Goal: Task Accomplishment & Management: Use online tool/utility

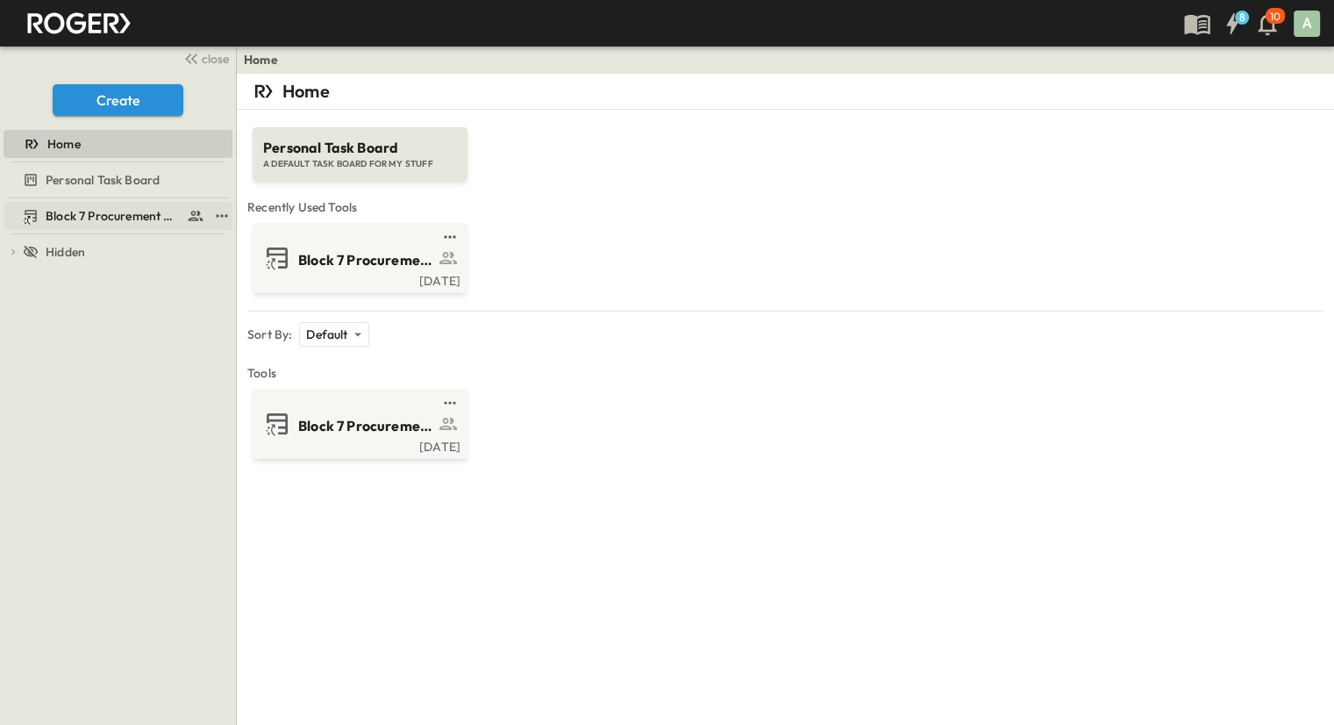
click at [147, 219] on span "Block 7 Procurement Log" at bounding box center [113, 216] width 134 height 18
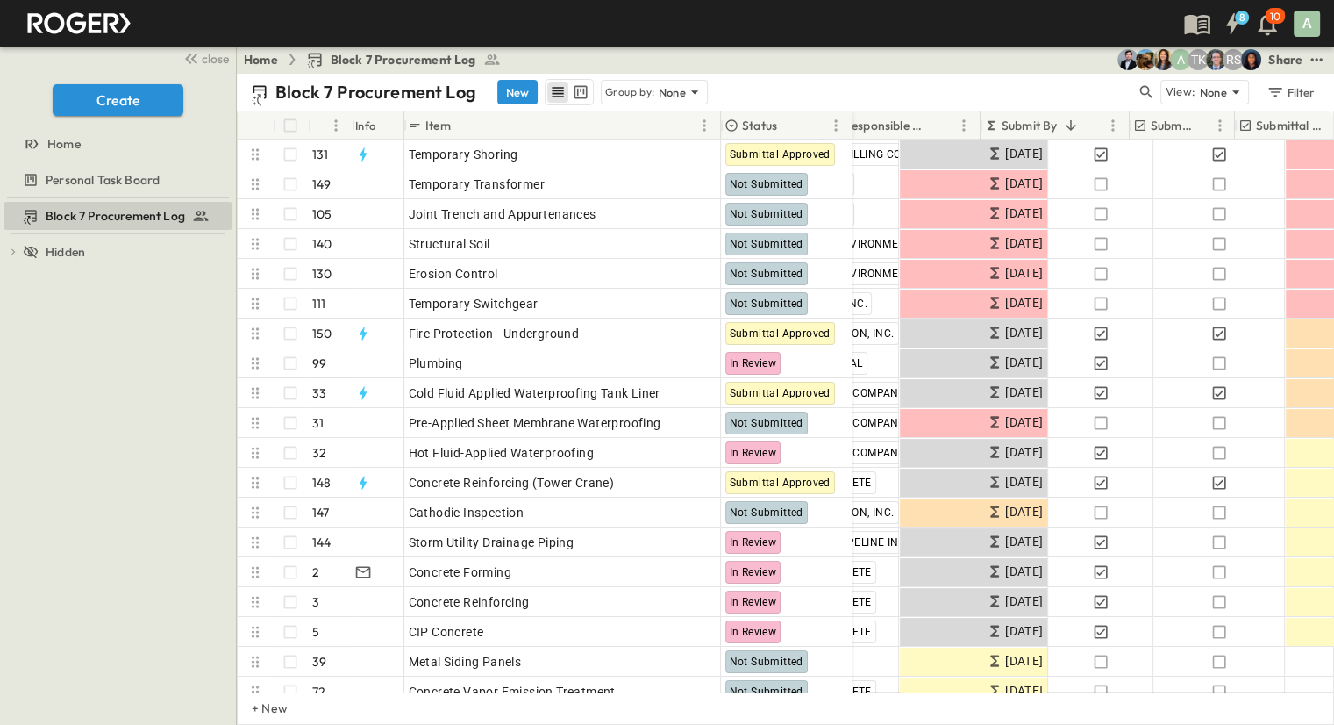
scroll to position [0, 283]
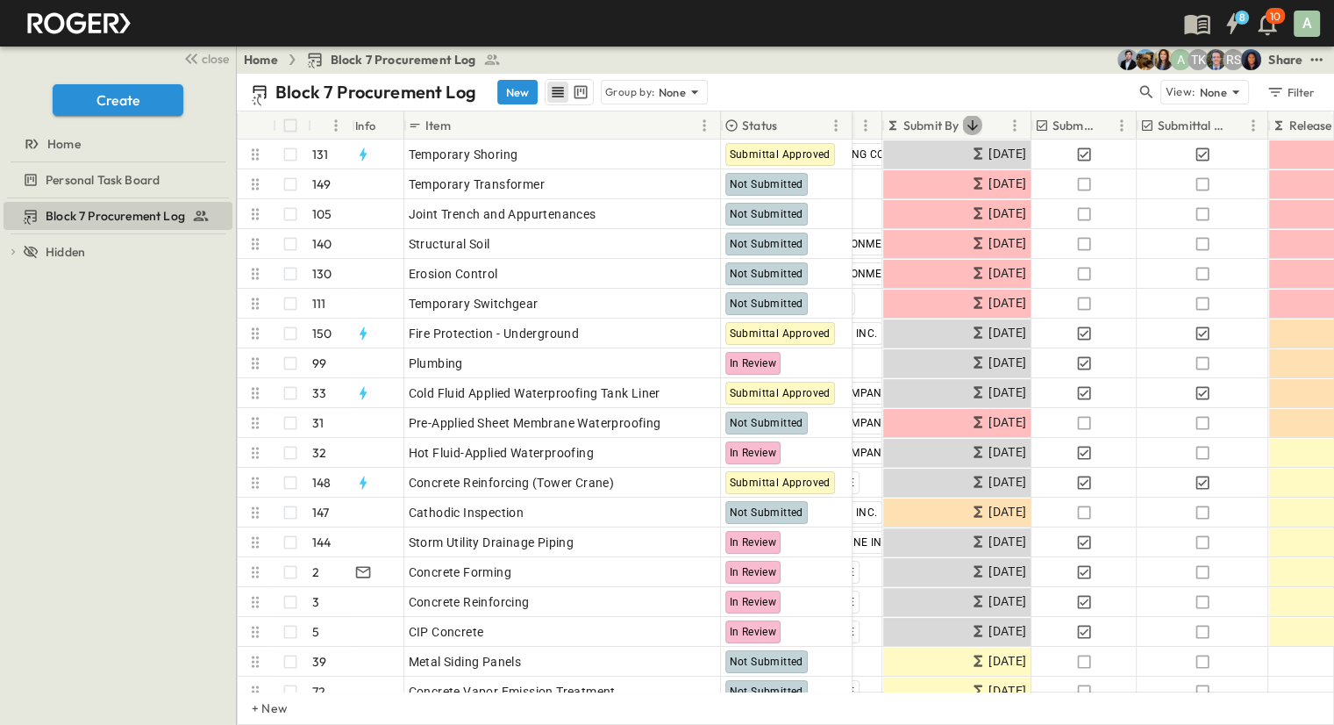
click at [971, 120] on icon "Sort" at bounding box center [972, 126] width 16 height 16
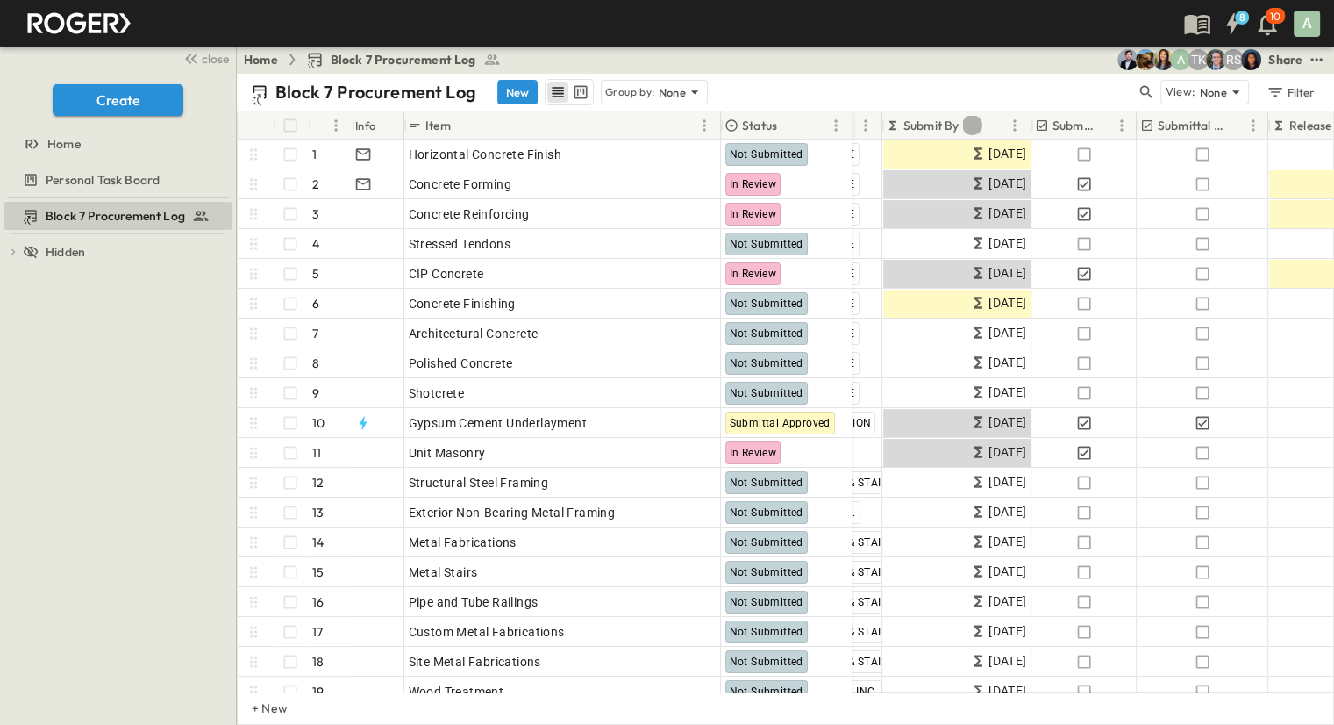
click at [972, 125] on icon "Sort" at bounding box center [972, 125] width 11 height 11
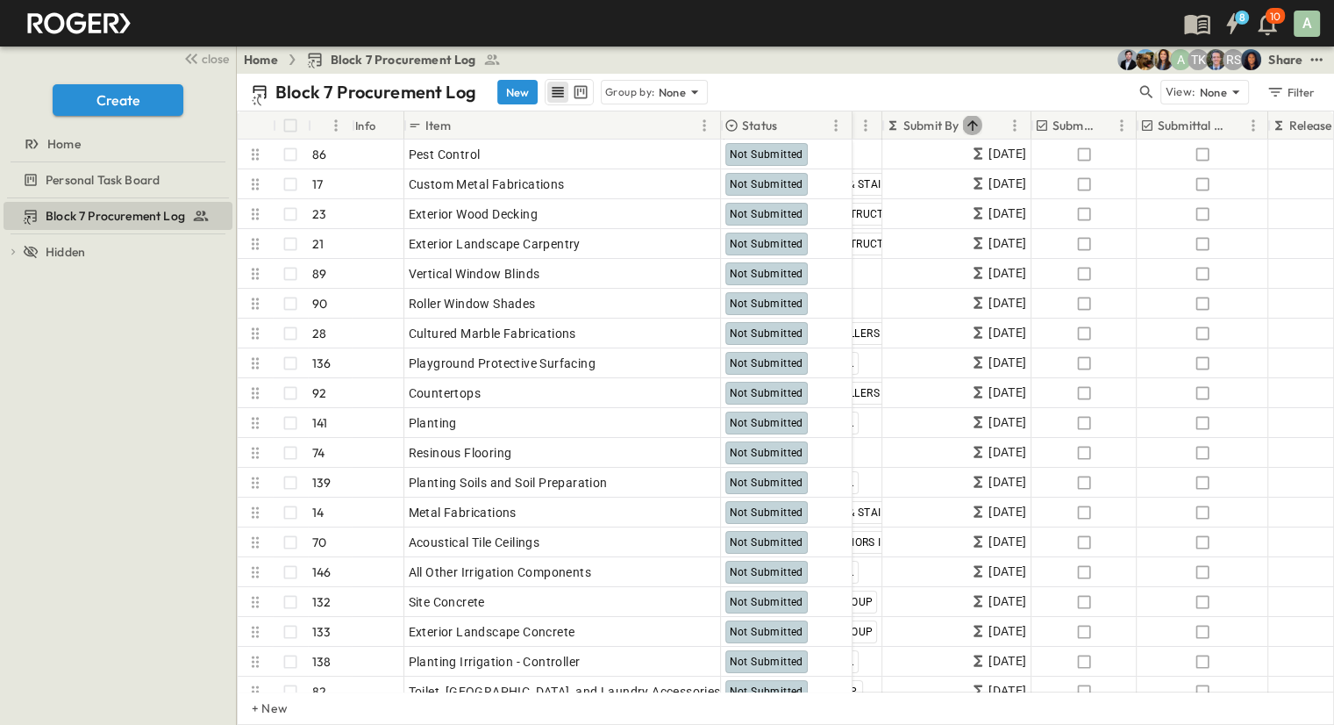
click at [972, 125] on icon "Sort" at bounding box center [972, 125] width 11 height 11
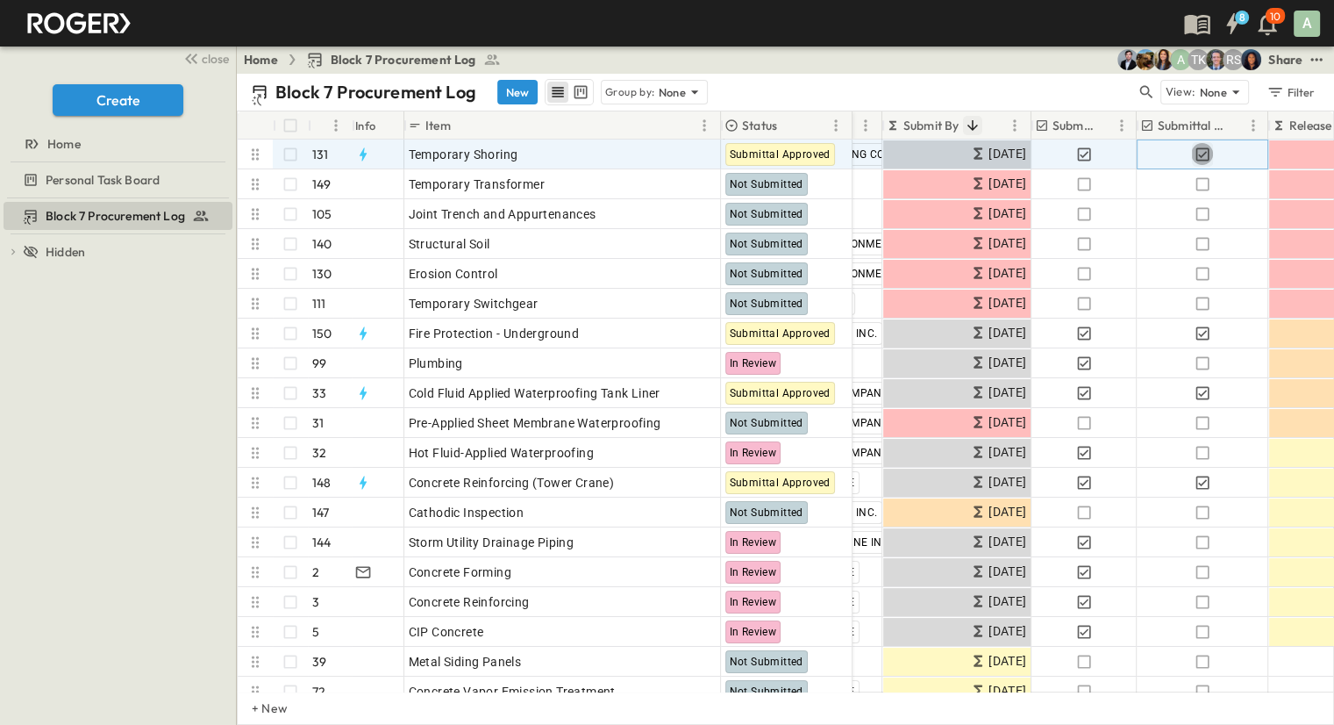
click at [1201, 152] on icon "button" at bounding box center [1203, 155] width 18 height 18
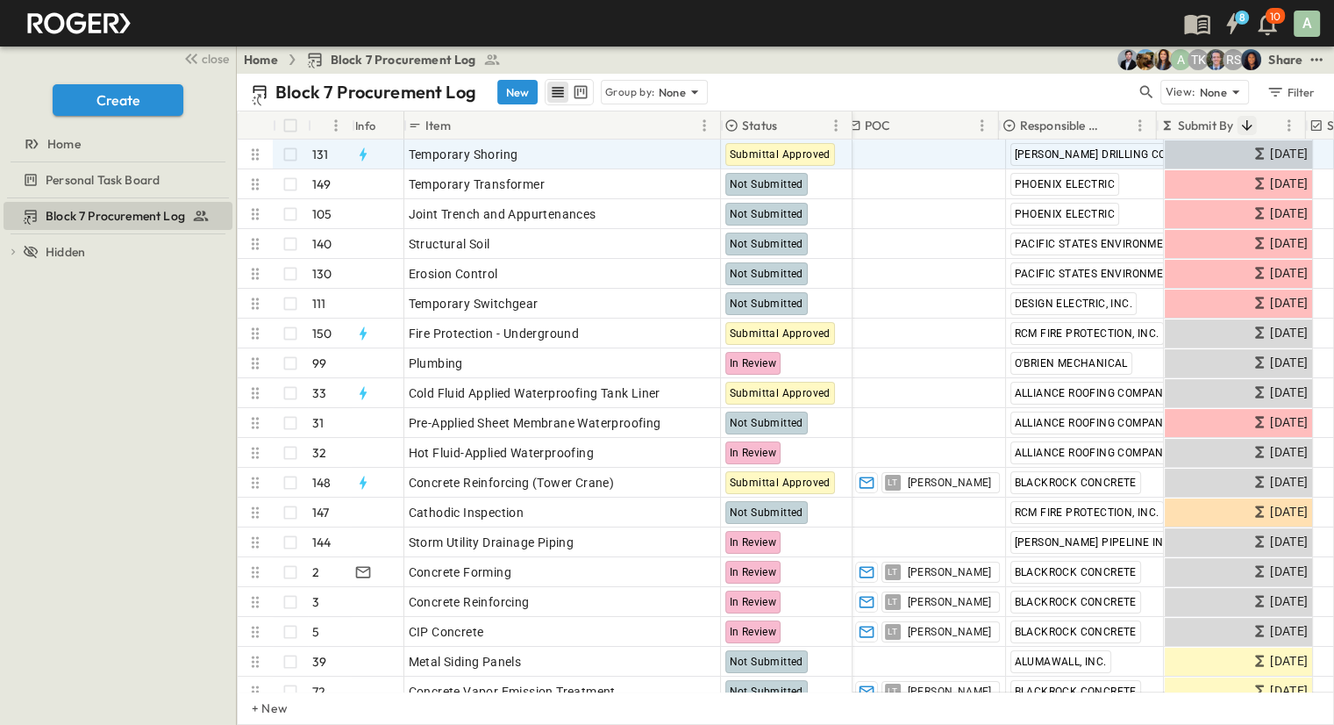
scroll to position [0, 0]
click at [793, 161] on div "Submittal Approved" at bounding box center [781, 154] width 110 height 23
click at [695, 154] on p "OPEN" at bounding box center [702, 152] width 30 height 14
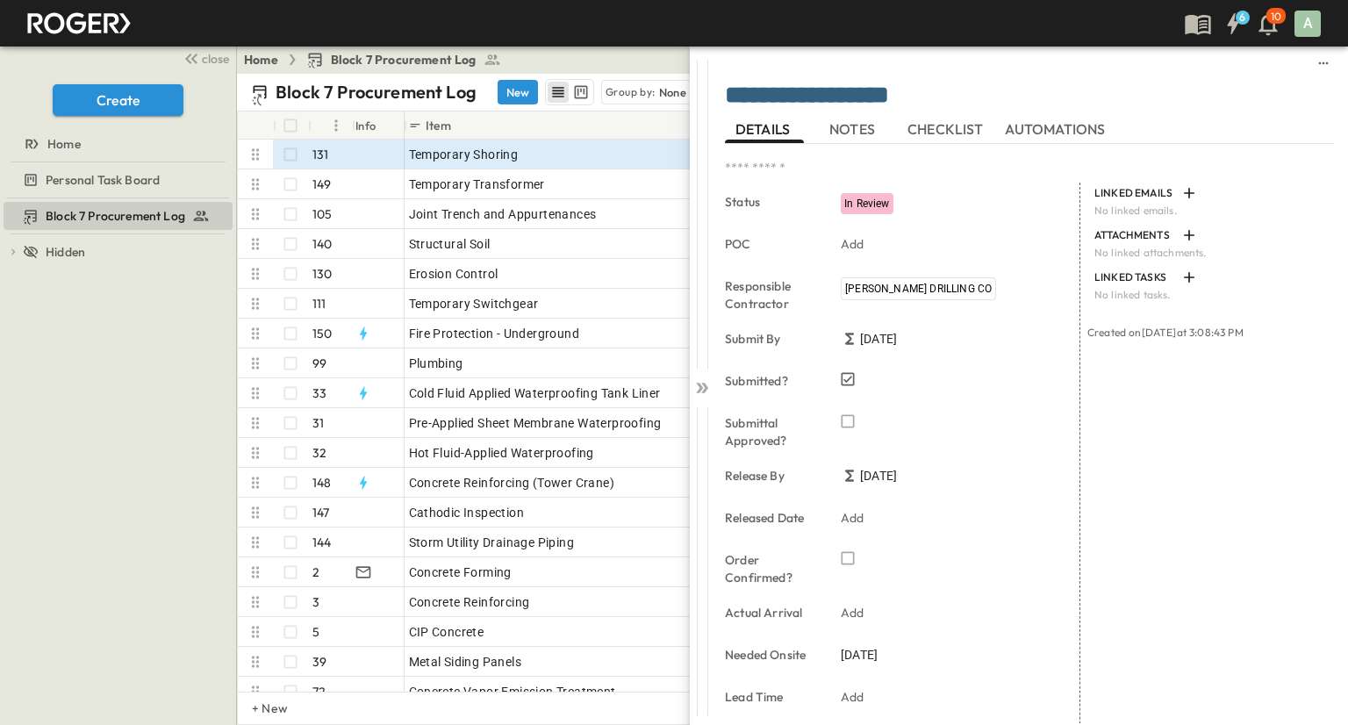
click at [600, 50] on div "Home Block 7 Procurement Log Share" at bounding box center [786, 60] width 1098 height 28
click at [700, 366] on div at bounding box center [702, 214] width 25 height 309
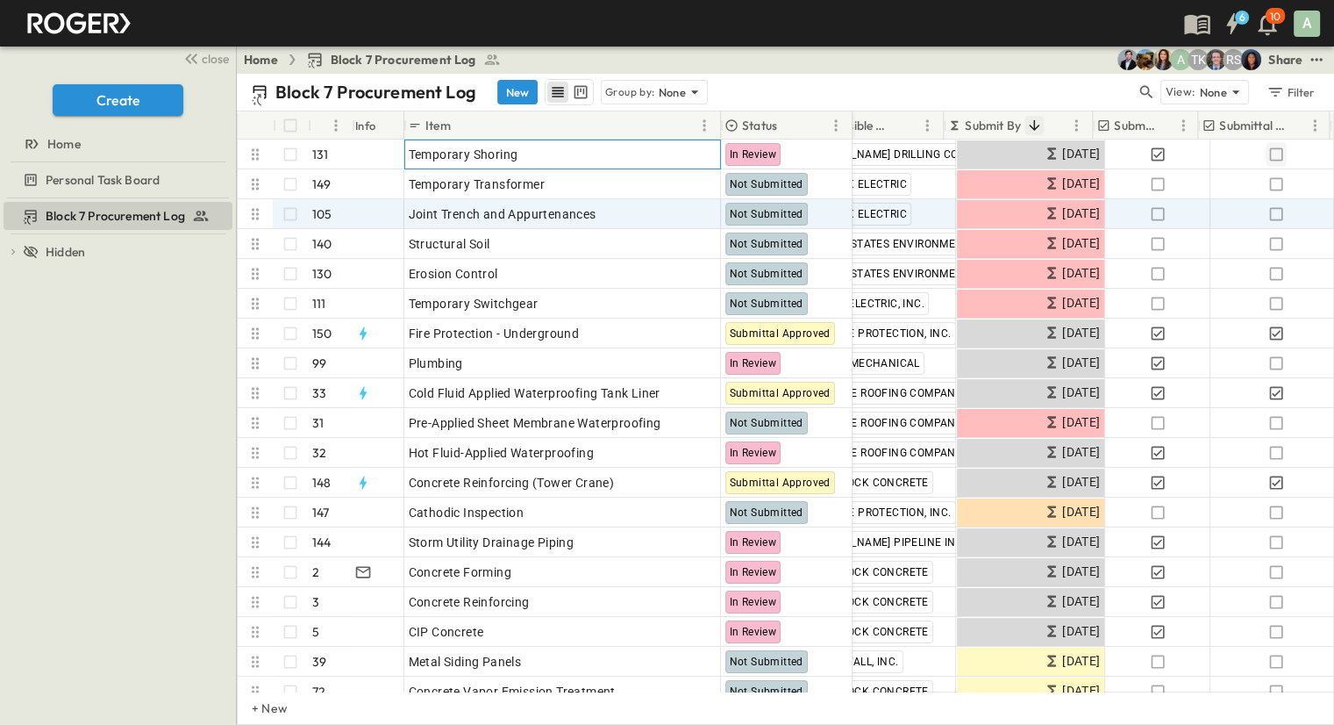
scroll to position [0, 263]
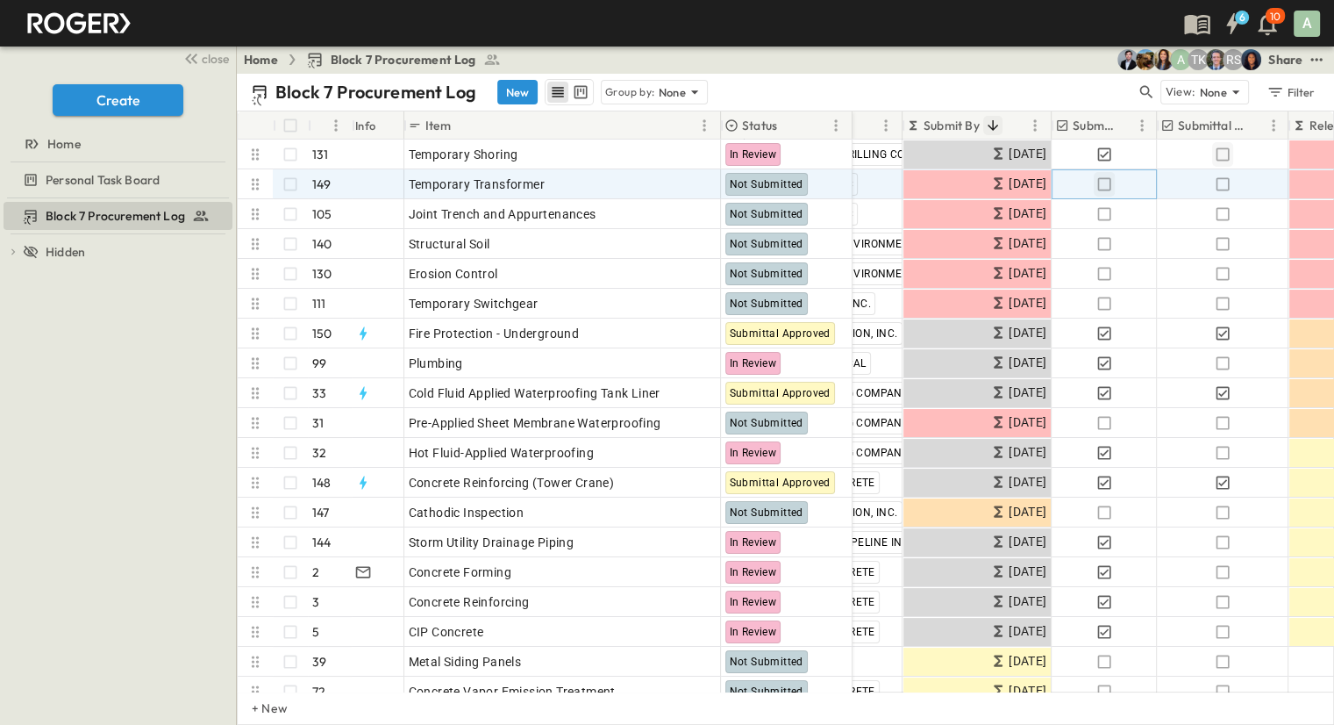
click at [1111, 184] on icon "button" at bounding box center [1105, 184] width 18 height 18
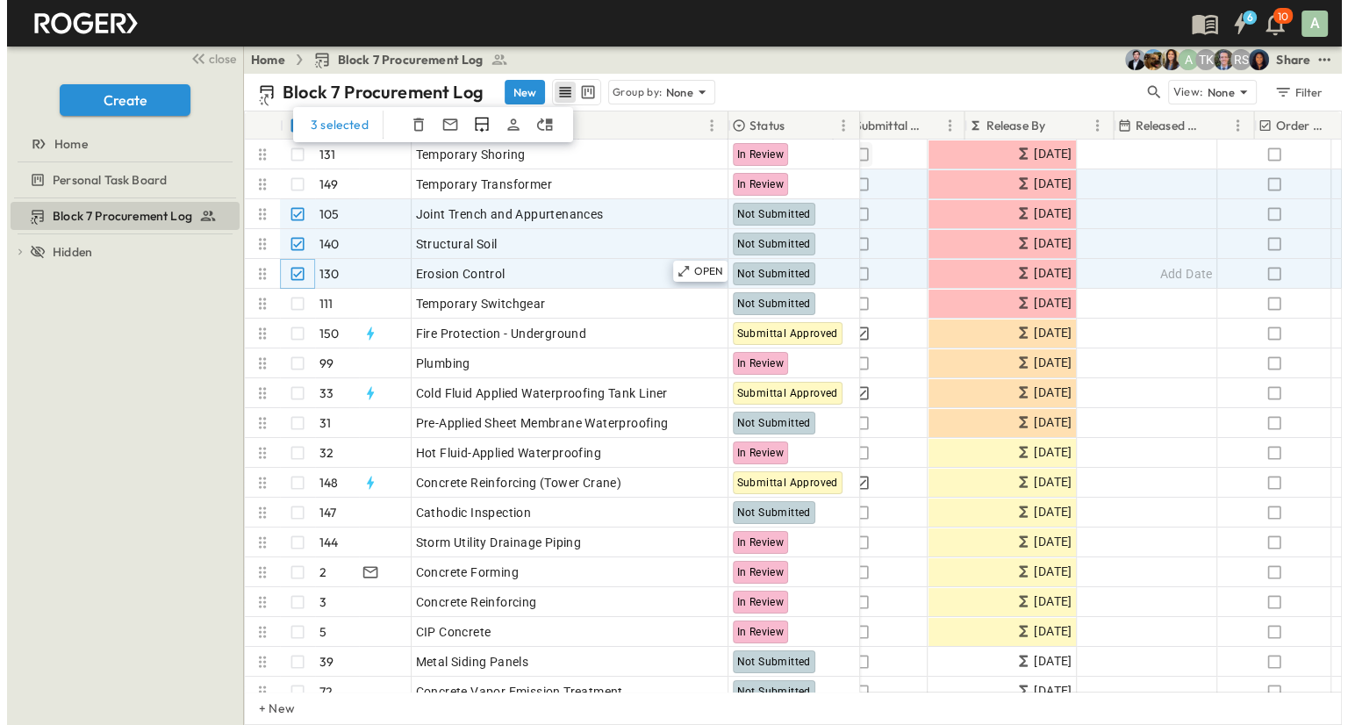
scroll to position [0, 702]
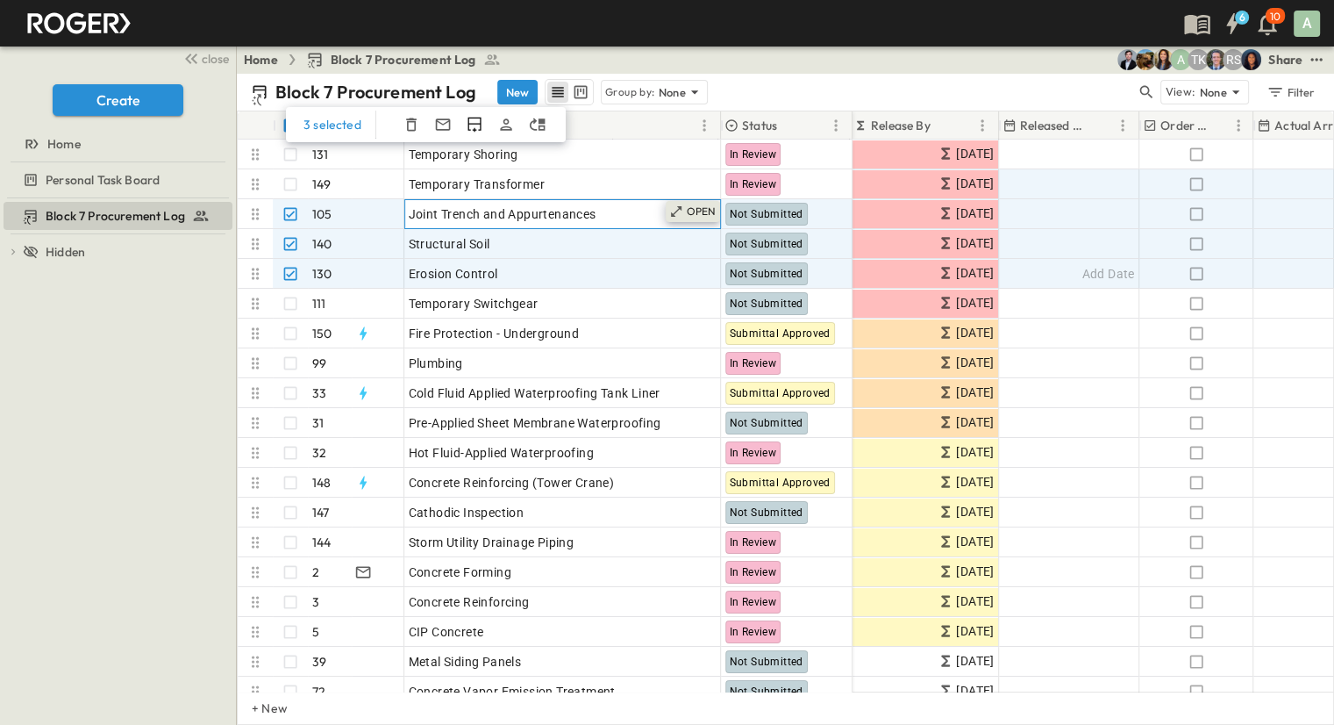
click at [694, 209] on p "OPEN" at bounding box center [702, 211] width 30 height 14
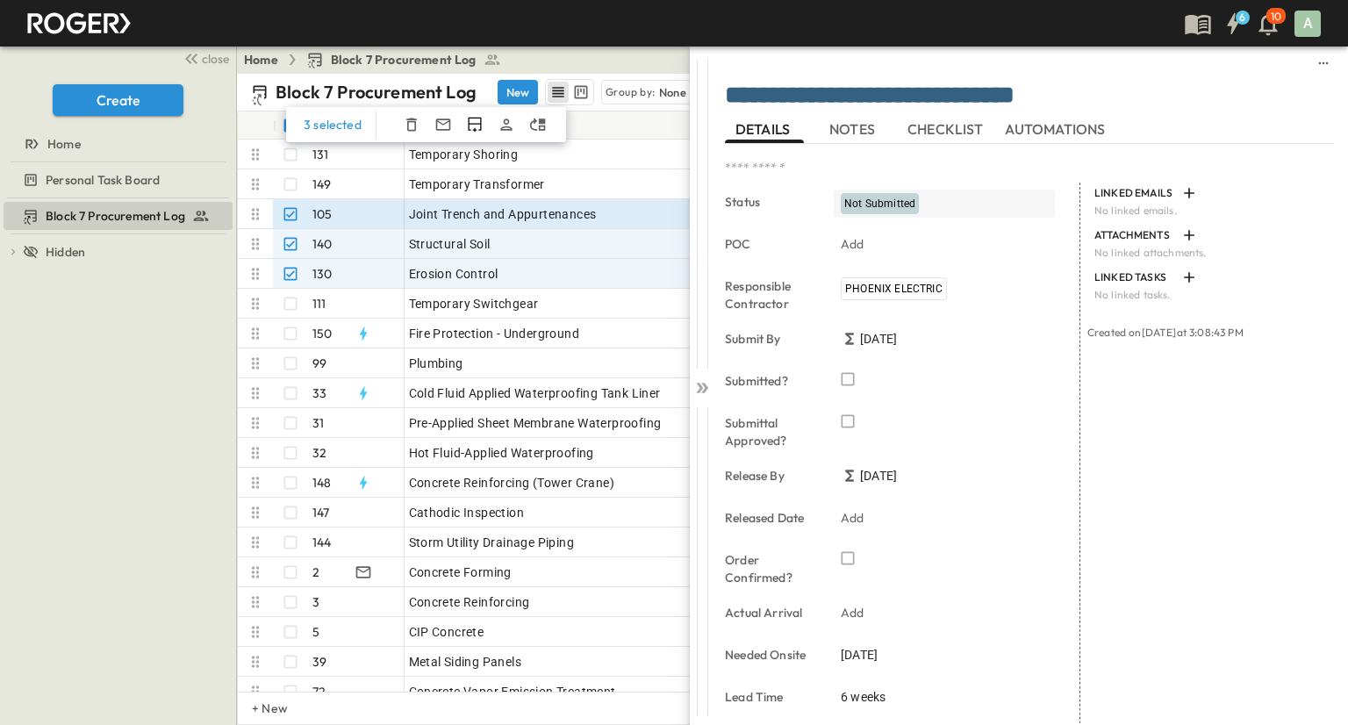
click at [863, 196] on div "Not Submitted" at bounding box center [879, 203] width 78 height 21
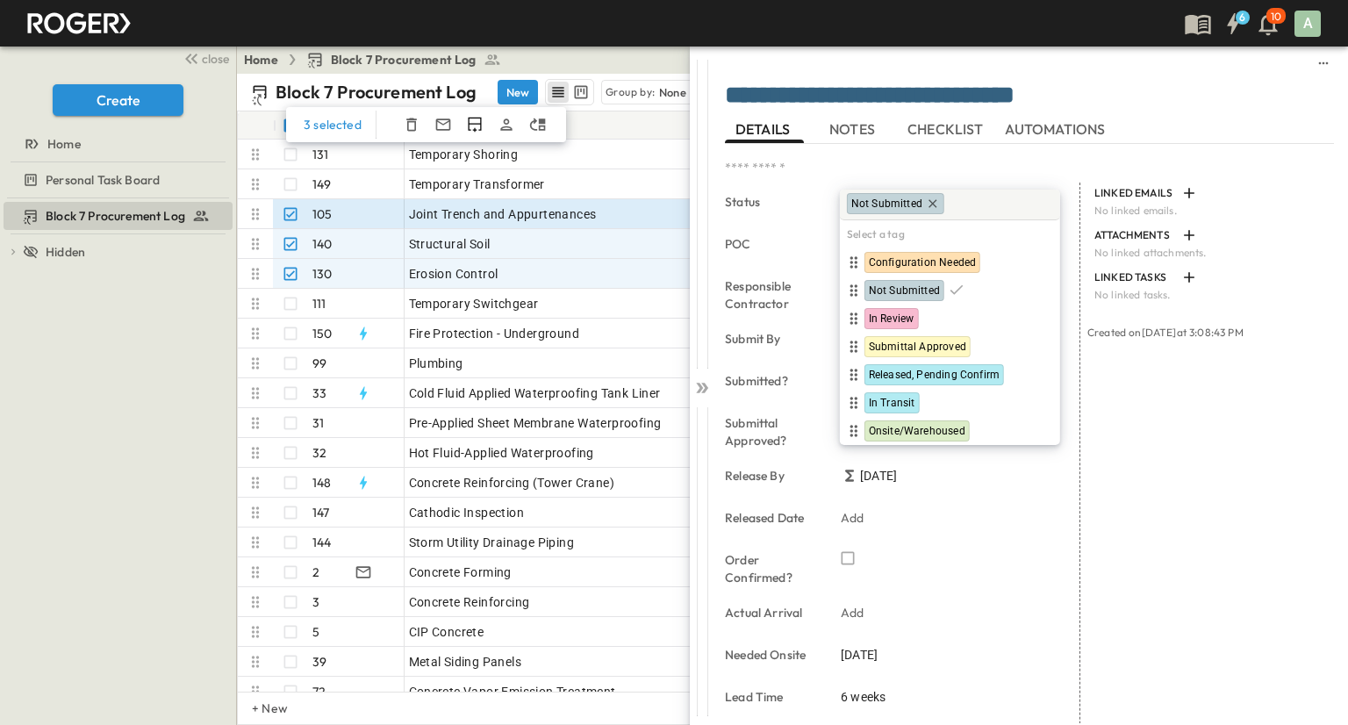
click at [1209, 565] on div "LINKED EMAILS No linked emails. ATTACHMENTS No linked attachments. LINKED TASKS…" at bounding box center [1207, 577] width 254 height 790
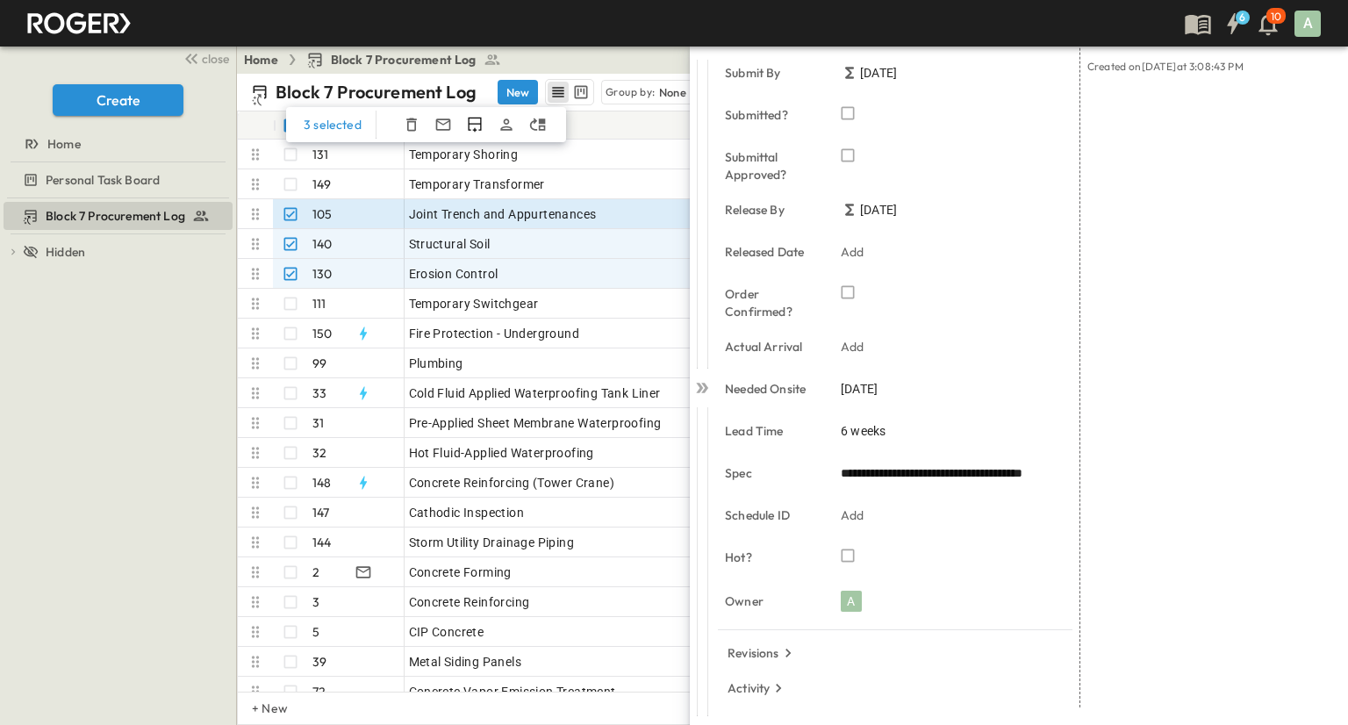
scroll to position [267, 0]
click at [742, 687] on p "Activity" at bounding box center [748, 687] width 42 height 18
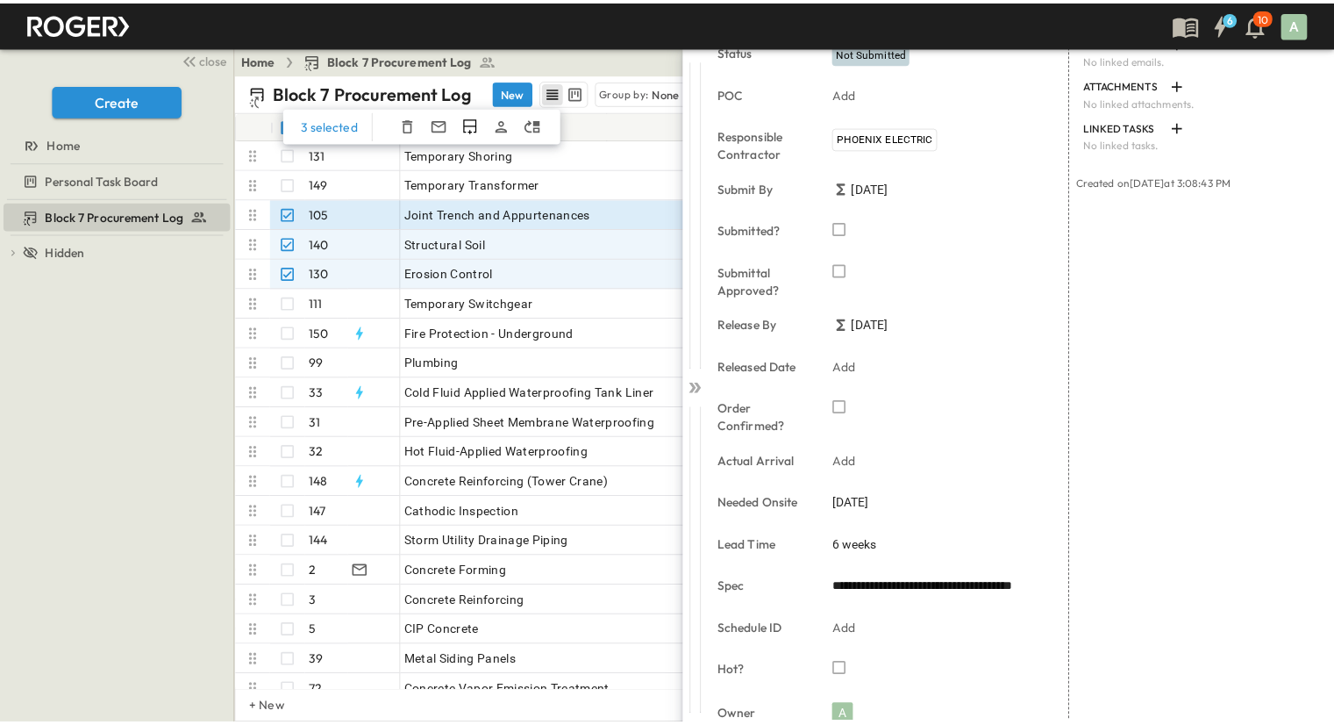
scroll to position [0, 0]
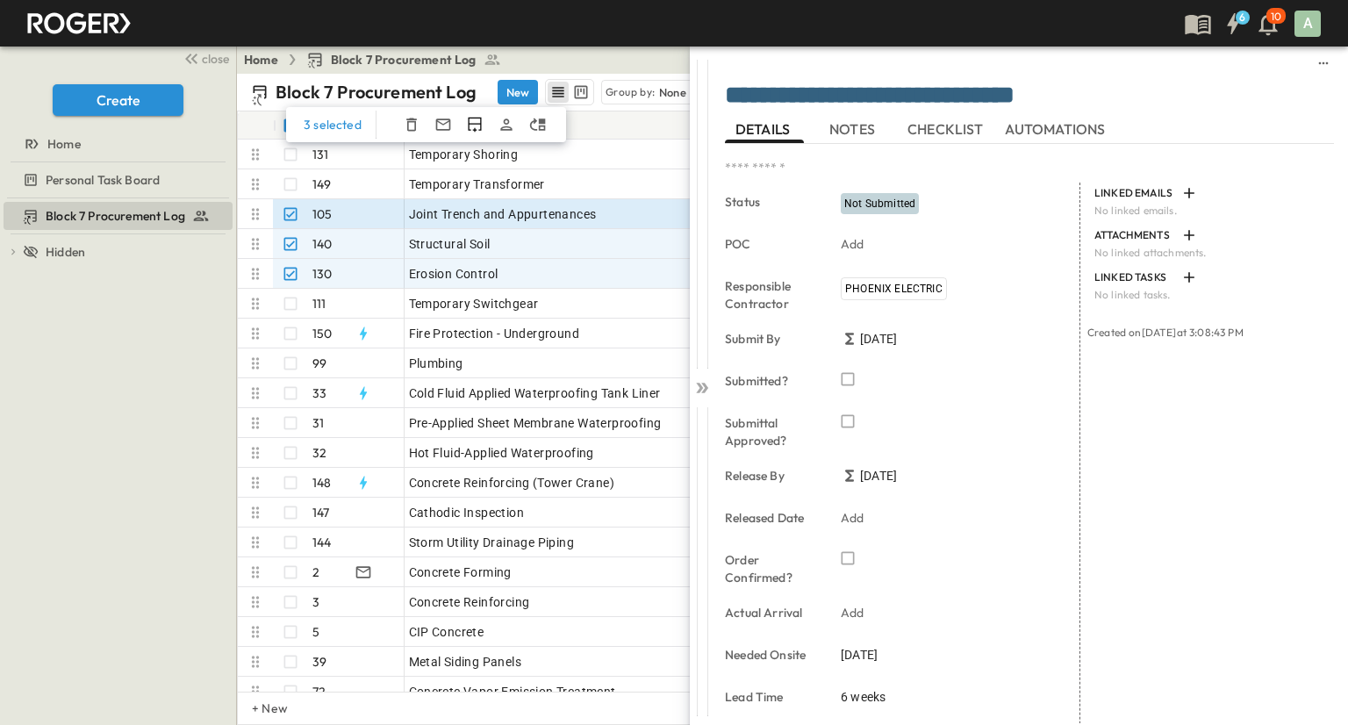
click at [863, 124] on span "NOTES" at bounding box center [853, 129] width 49 height 16
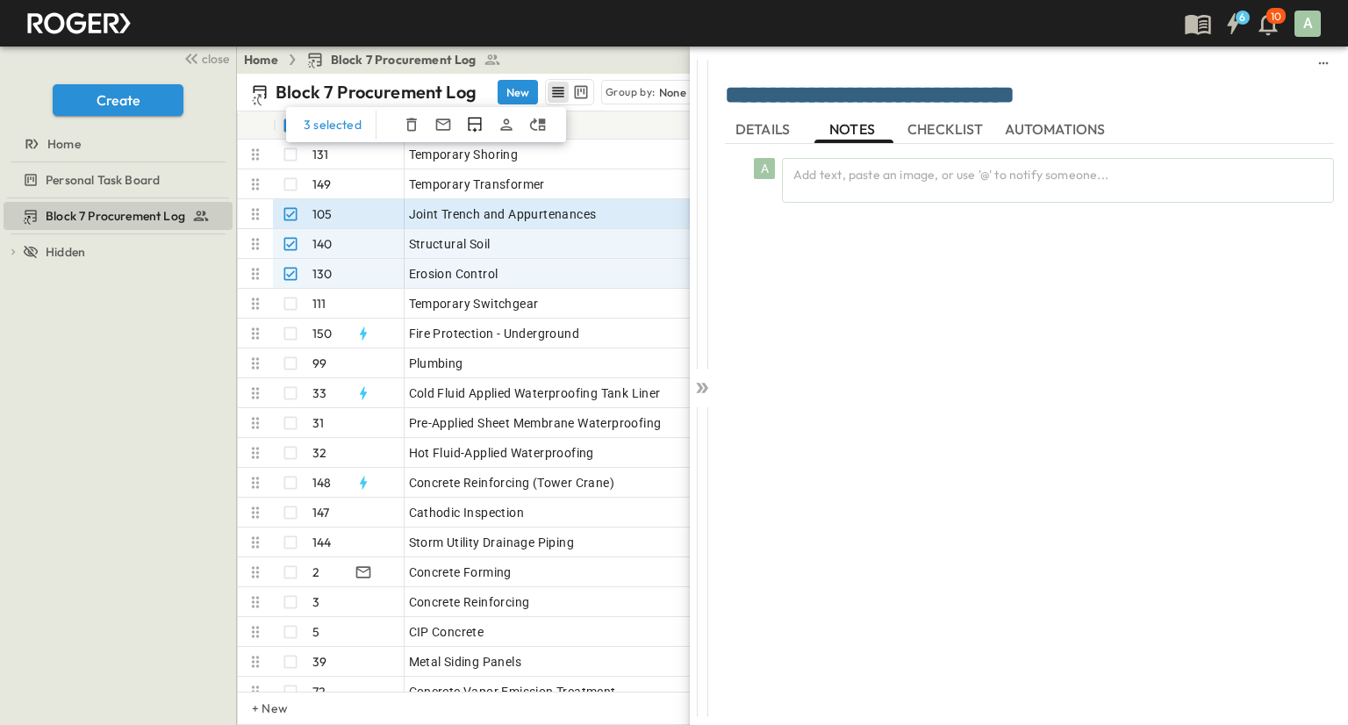
click at [921, 127] on span "CHECKLIST" at bounding box center [947, 129] width 80 height 16
click at [1083, 127] on span "AUTOMATIONS" at bounding box center [1057, 129] width 104 height 16
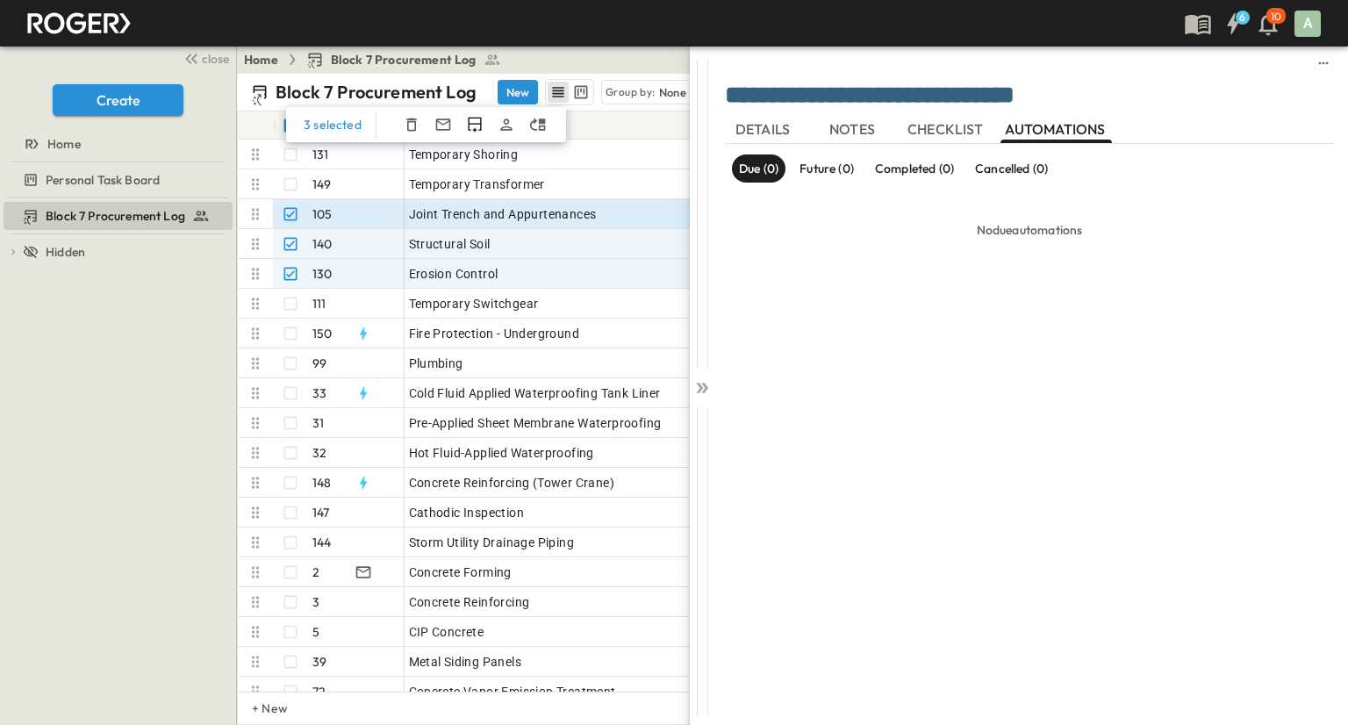
click at [776, 131] on span "DETAILS" at bounding box center [764, 129] width 58 height 16
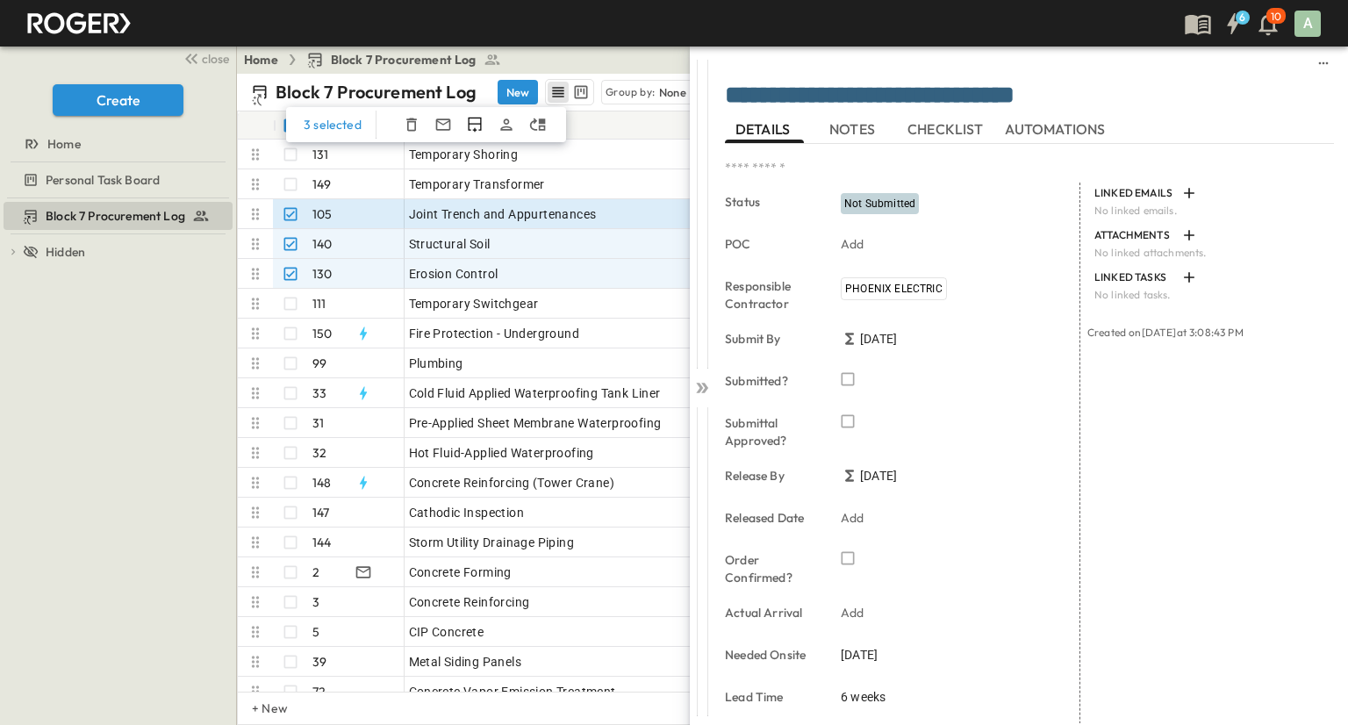
click at [604, 47] on div "Home Block 7 Procurement Log Share" at bounding box center [786, 60] width 1098 height 28
click at [641, 64] on div "Home Block 7 Procurement Log Share" at bounding box center [786, 60] width 1098 height 28
click at [705, 394] on icon at bounding box center [702, 388] width 18 height 18
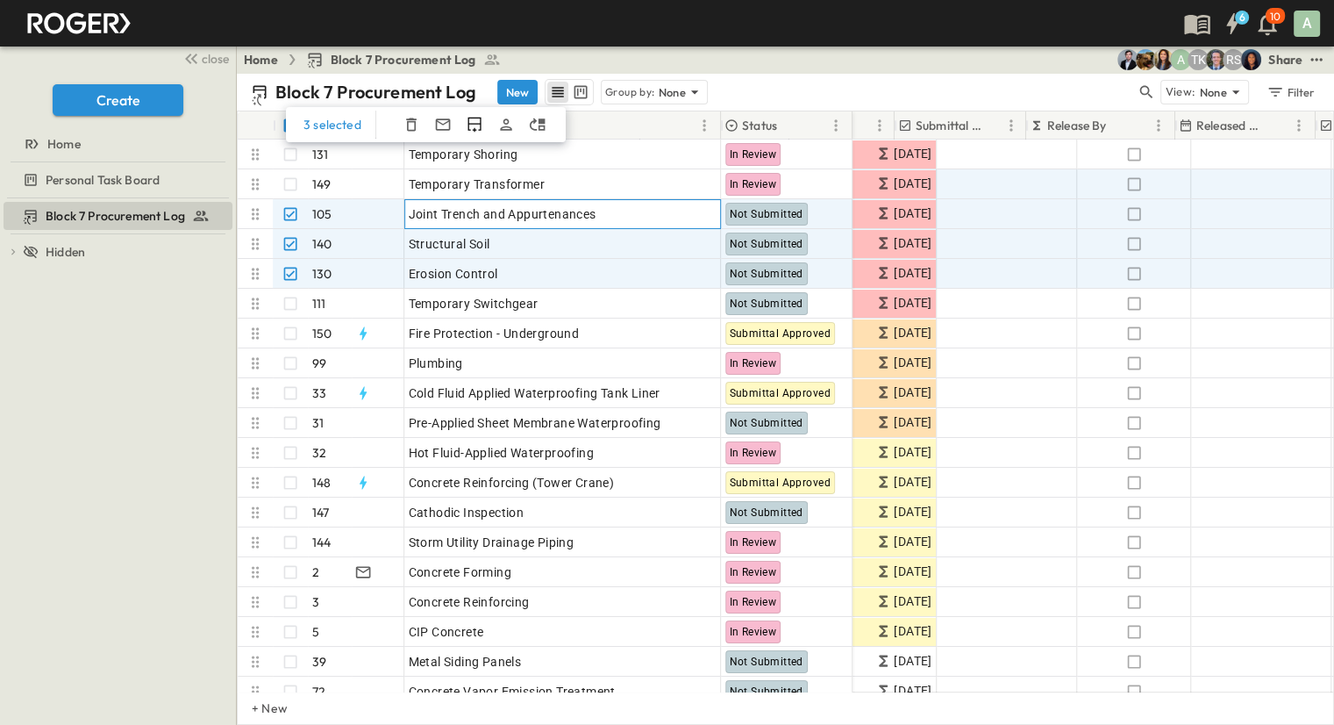
scroll to position [0, 495]
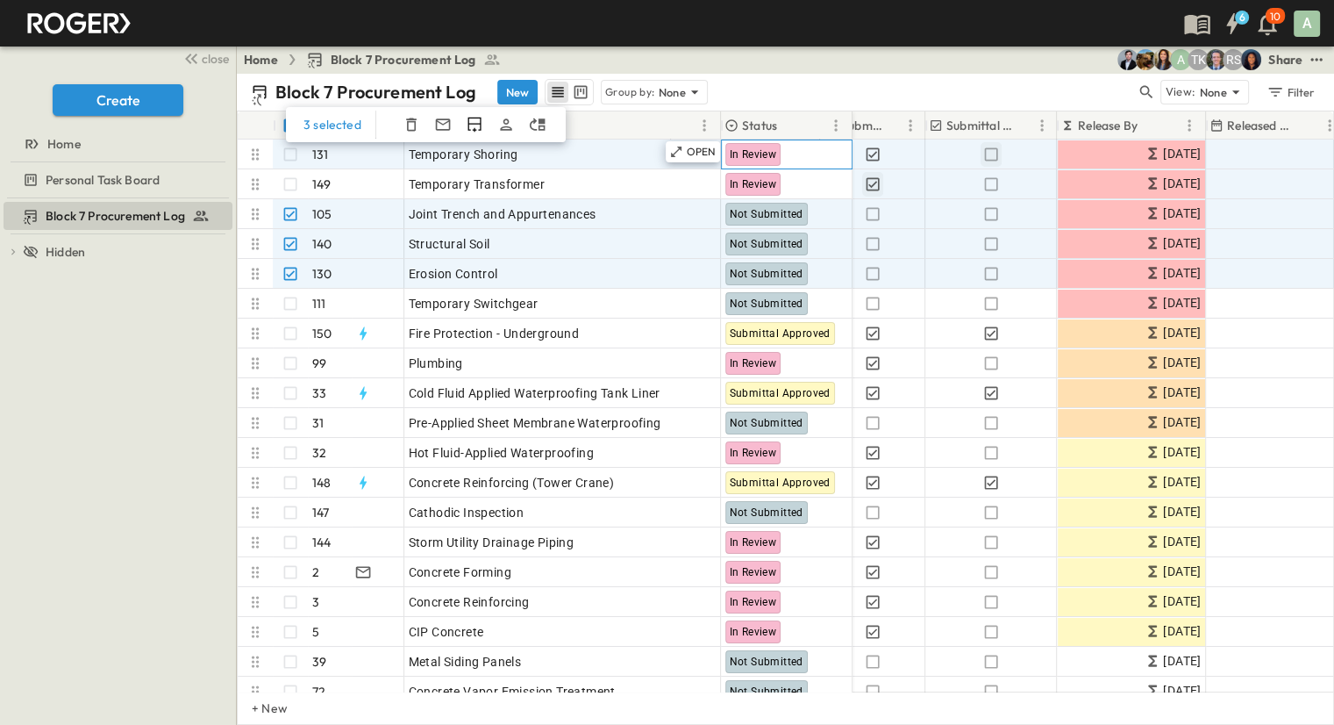
click at [786, 159] on div "In Review" at bounding box center [787, 154] width 130 height 28
click at [749, 153] on span "In Review" at bounding box center [753, 154] width 47 height 12
click at [993, 155] on icon "button" at bounding box center [992, 155] width 18 height 18
click at [713, 153] on p "OPEN" at bounding box center [702, 152] width 30 height 14
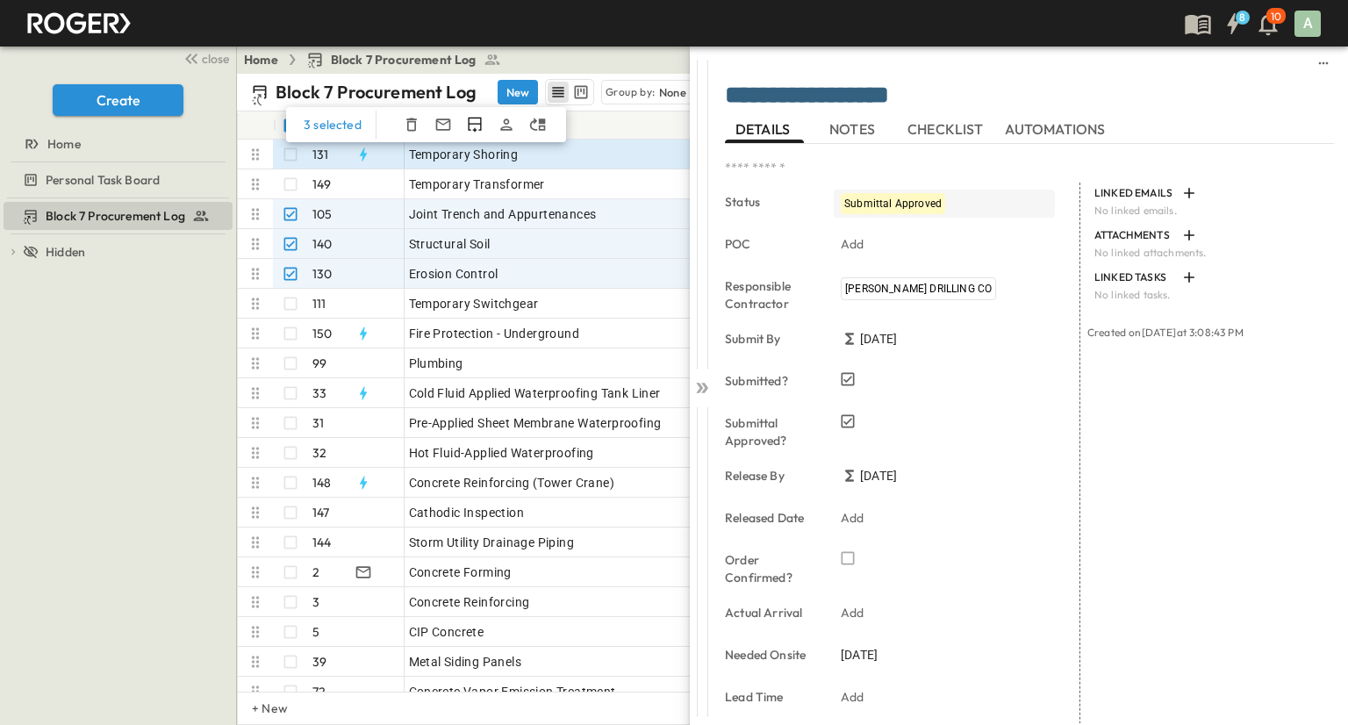
click at [985, 206] on div "Submittal Approved" at bounding box center [943, 204] width 221 height 28
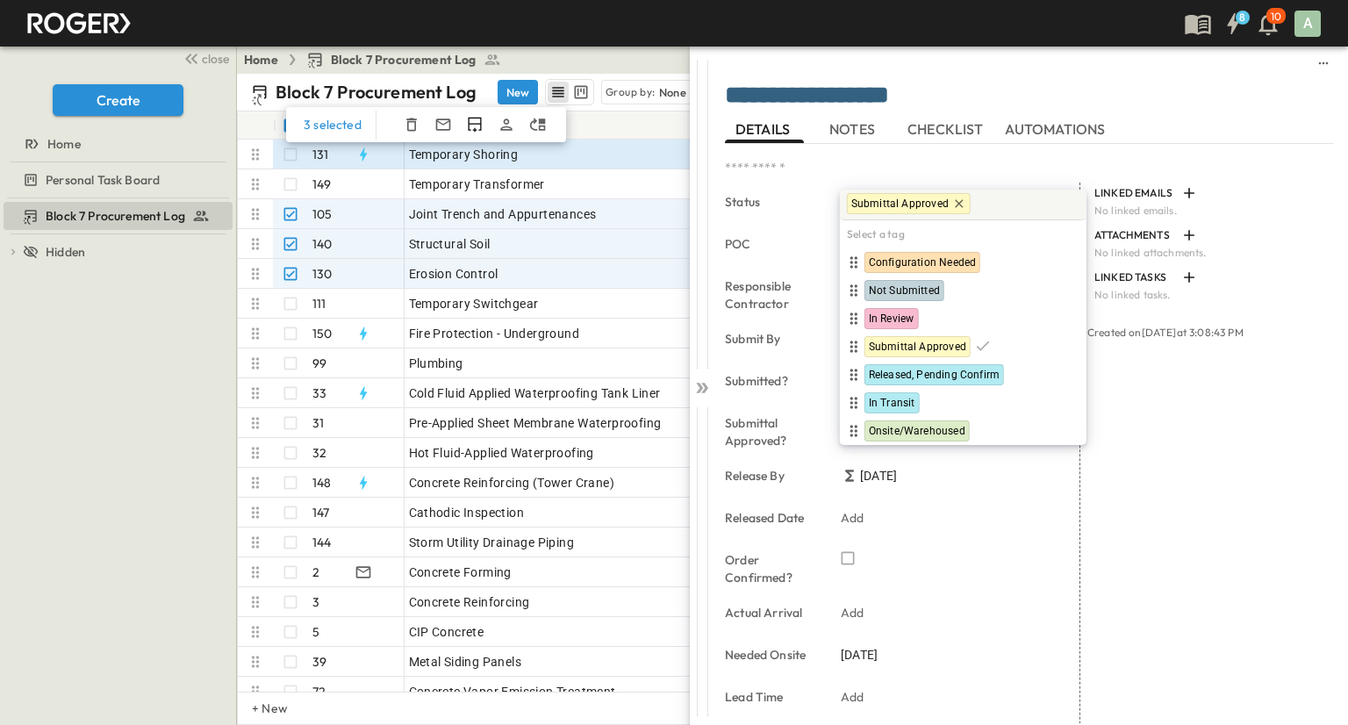
click at [635, 60] on div "Home Block 7 Procurement Log Share" at bounding box center [786, 60] width 1098 height 28
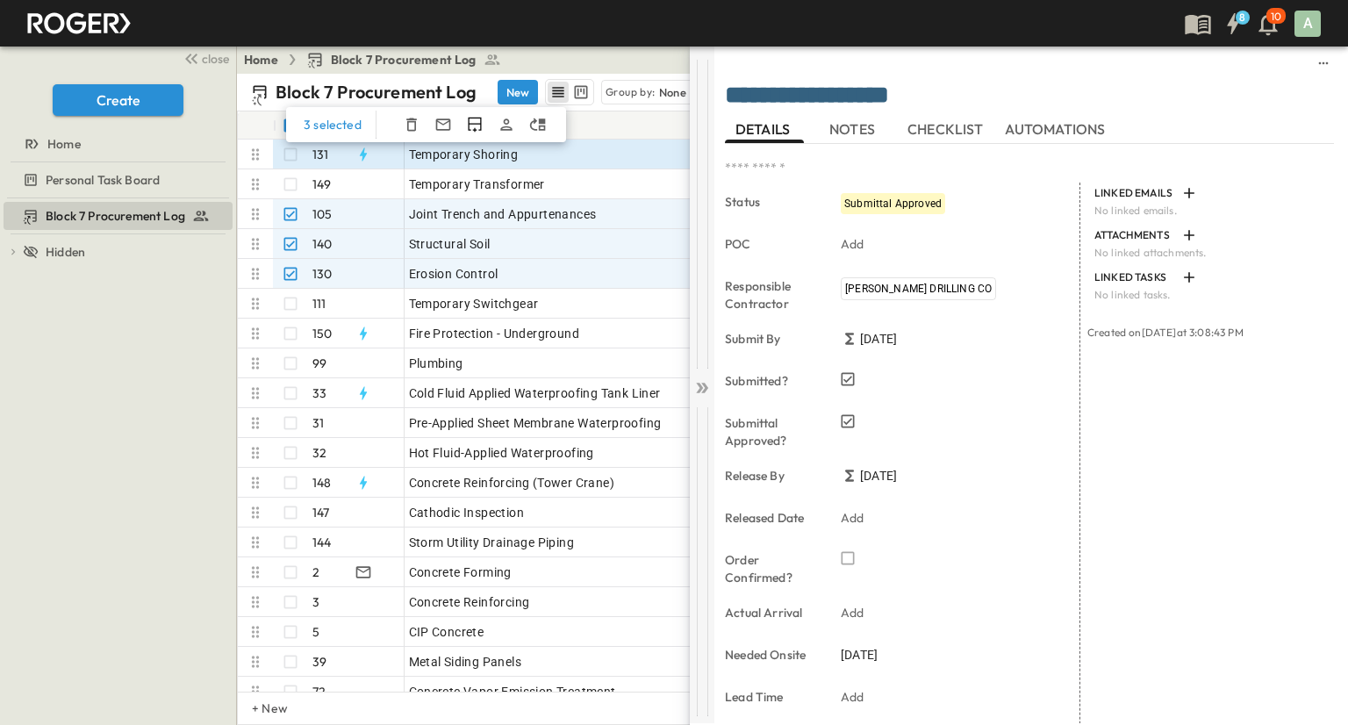
click at [703, 396] on icon at bounding box center [702, 388] width 18 height 18
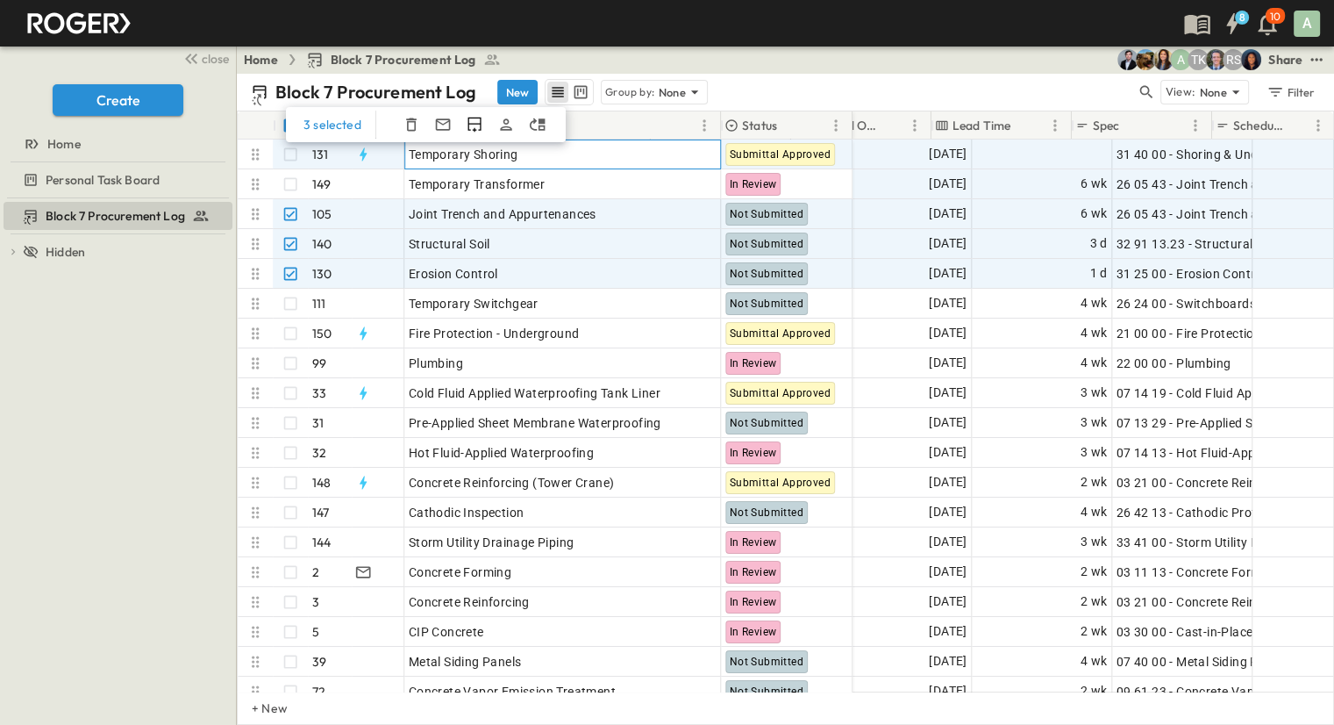
scroll to position [0, 1197]
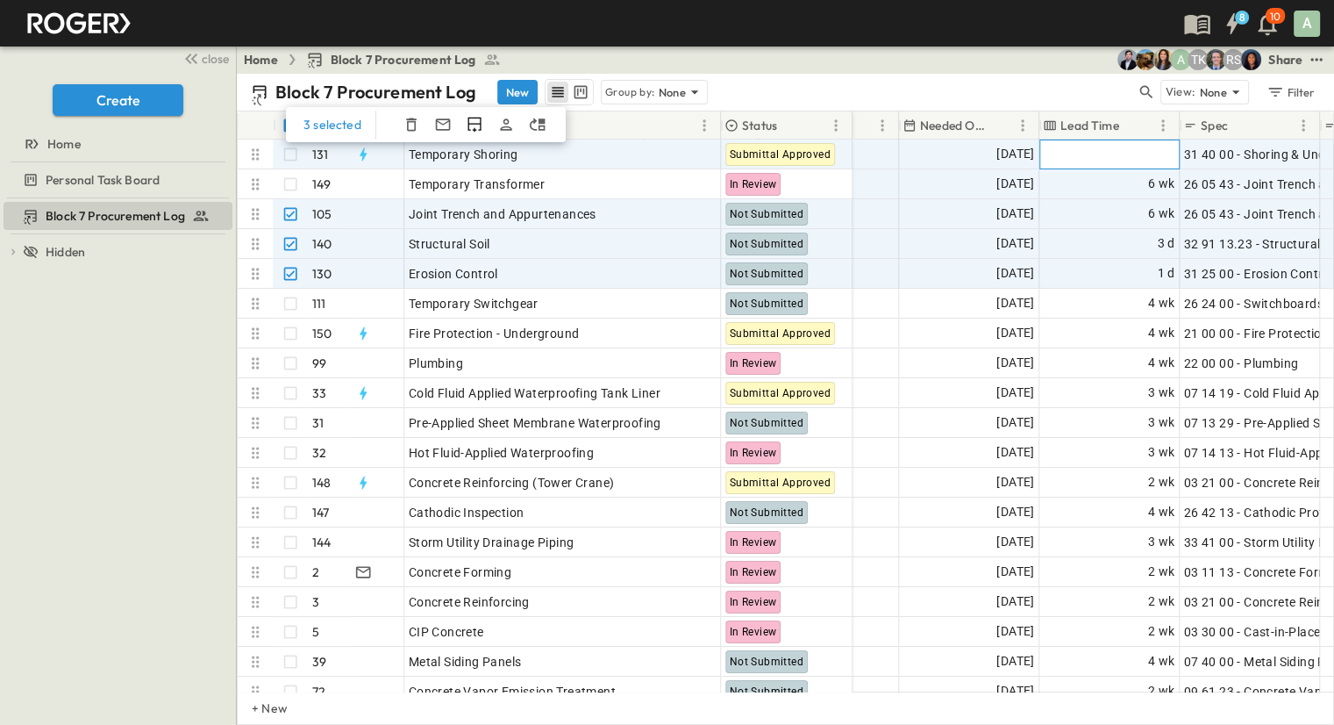
click at [1127, 151] on span "Add Duration" at bounding box center [1137, 155] width 76 height 18
type input "*"
click at [880, 155] on span "Add Date" at bounding box center [867, 155] width 53 height 18
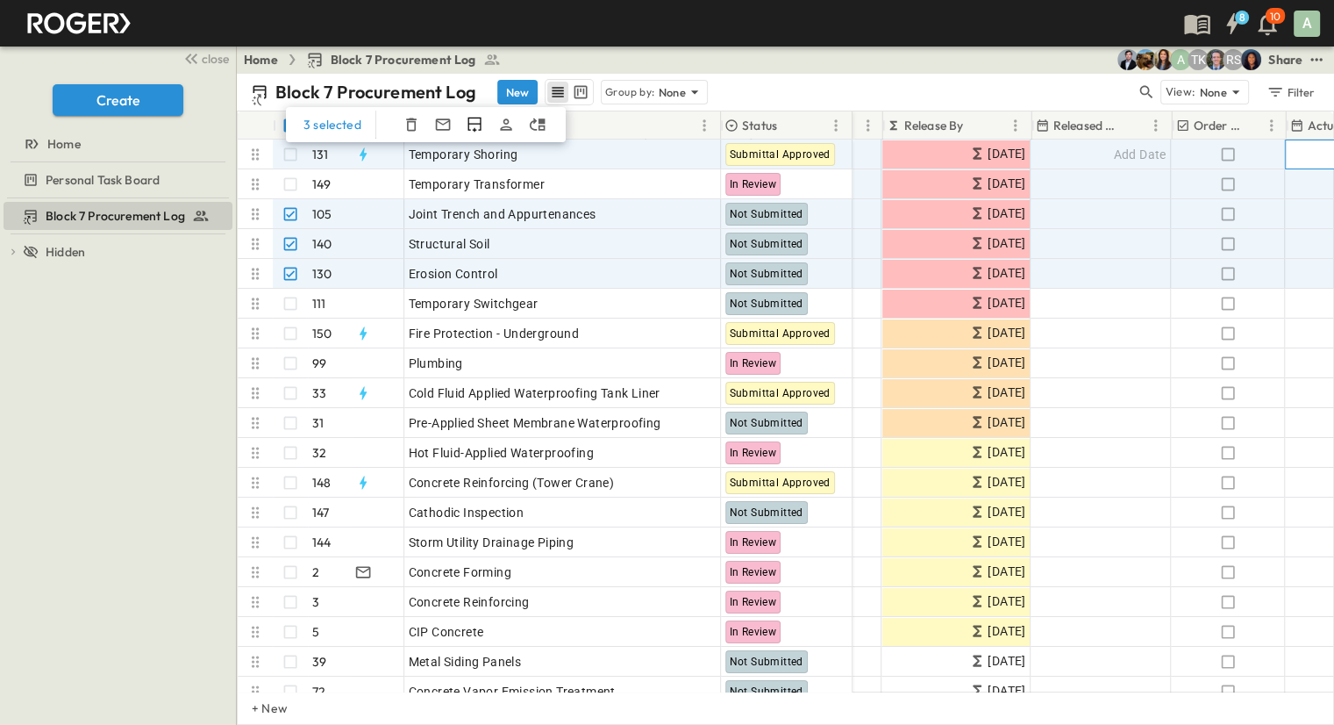
scroll to position [0, 583]
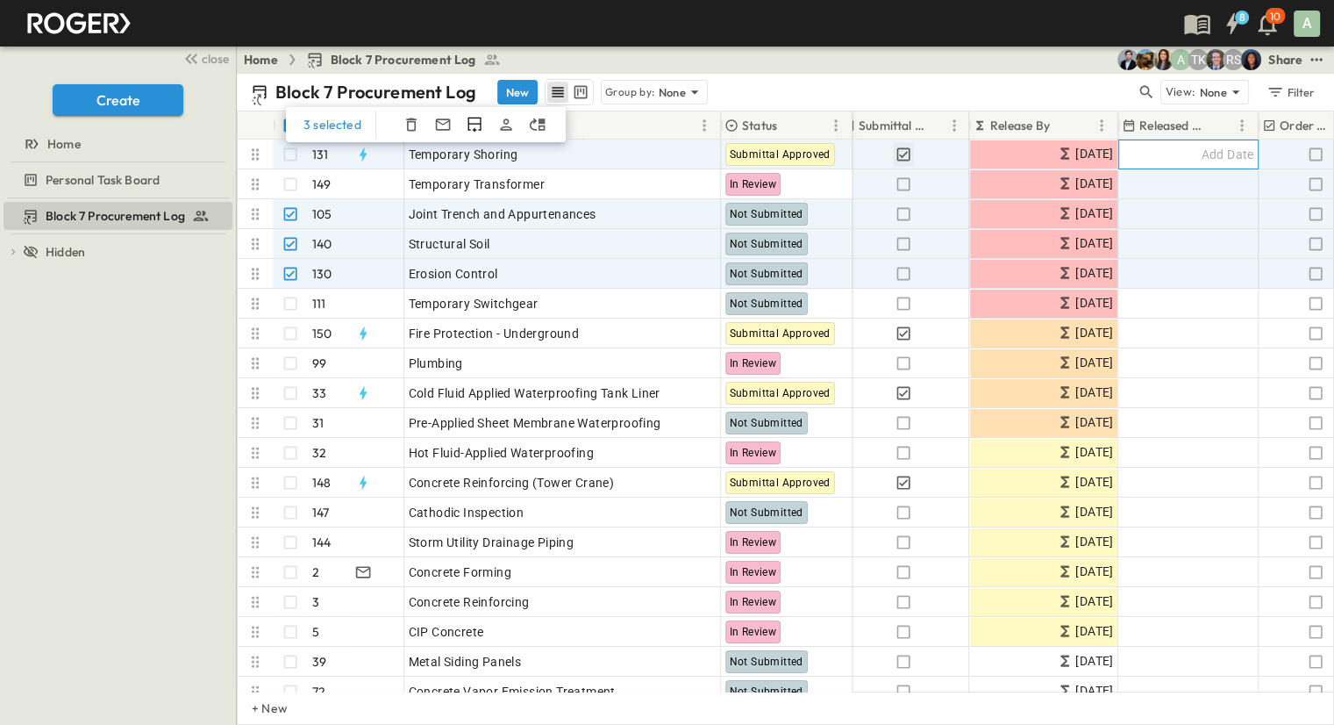
click at [1183, 156] on div "Add Date" at bounding box center [1188, 154] width 139 height 28
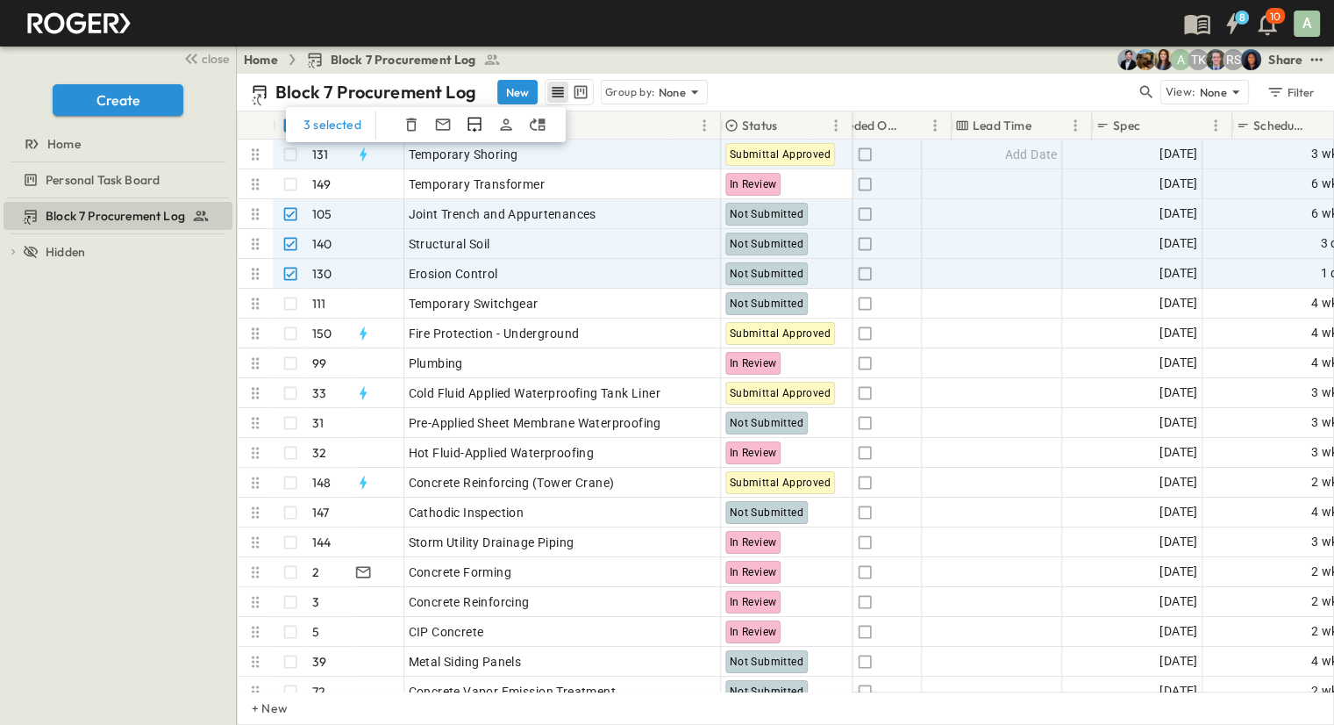
scroll to position [0, 1284]
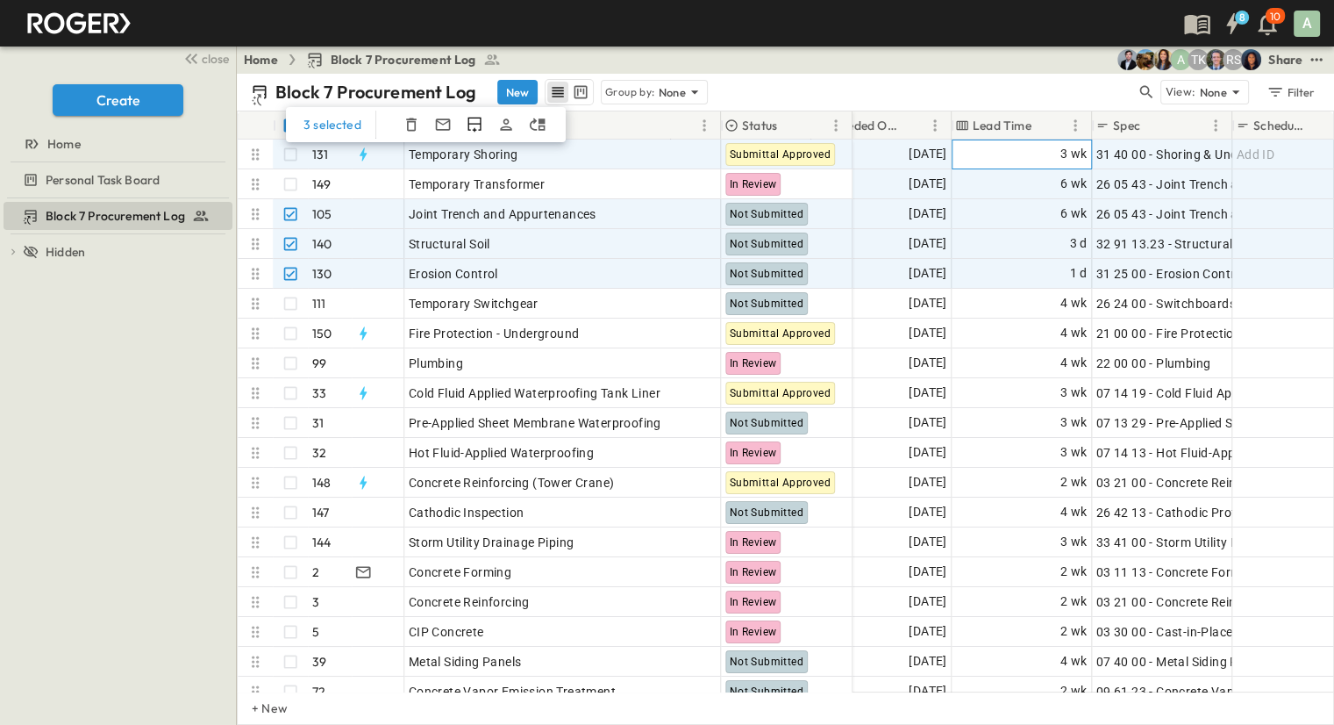
click at [1032, 151] on div "3 wk" at bounding box center [1022, 154] width 139 height 28
drag, startPoint x: 974, startPoint y: 155, endPoint x: 924, endPoint y: 155, distance: 50.0
click at [924, 155] on div "[DATE] [DATE] Add Date Add Date [DATE] ** ​ wks ***** ​ 31 40 00 - Shoring & Un…" at bounding box center [689, 154] width 1614 height 30
type input "*"
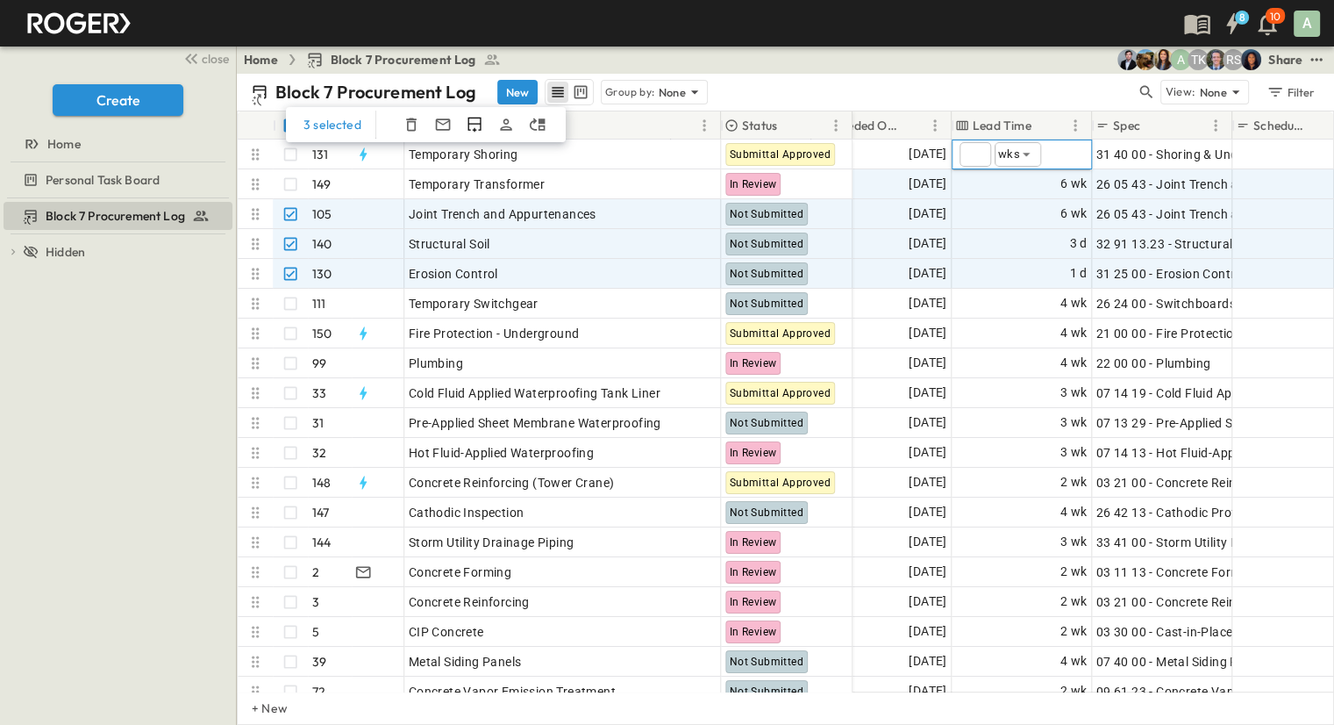
click at [962, 46] on div "Home Block 7 Procurement Log RS TK A Share" at bounding box center [786, 60] width 1098 height 28
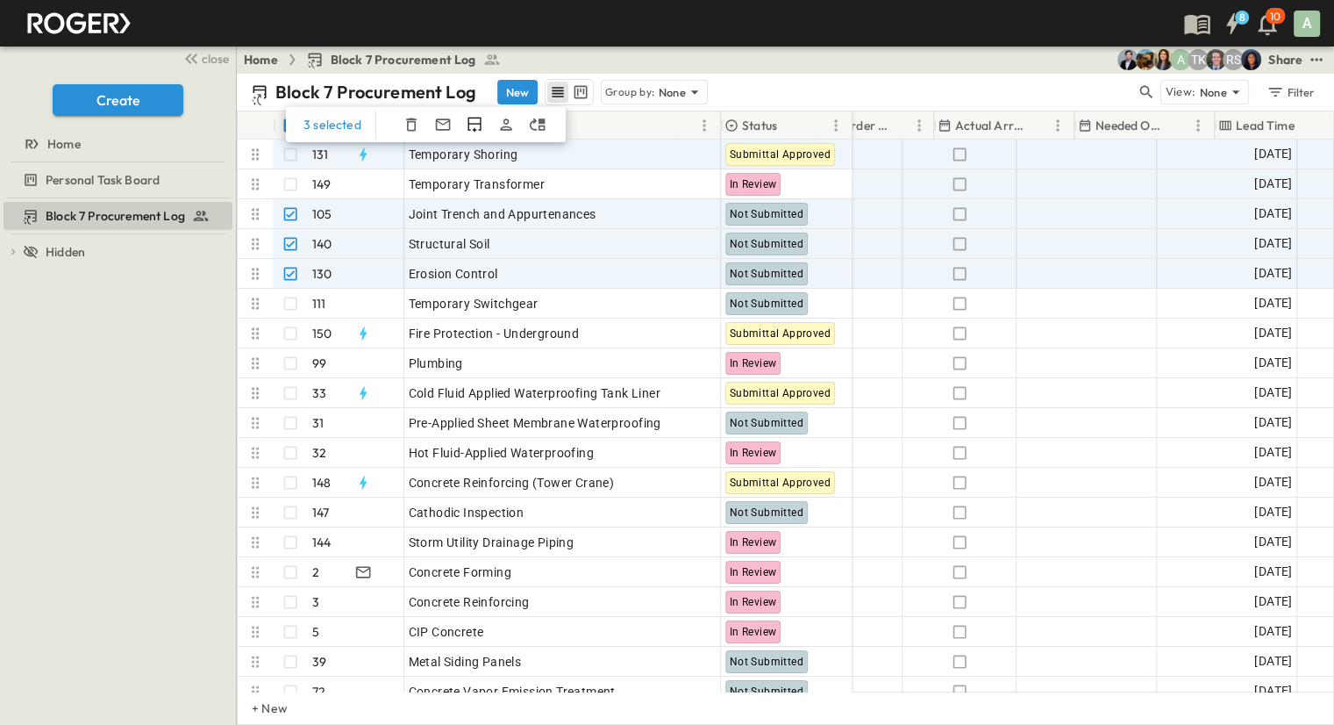
scroll to position [0, 1021]
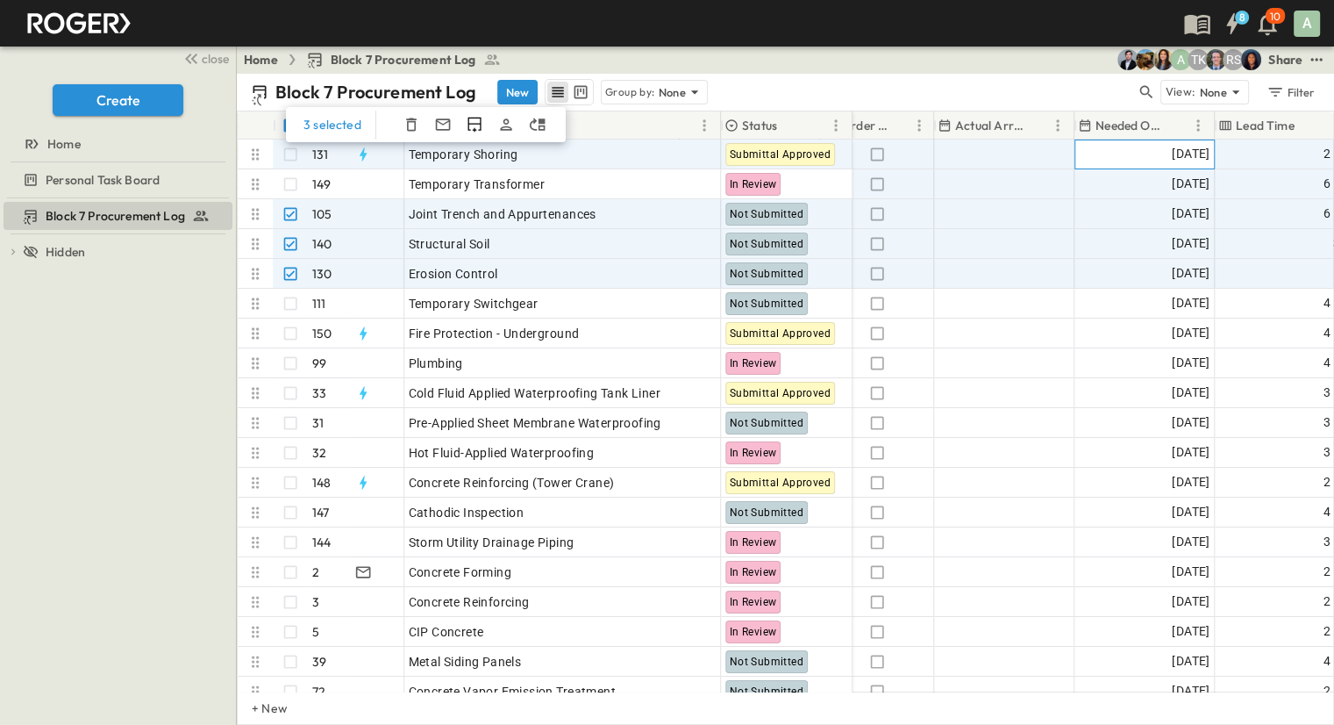
click at [1172, 154] on span "[DATE]" at bounding box center [1191, 154] width 38 height 20
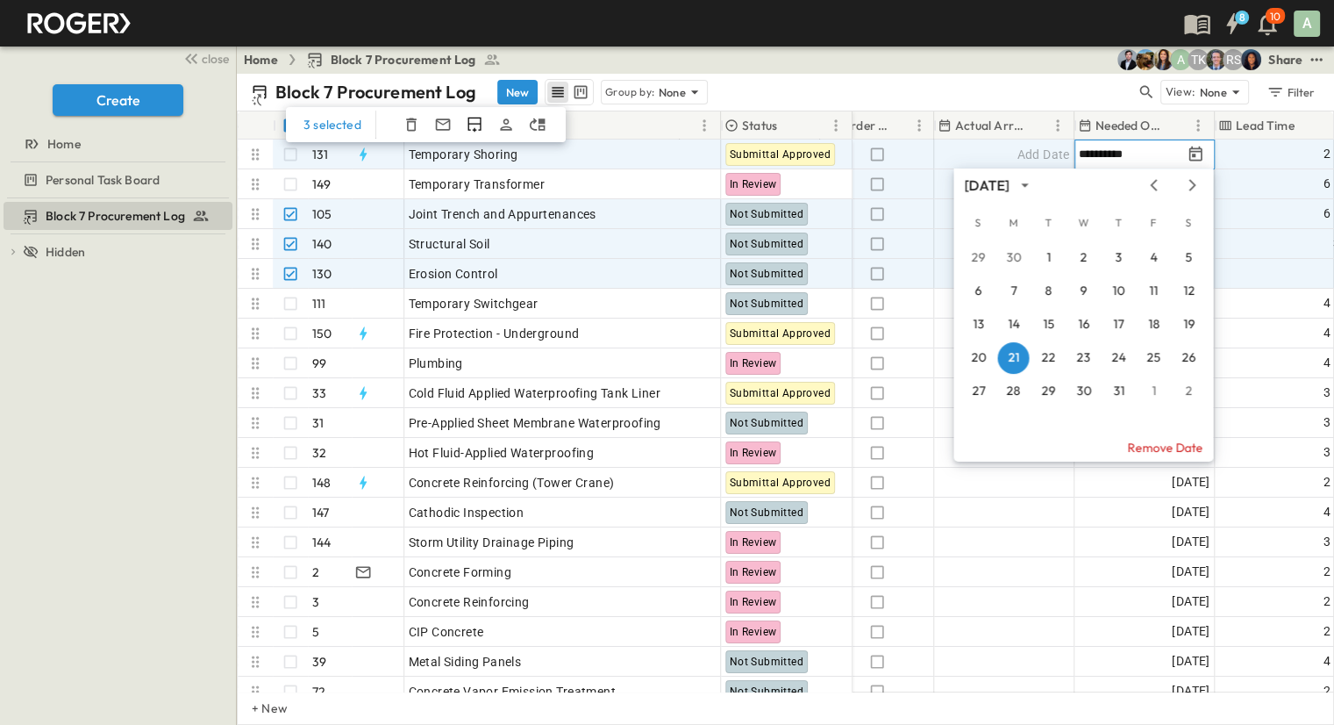
click at [956, 83] on div "Block 7 Procurement Log New Group by: None" at bounding box center [693, 92] width 885 height 26
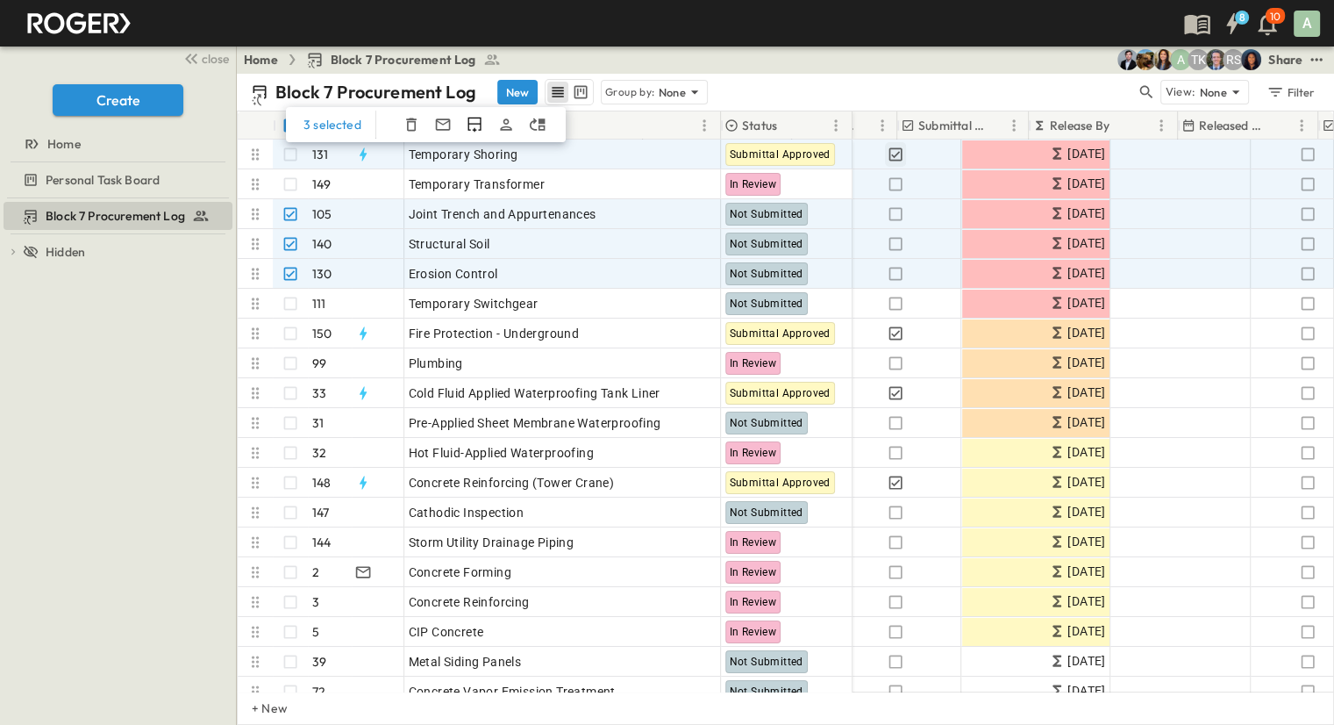
scroll to position [0, 670]
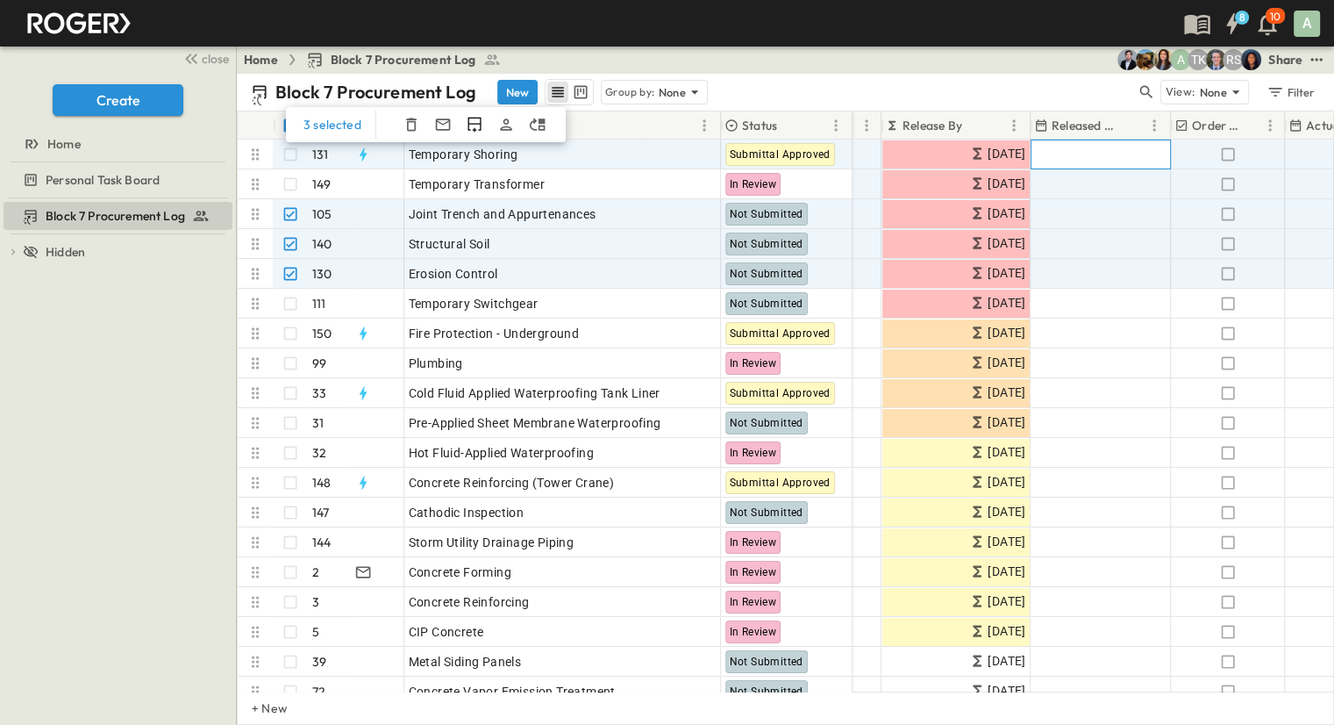
click at [1107, 155] on div "Add Date" at bounding box center [1101, 154] width 139 height 28
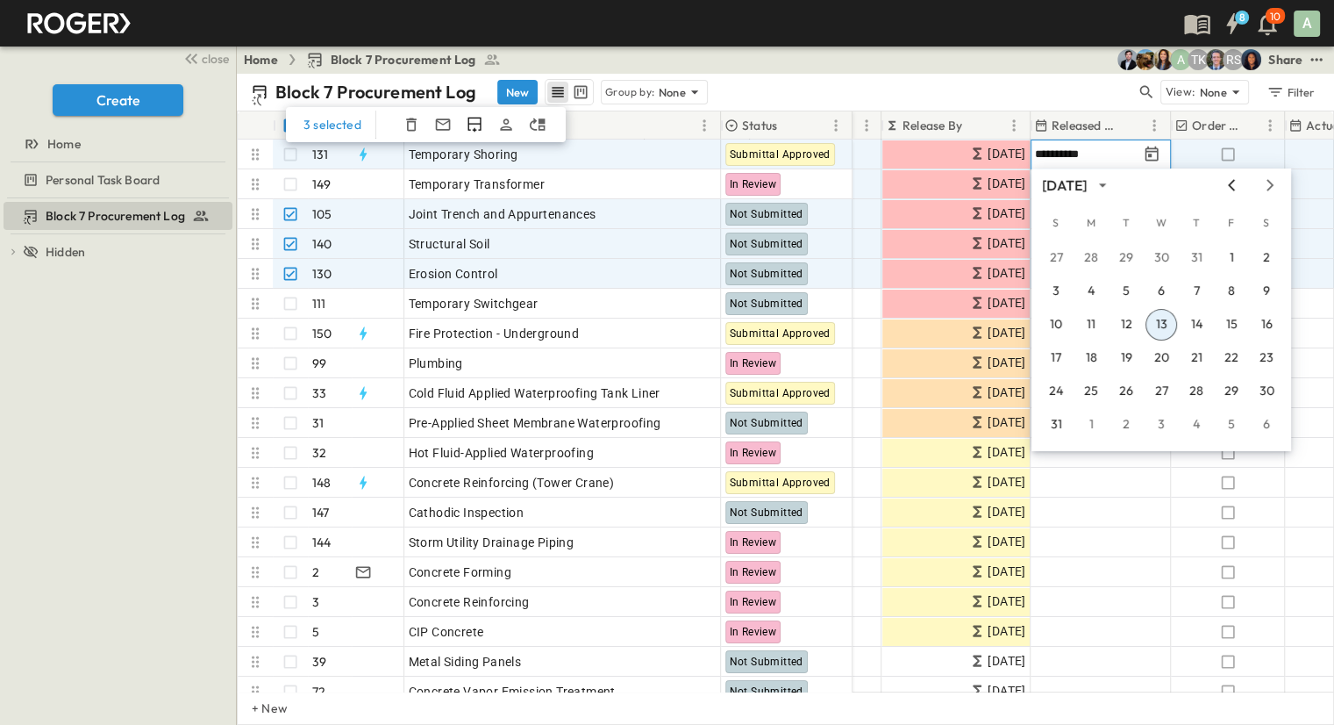
type input "**********"
click at [1227, 189] on icon "Previous month" at bounding box center [1231, 185] width 21 height 14
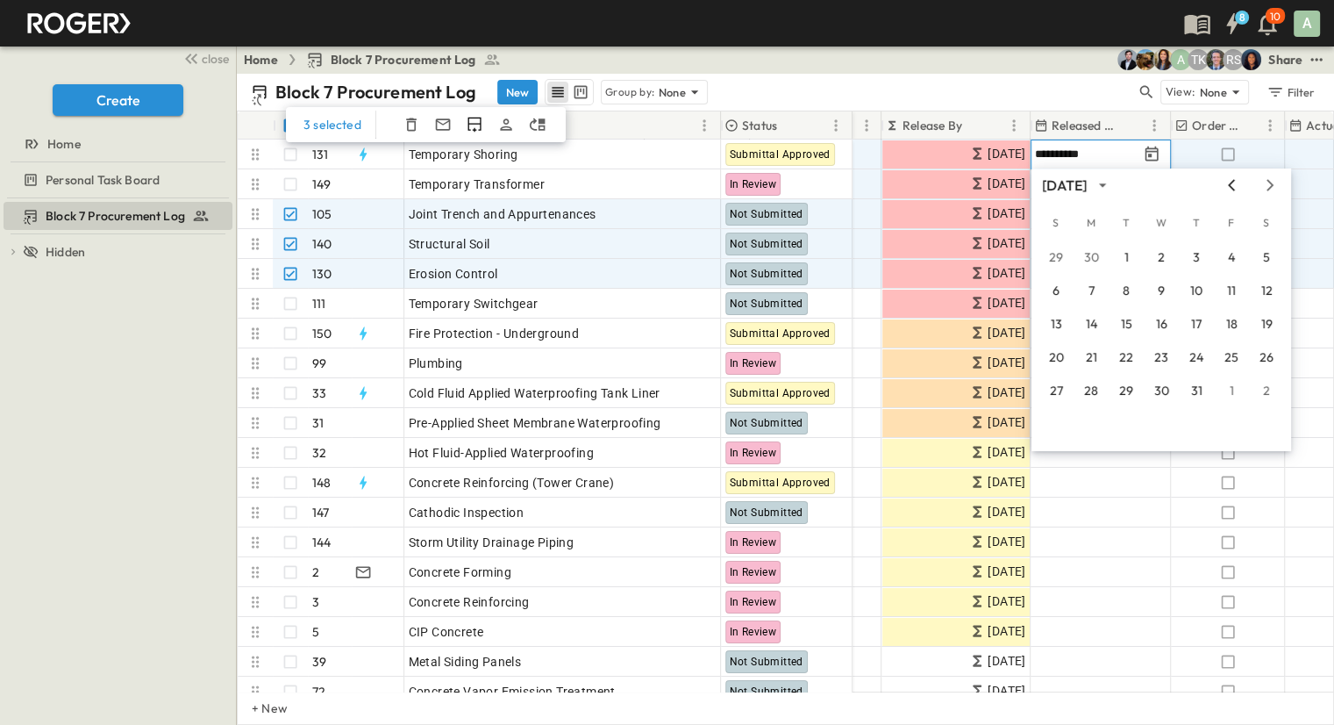
click at [1229, 189] on icon "Previous month" at bounding box center [1231, 185] width 21 height 14
click at [1087, 390] on button "30" at bounding box center [1092, 391] width 32 height 32
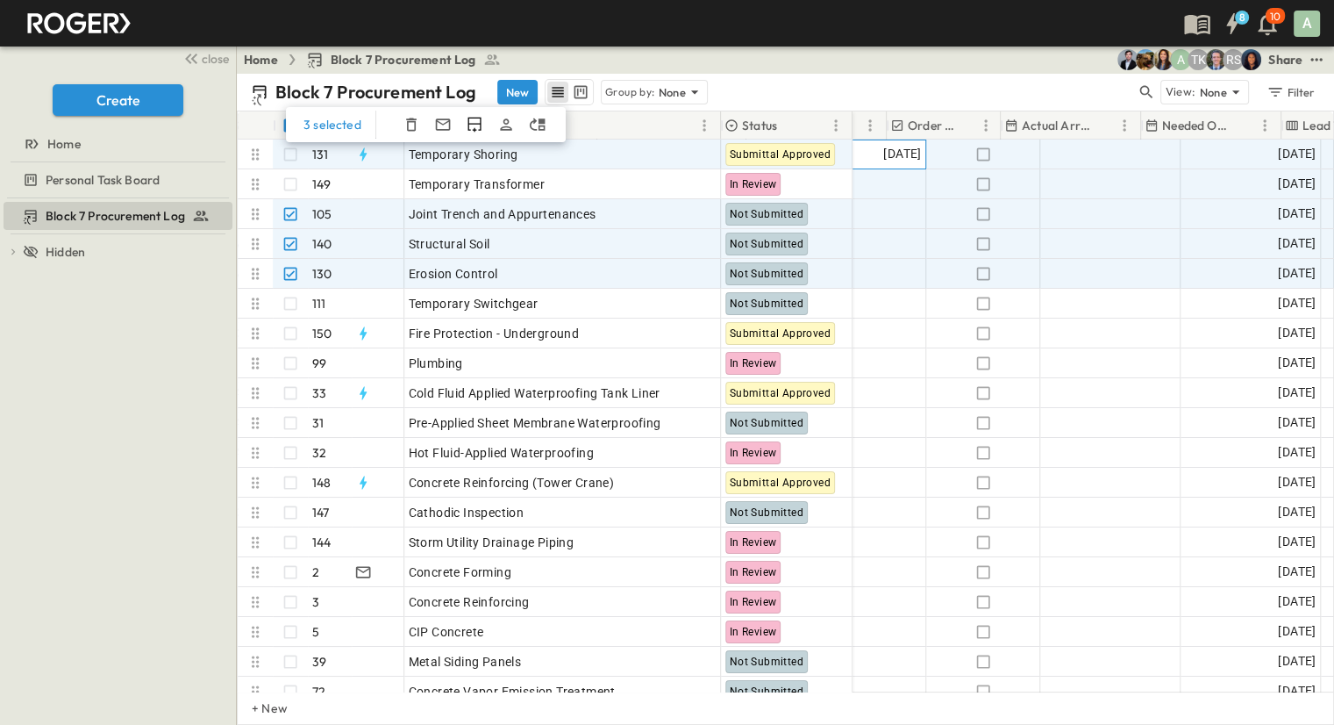
scroll to position [0, 1021]
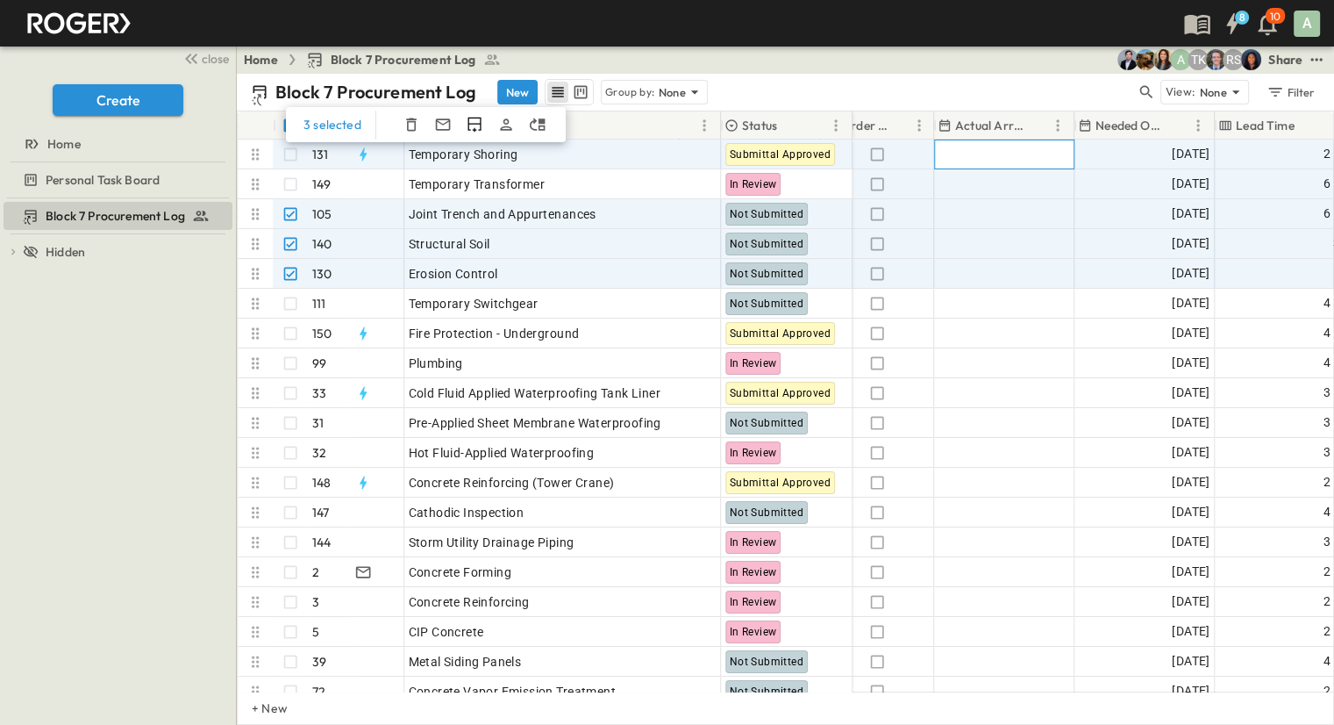
click at [1001, 152] on div "Add Date" at bounding box center [1004, 154] width 139 height 28
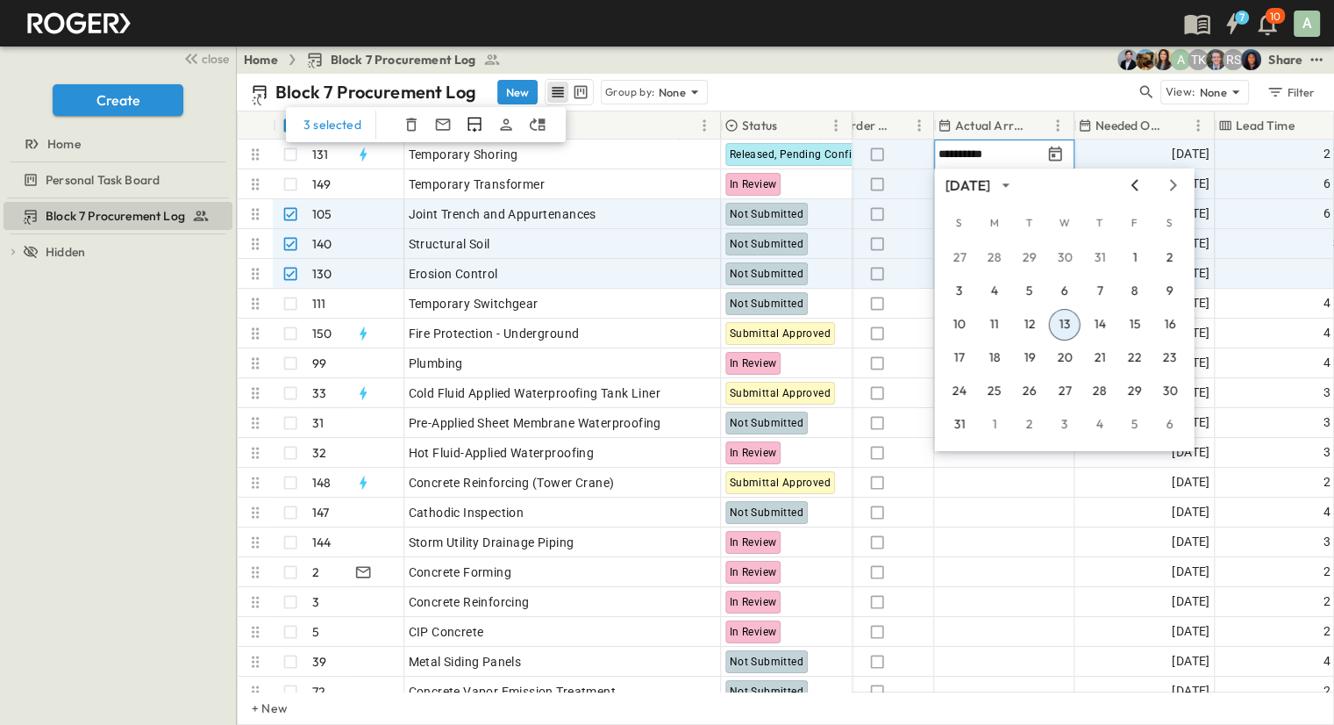
click at [1126, 189] on icon "Previous month" at bounding box center [1135, 185] width 21 height 14
click at [987, 355] on button "21" at bounding box center [995, 358] width 32 height 32
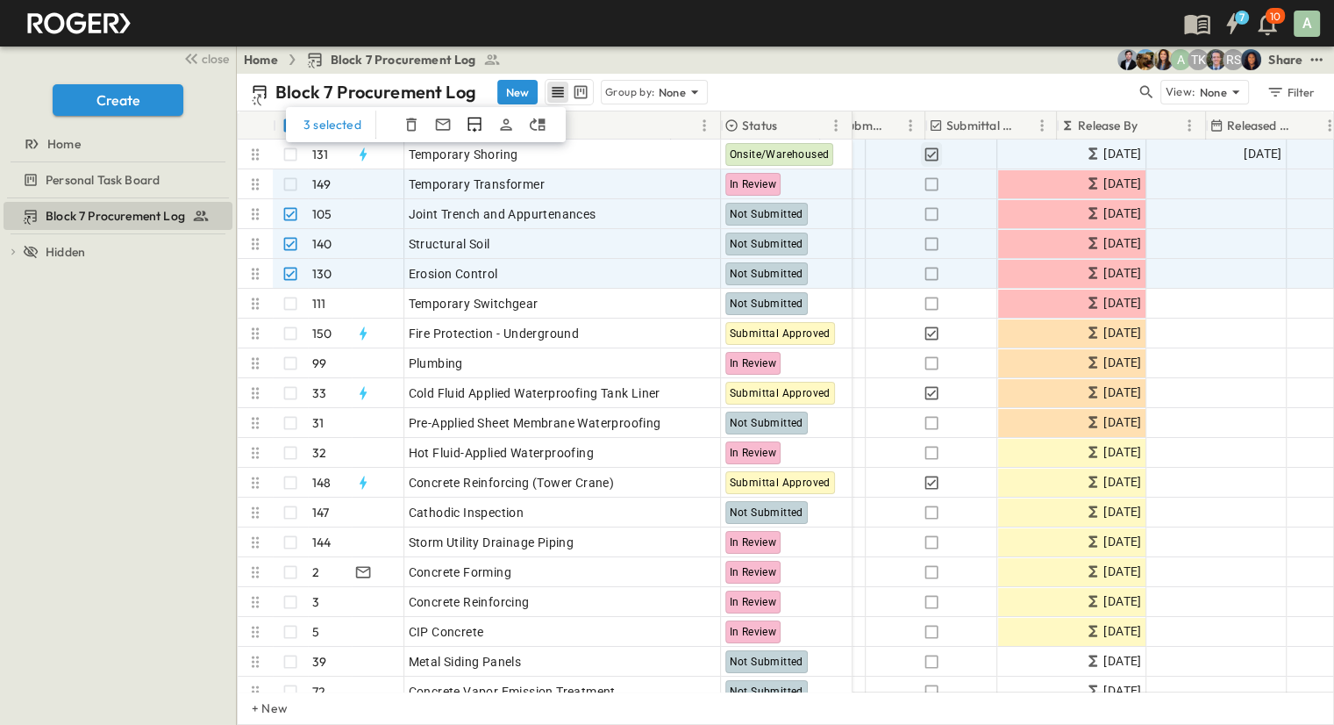
scroll to position [0, 495]
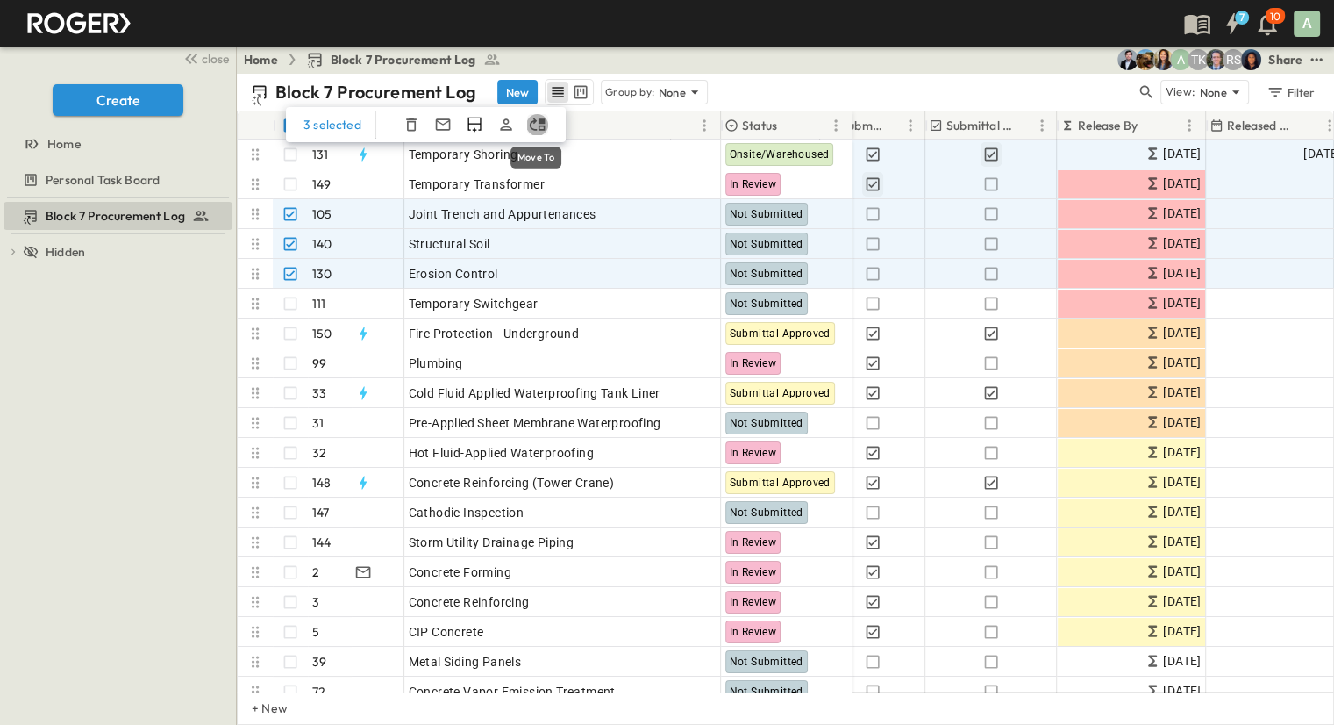
click at [531, 127] on icon "Move To" at bounding box center [538, 124] width 16 height 12
click at [612, 164] on h6 "Select a log to move to" at bounding box center [647, 159] width 203 height 28
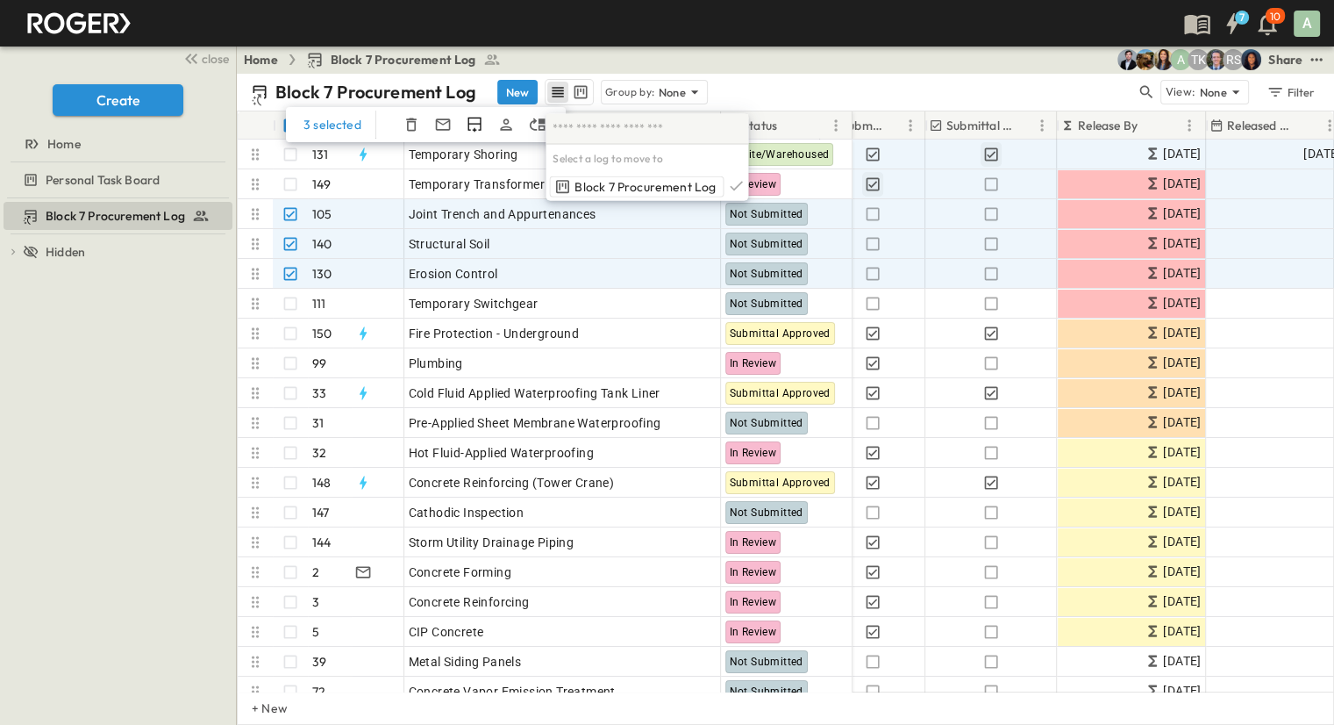
click at [639, 69] on div "Home Block 7 Procurement Log RS TK A Share" at bounding box center [786, 60] width 1098 height 28
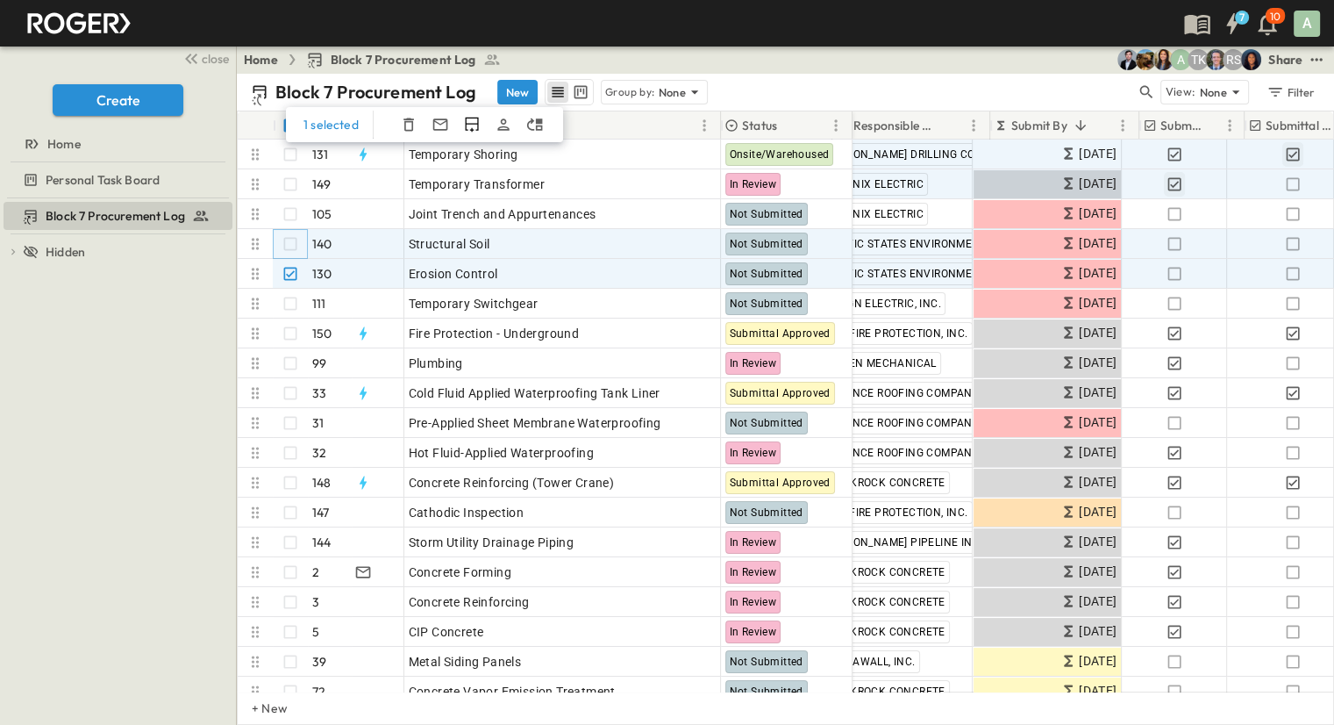
scroll to position [0, 175]
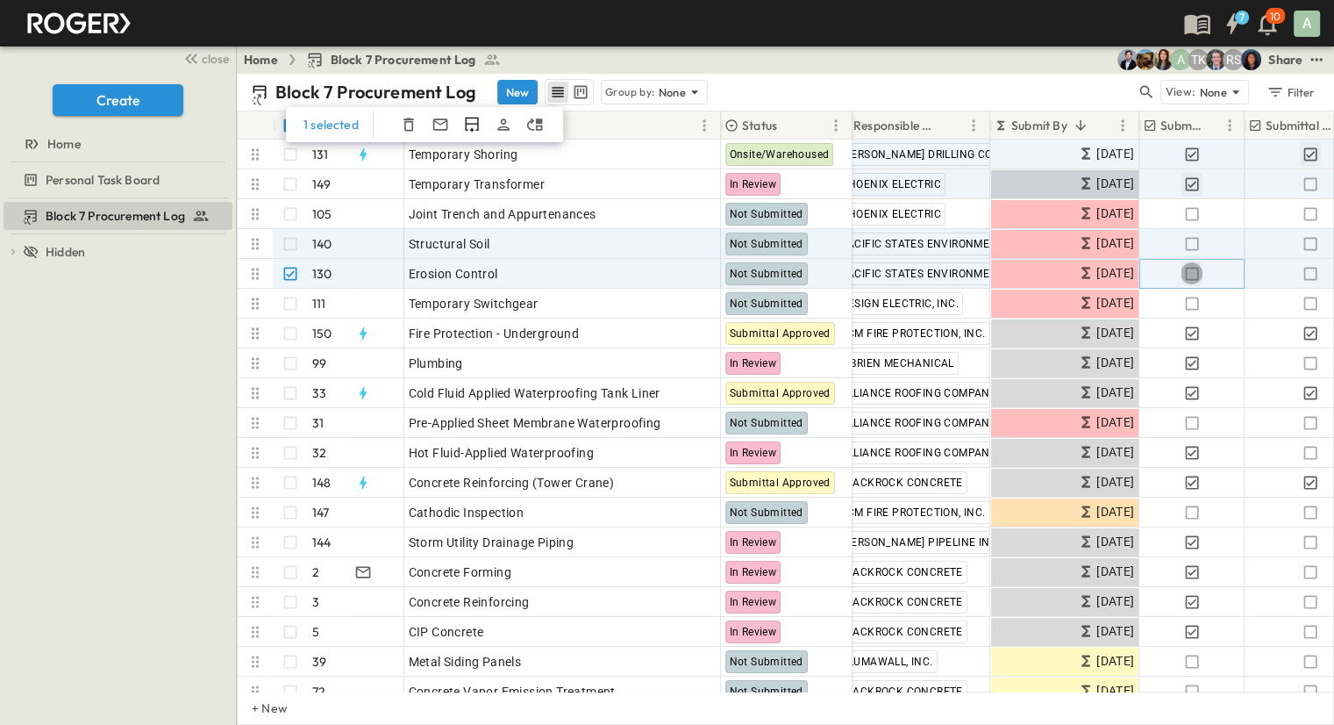
click at [1191, 270] on icon "button" at bounding box center [1193, 274] width 18 height 18
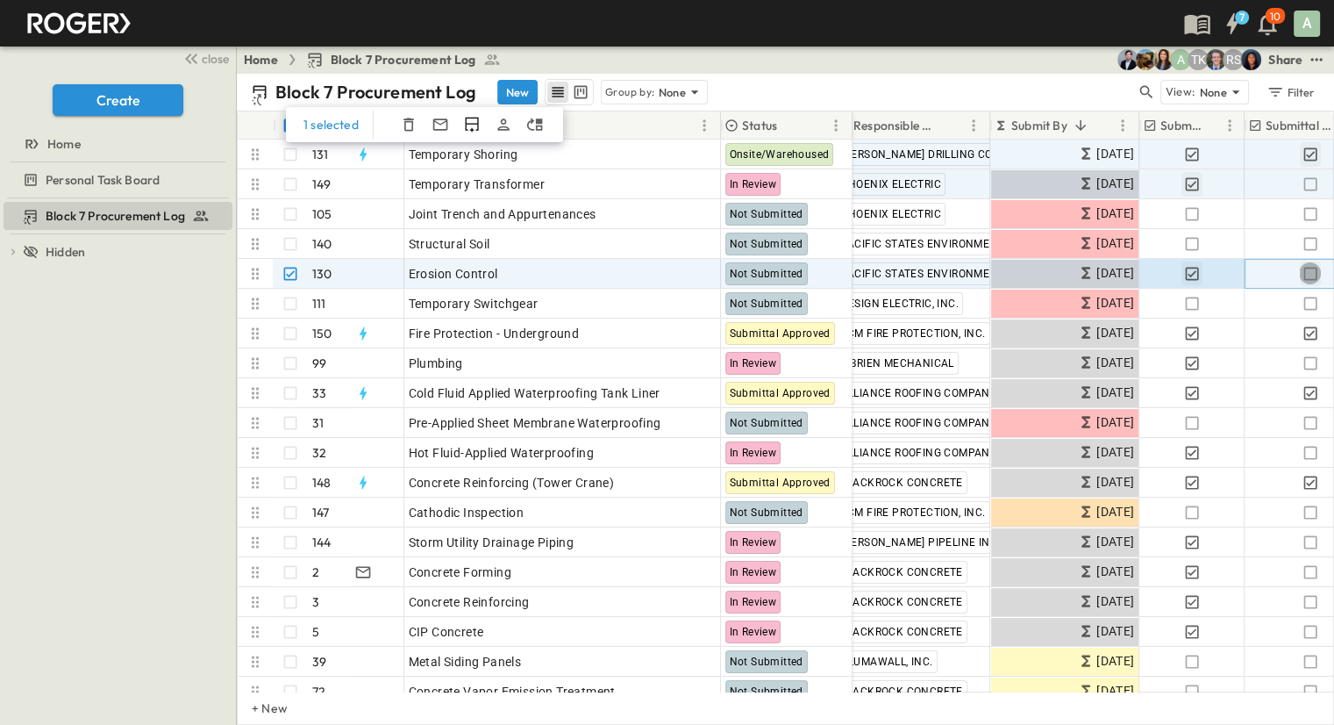
click at [1310, 271] on icon "button" at bounding box center [1311, 274] width 18 height 18
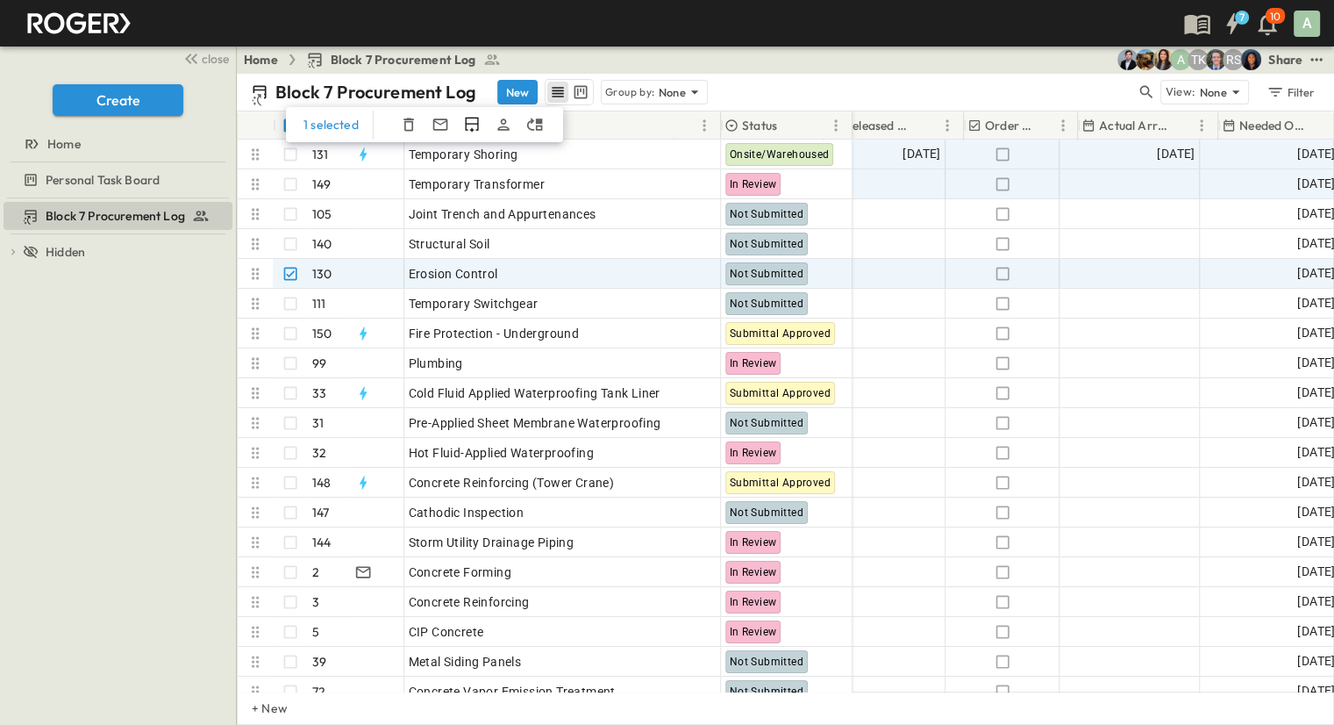
scroll to position [0, 877]
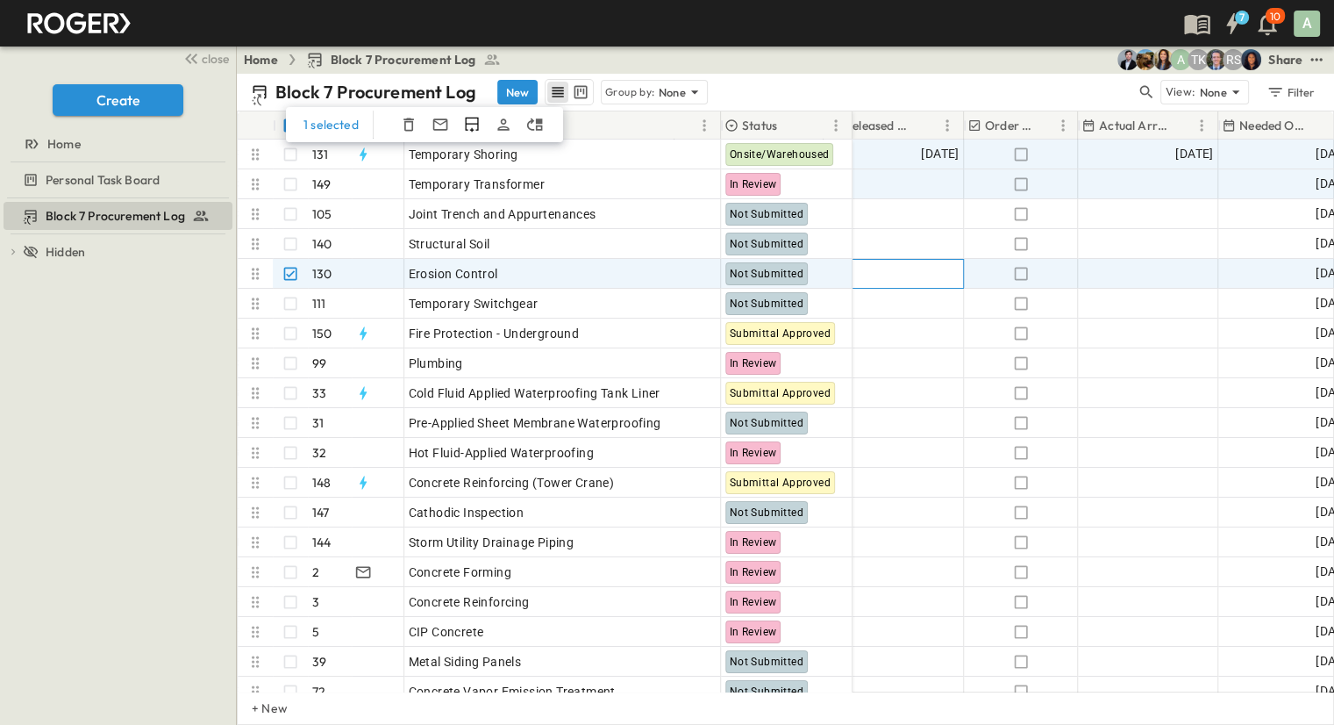
click at [948, 275] on span "Add Date" at bounding box center [932, 274] width 53 height 18
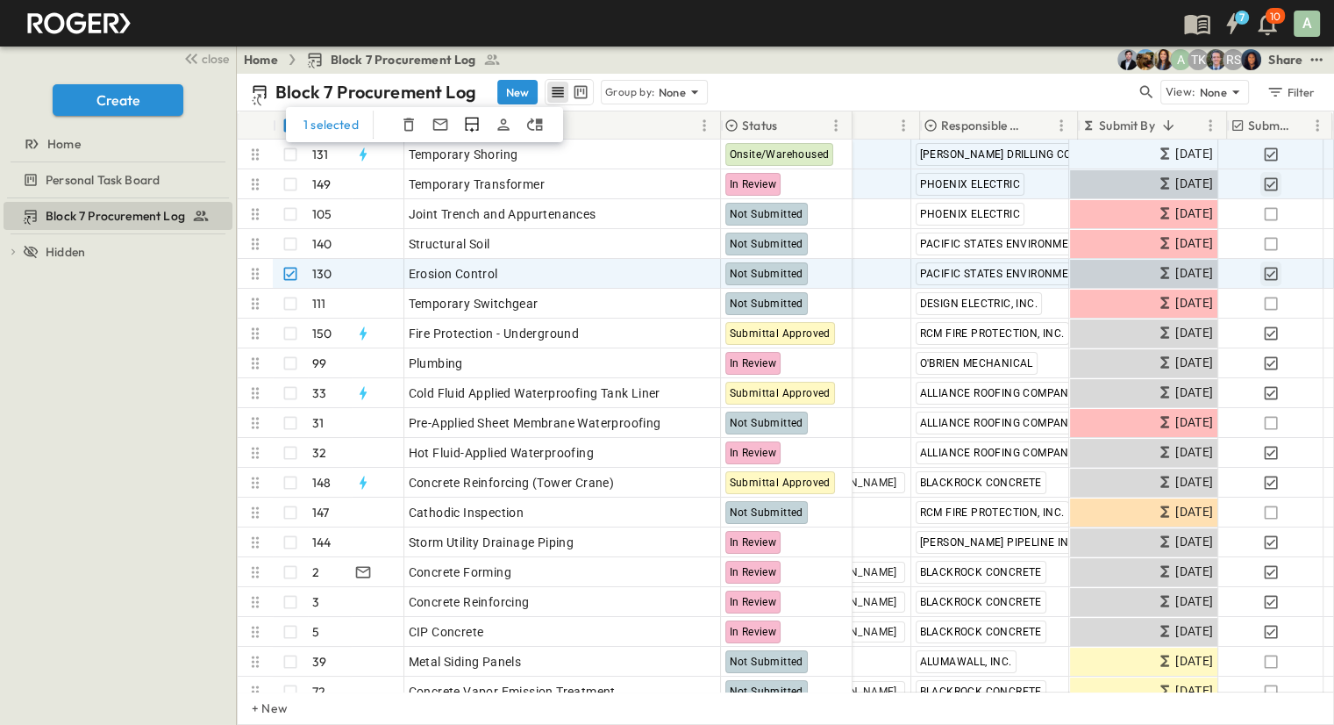
scroll to position [0, 88]
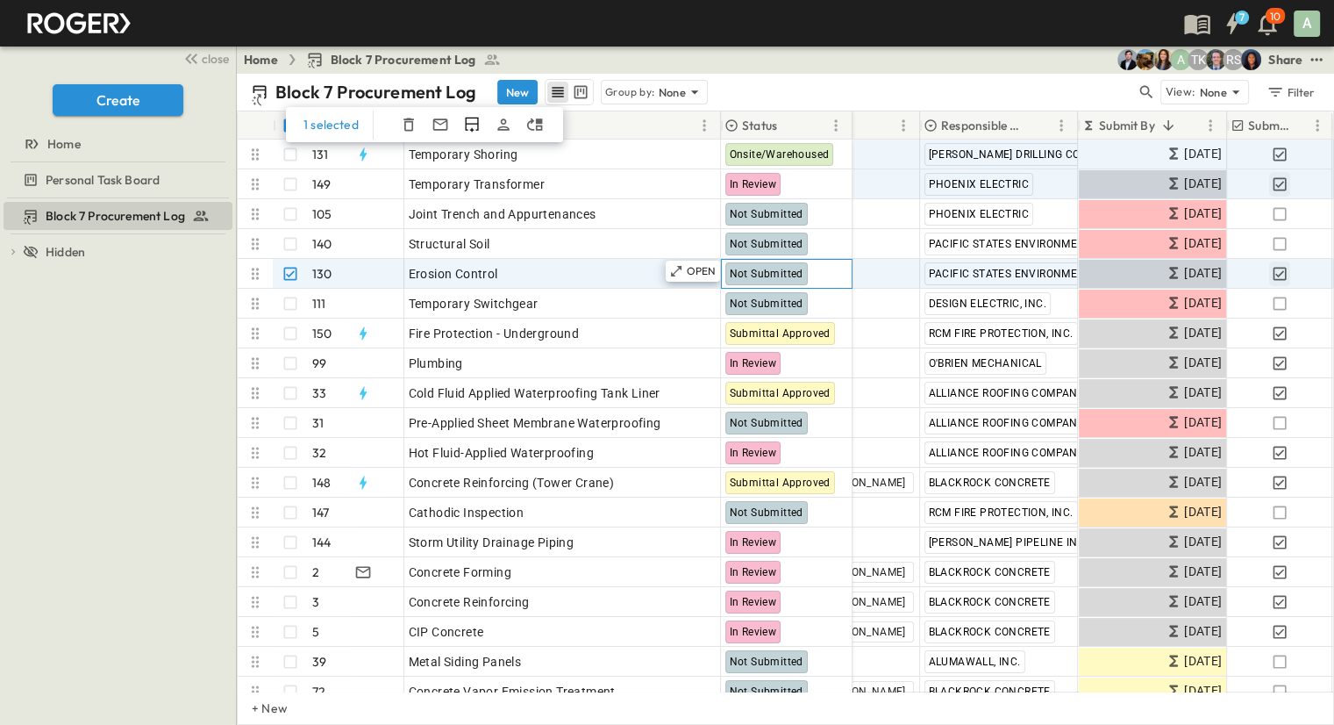
click at [760, 278] on div "Not Submitted" at bounding box center [767, 273] width 82 height 23
click at [691, 274] on p "OPEN" at bounding box center [702, 271] width 30 height 14
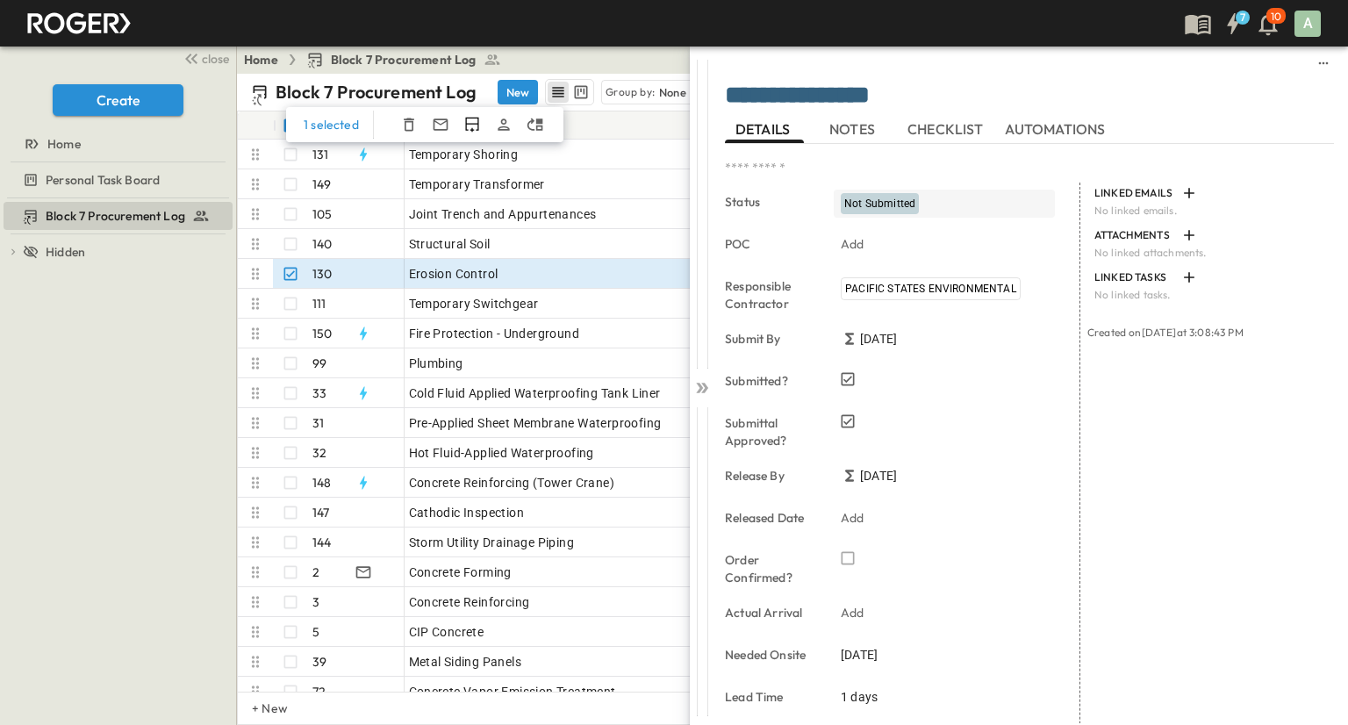
click at [912, 204] on span "Not Submitted" at bounding box center [879, 203] width 71 height 12
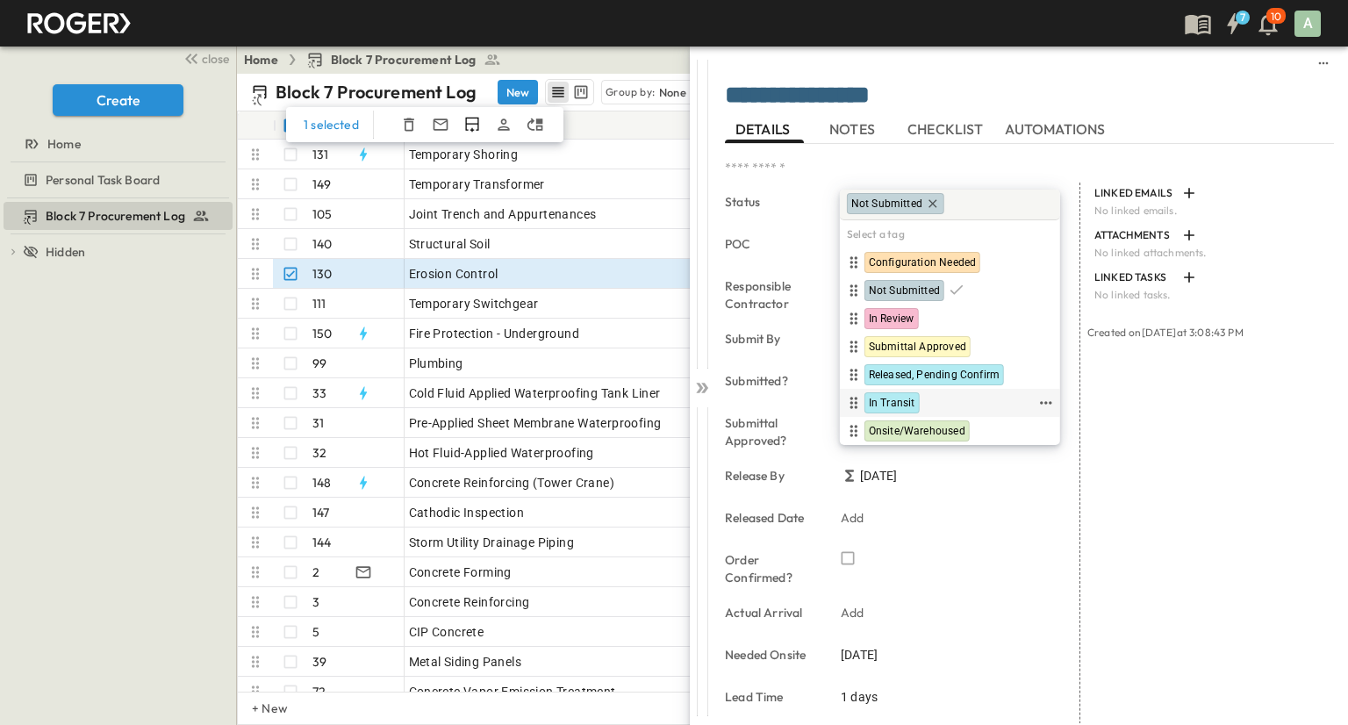
click at [981, 398] on div "In Transit" at bounding box center [939, 402] width 192 height 21
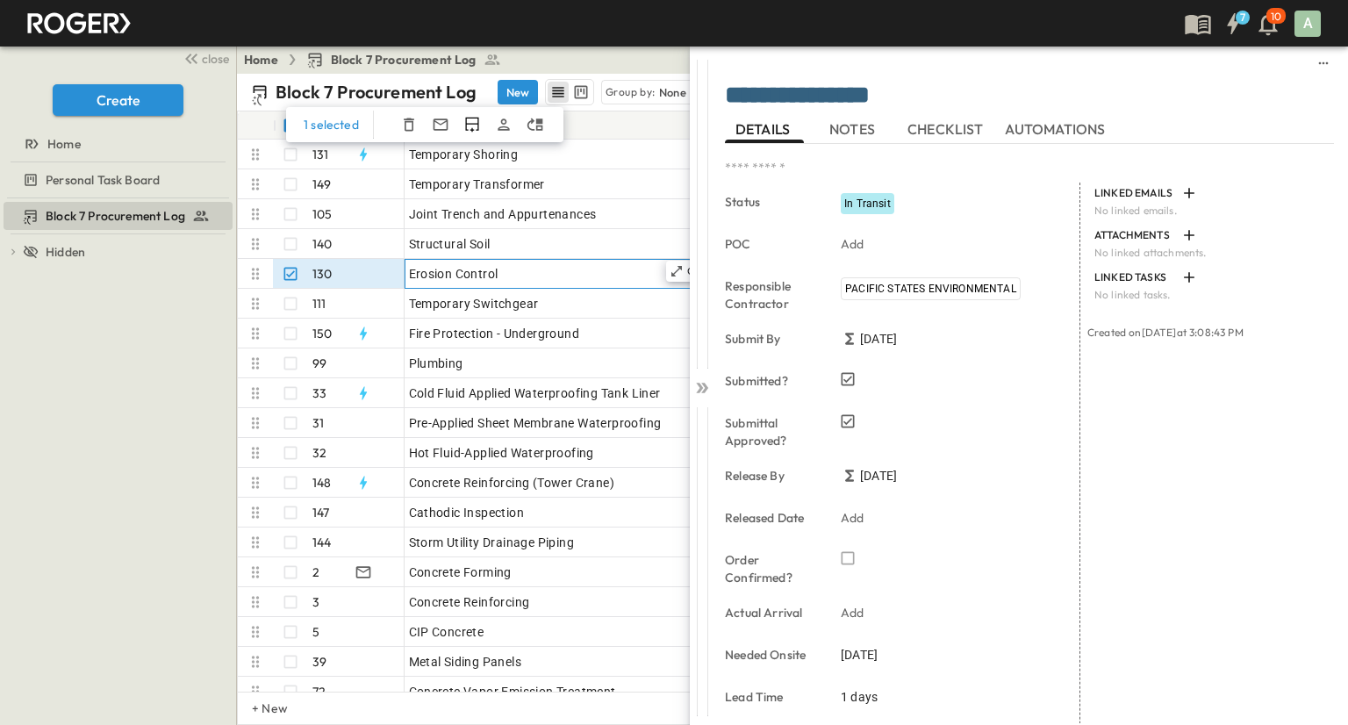
click at [606, 278] on div "Erosion Control" at bounding box center [563, 273] width 308 height 25
click at [709, 383] on icon at bounding box center [702, 388] width 18 height 18
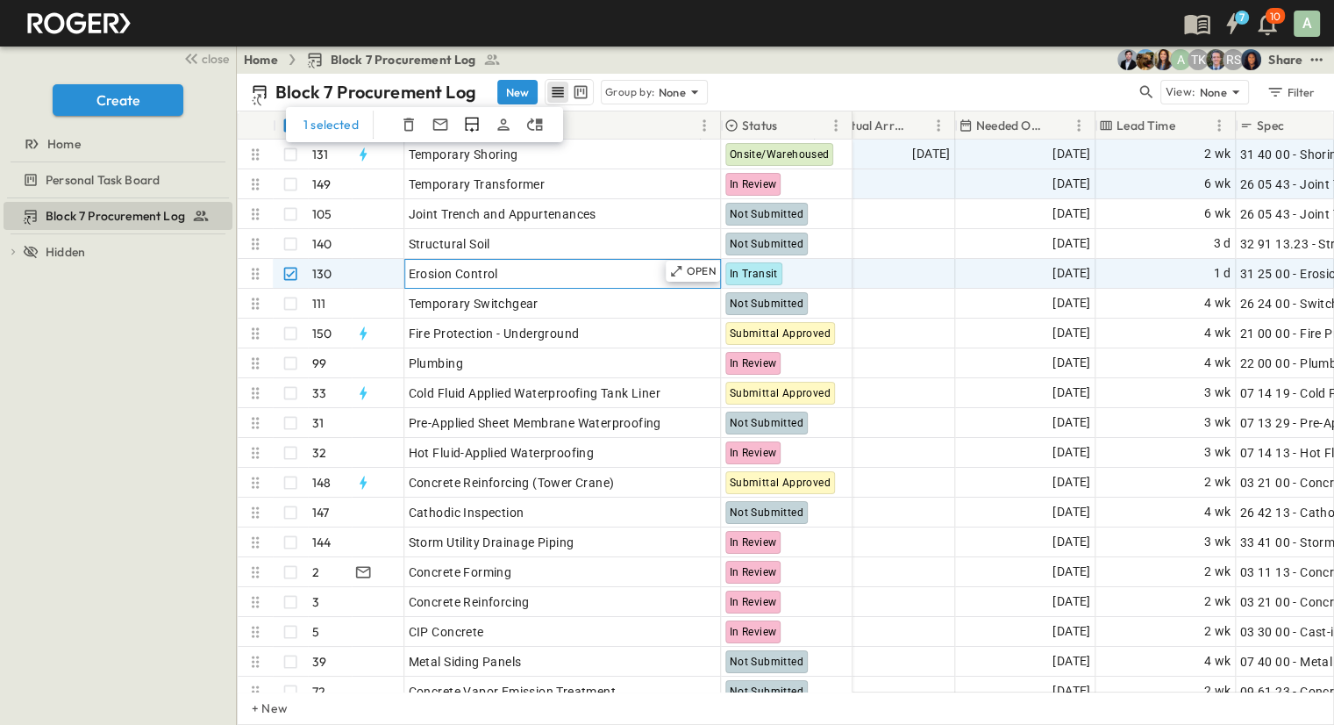
scroll to position [0, 965]
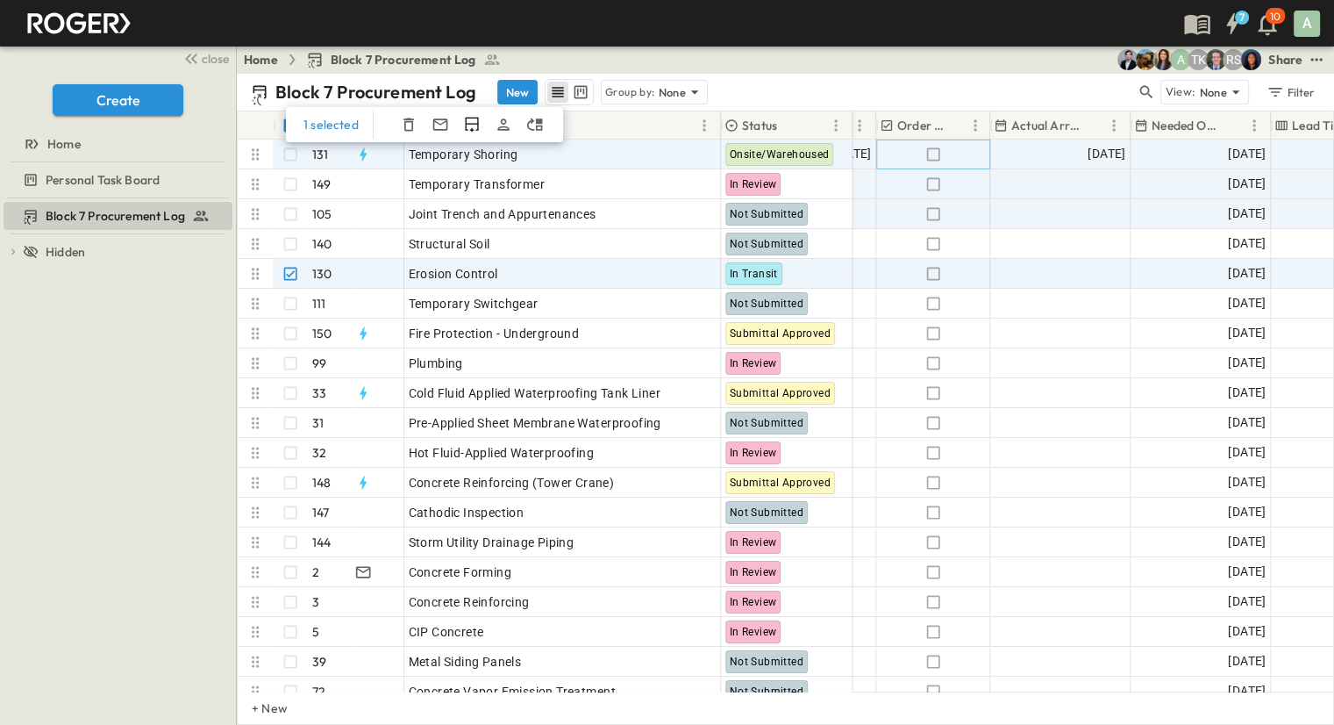
drag, startPoint x: 932, startPoint y: 153, endPoint x: 1001, endPoint y: 203, distance: 85.5
click at [933, 153] on icon "button" at bounding box center [934, 155] width 18 height 18
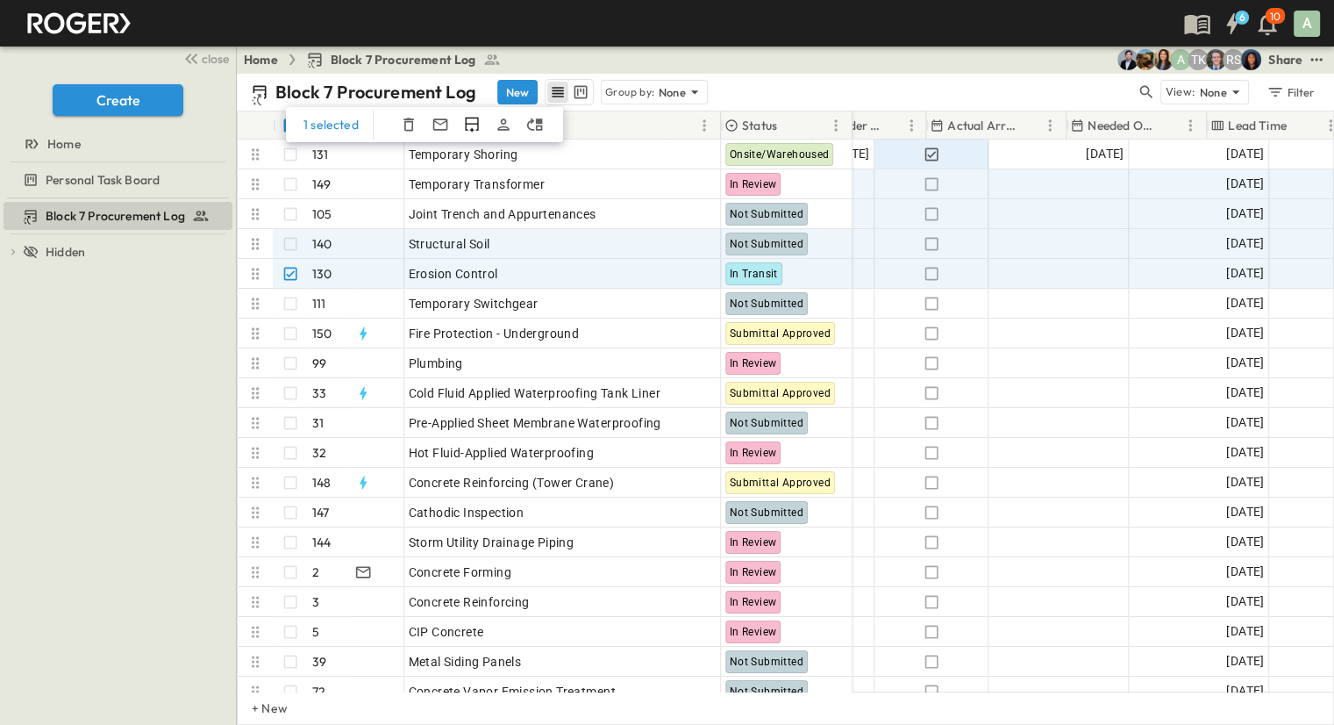
scroll to position [0, 1053]
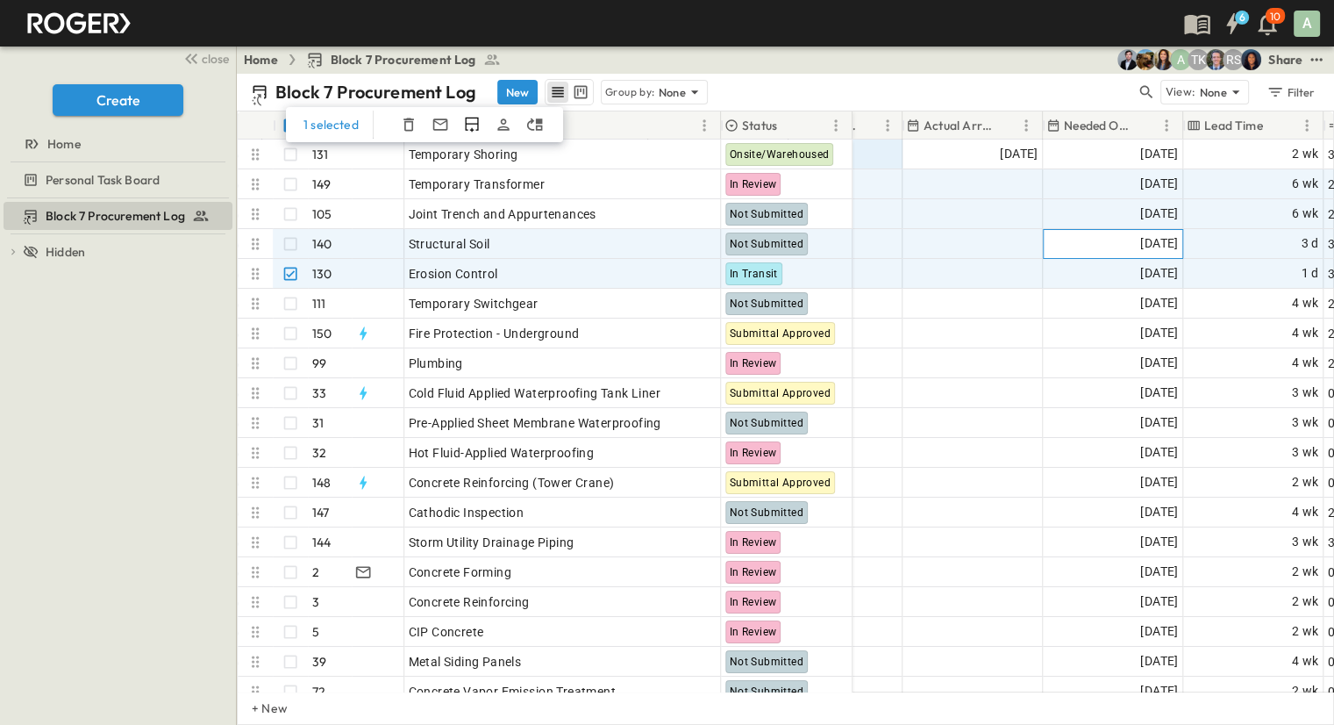
click at [1091, 246] on div "[DATE]" at bounding box center [1113, 244] width 139 height 28
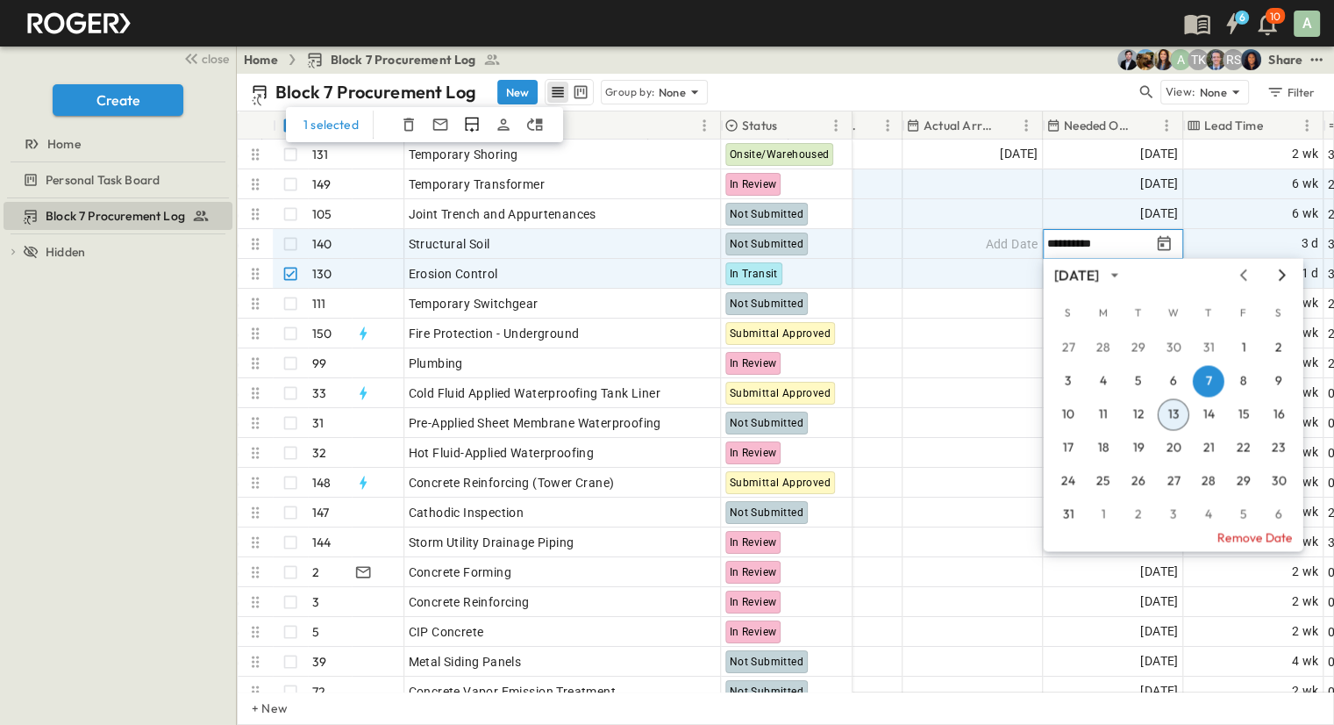
click at [1284, 279] on icon "Next month" at bounding box center [1282, 275] width 21 height 14
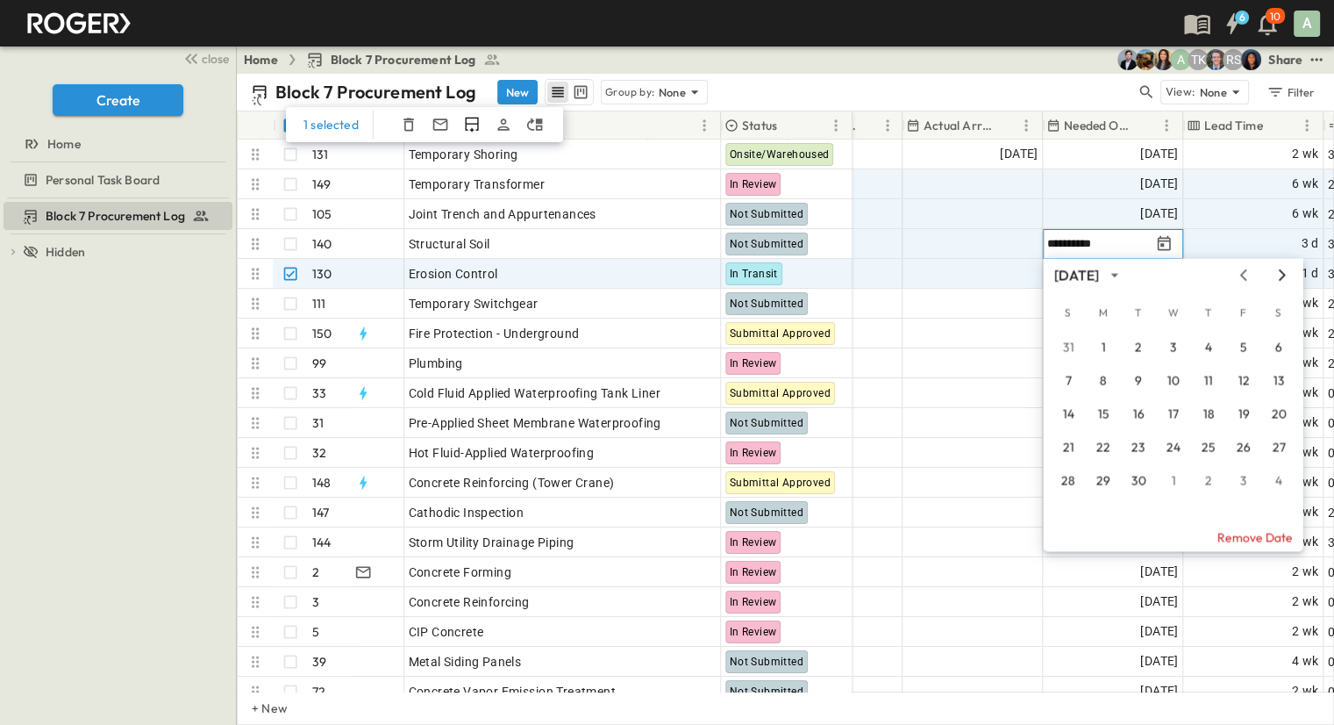
click at [1284, 279] on icon "Next month" at bounding box center [1282, 275] width 21 height 14
click at [1277, 280] on icon "Next month" at bounding box center [1282, 275] width 21 height 14
click at [1103, 349] on button "1" at bounding box center [1104, 348] width 32 height 32
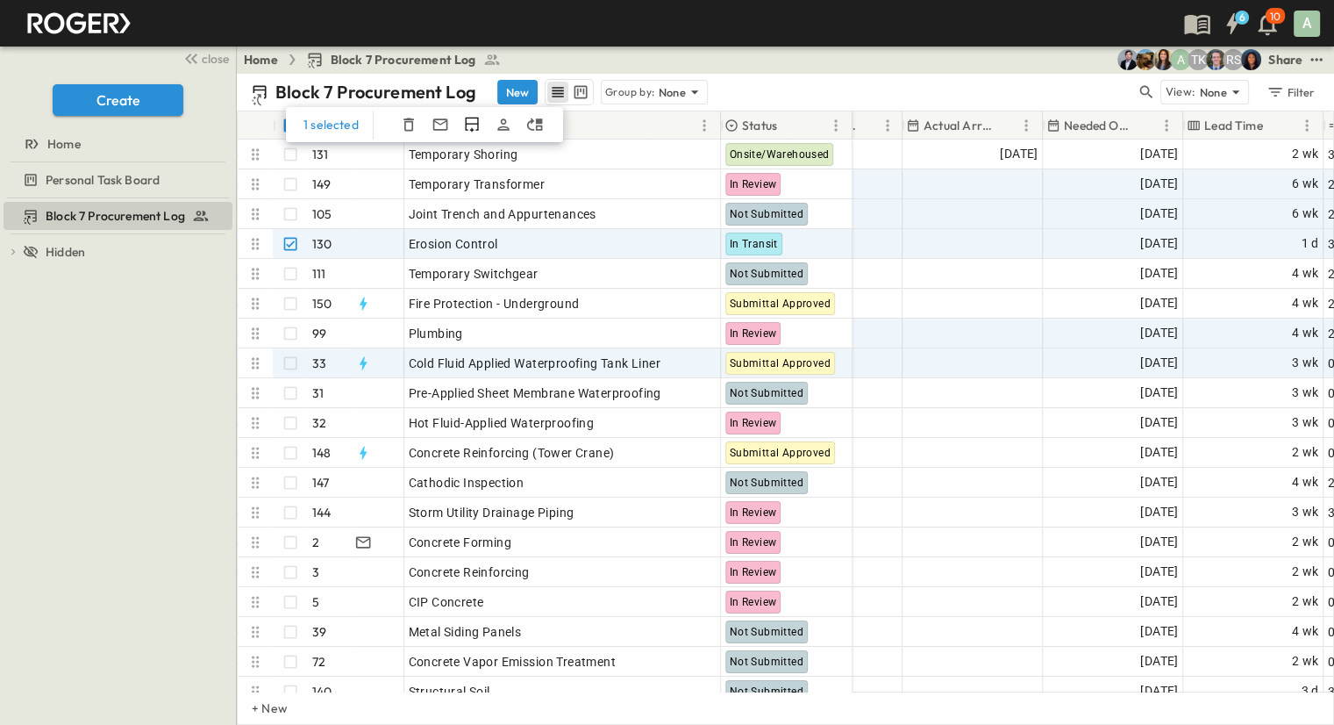
scroll to position [0, 0]
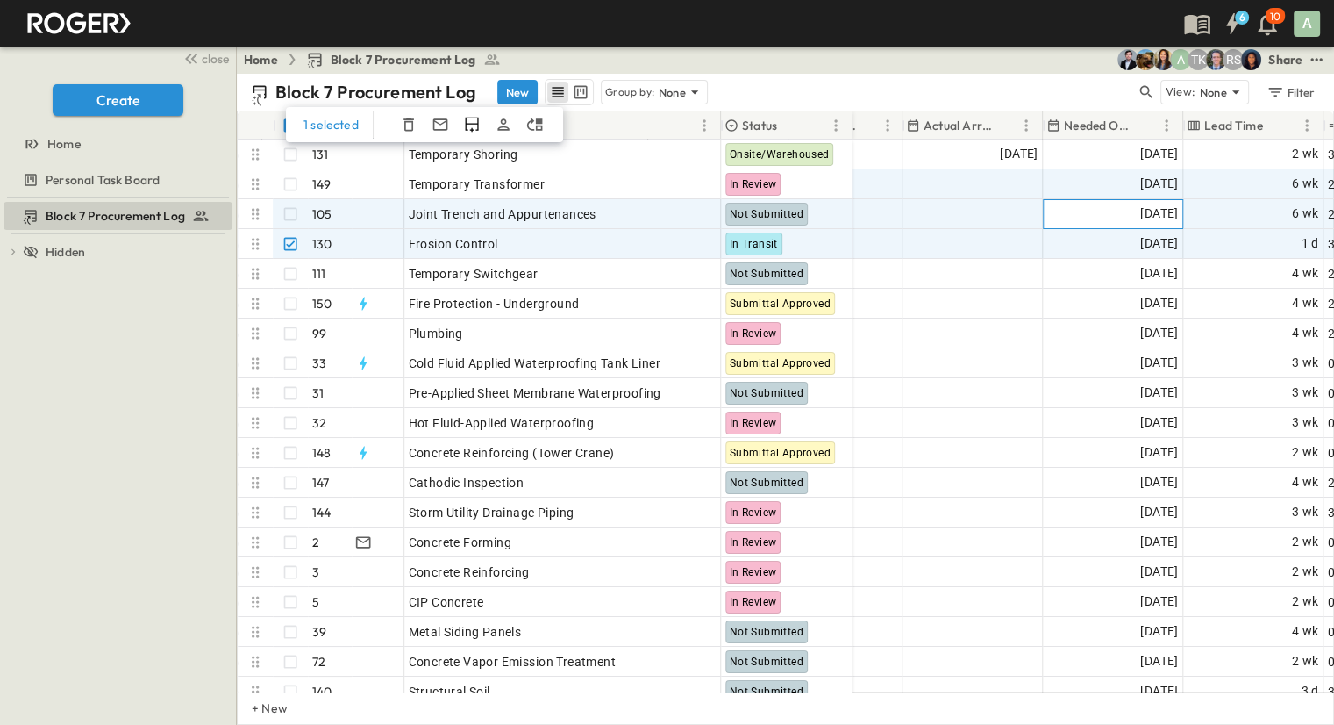
click at [1141, 214] on span "[DATE]" at bounding box center [1160, 214] width 38 height 20
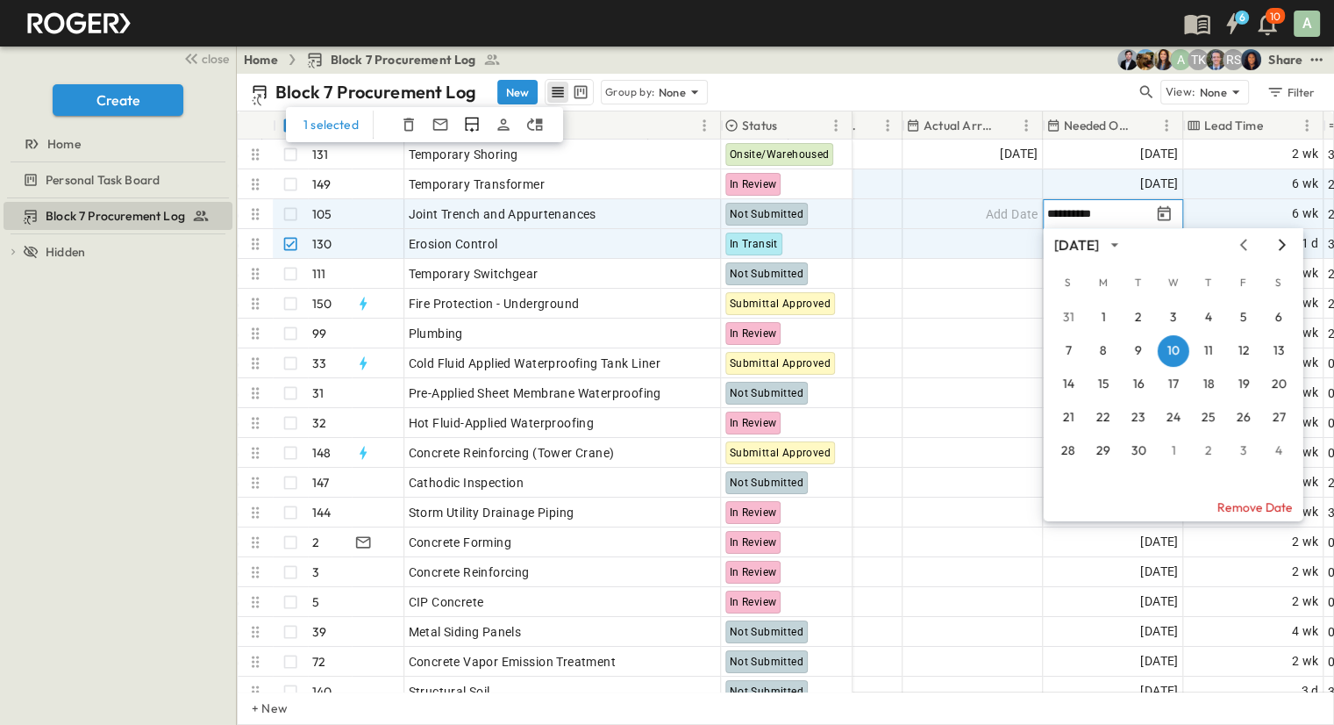
click at [1286, 243] on icon "Next month" at bounding box center [1282, 245] width 21 height 14
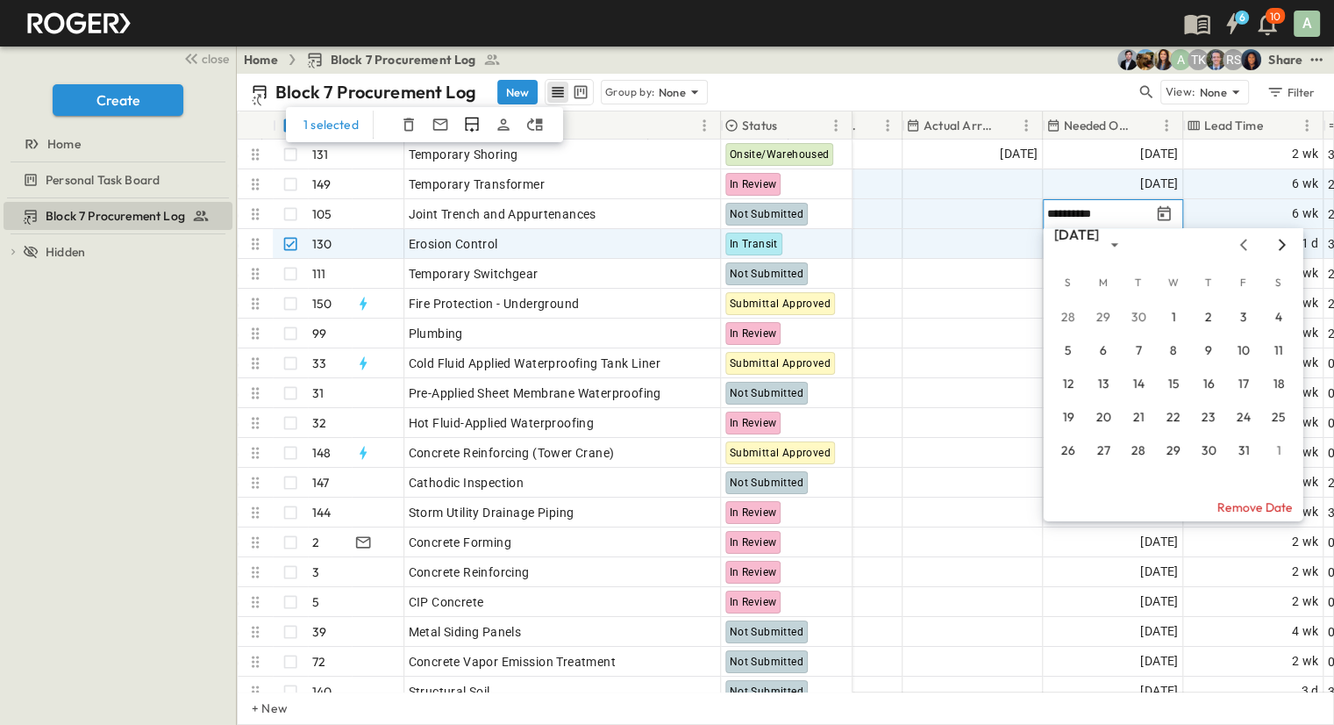
click at [1281, 245] on icon "Next month" at bounding box center [1282, 245] width 21 height 14
click at [1109, 320] on button "1" at bounding box center [1104, 318] width 32 height 32
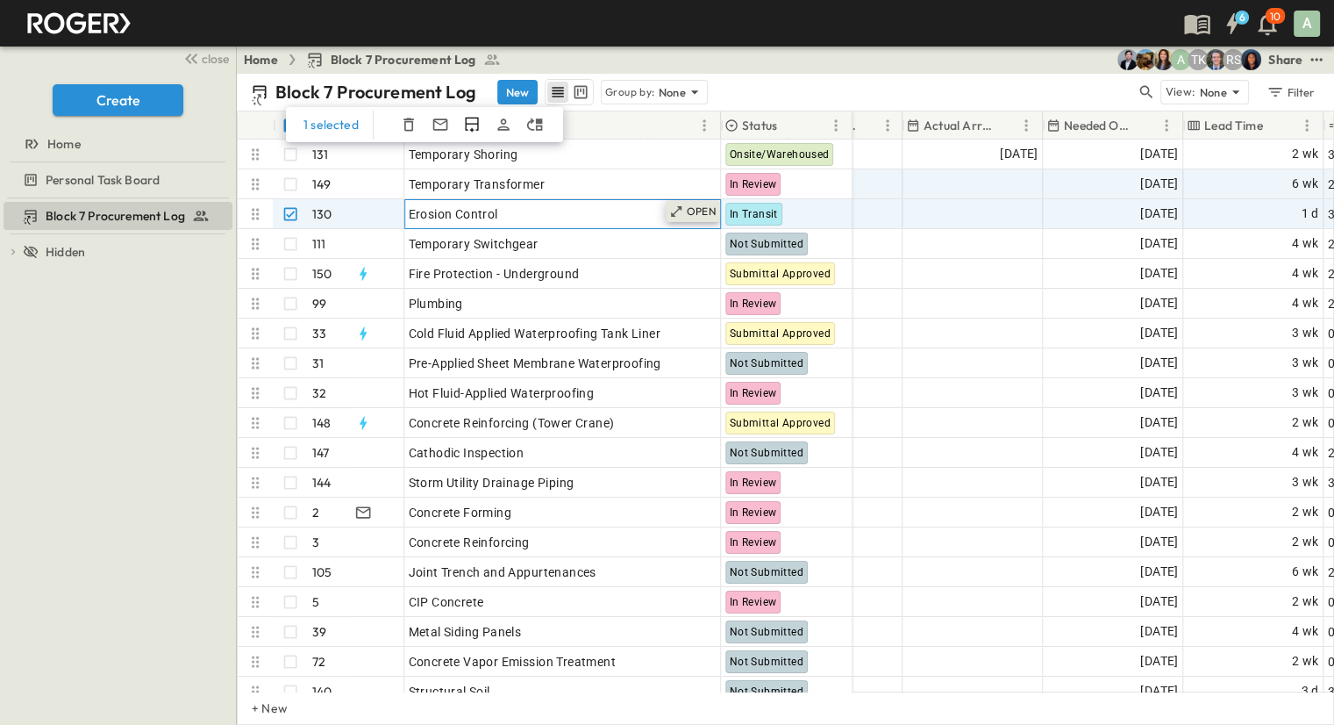
click at [698, 210] on p "OPEN" at bounding box center [702, 211] width 30 height 14
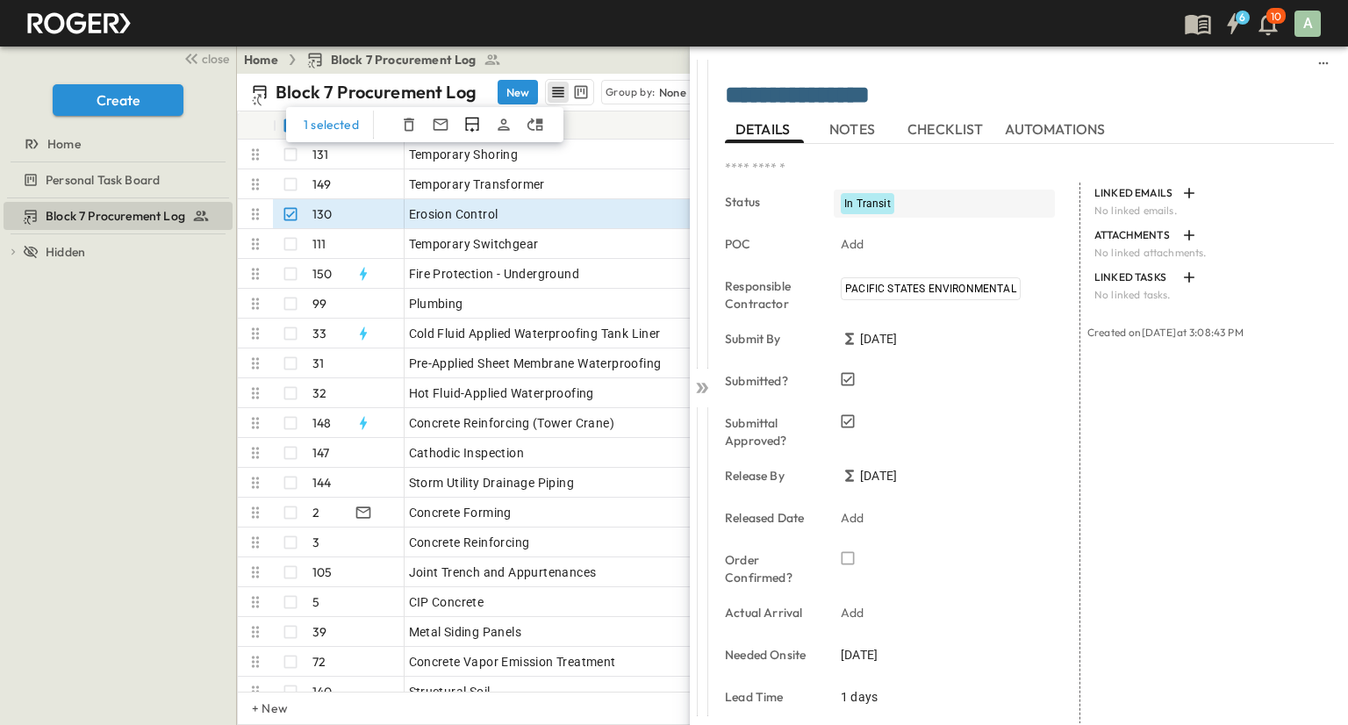
click at [872, 201] on span "In Transit" at bounding box center [867, 203] width 46 height 12
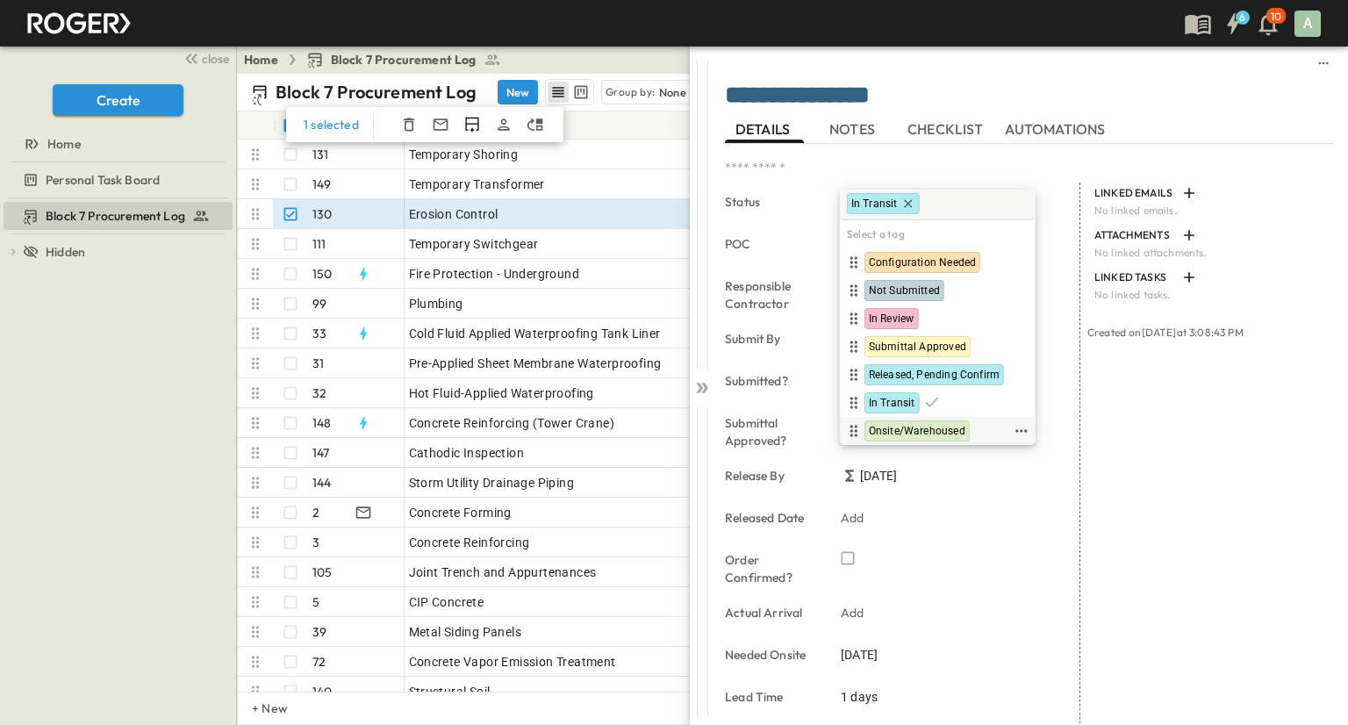
click at [948, 431] on span "Onsite/Warehoused" at bounding box center [917, 431] width 97 height 14
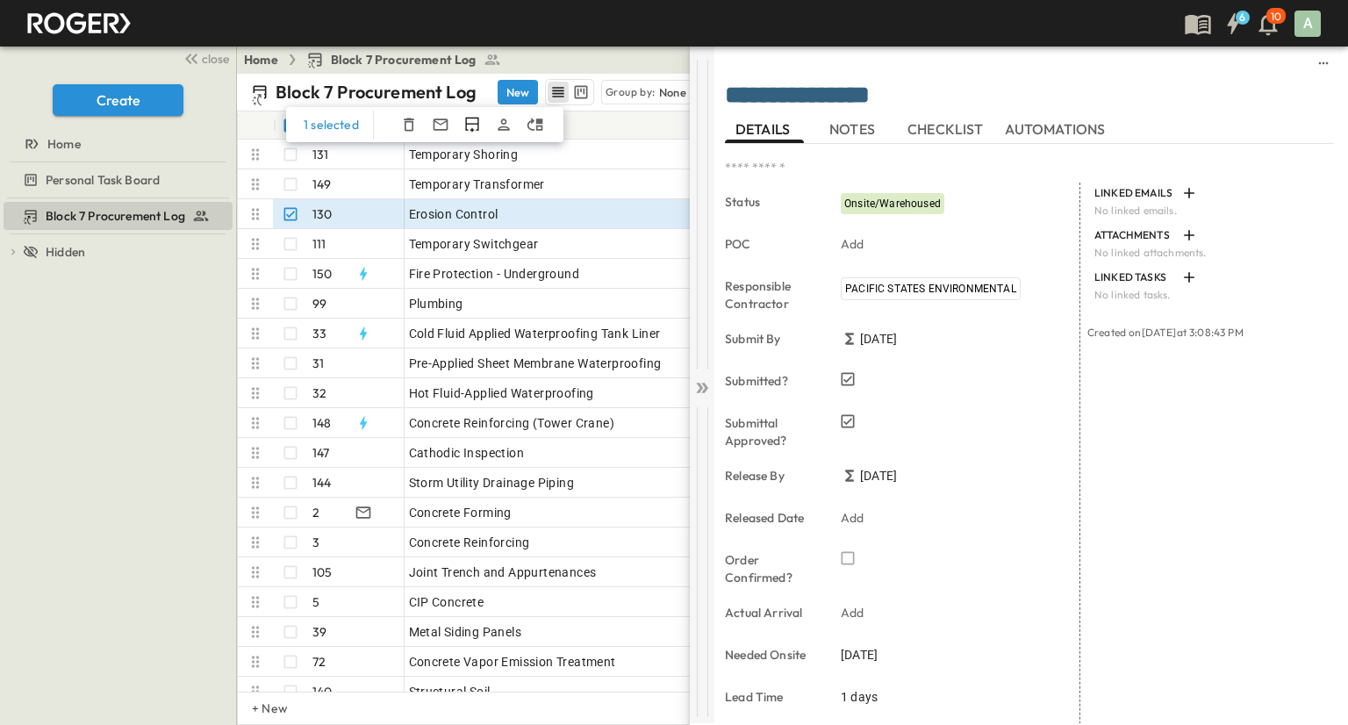
click at [697, 315] on hr at bounding box center [697, 214] width 1 height 309
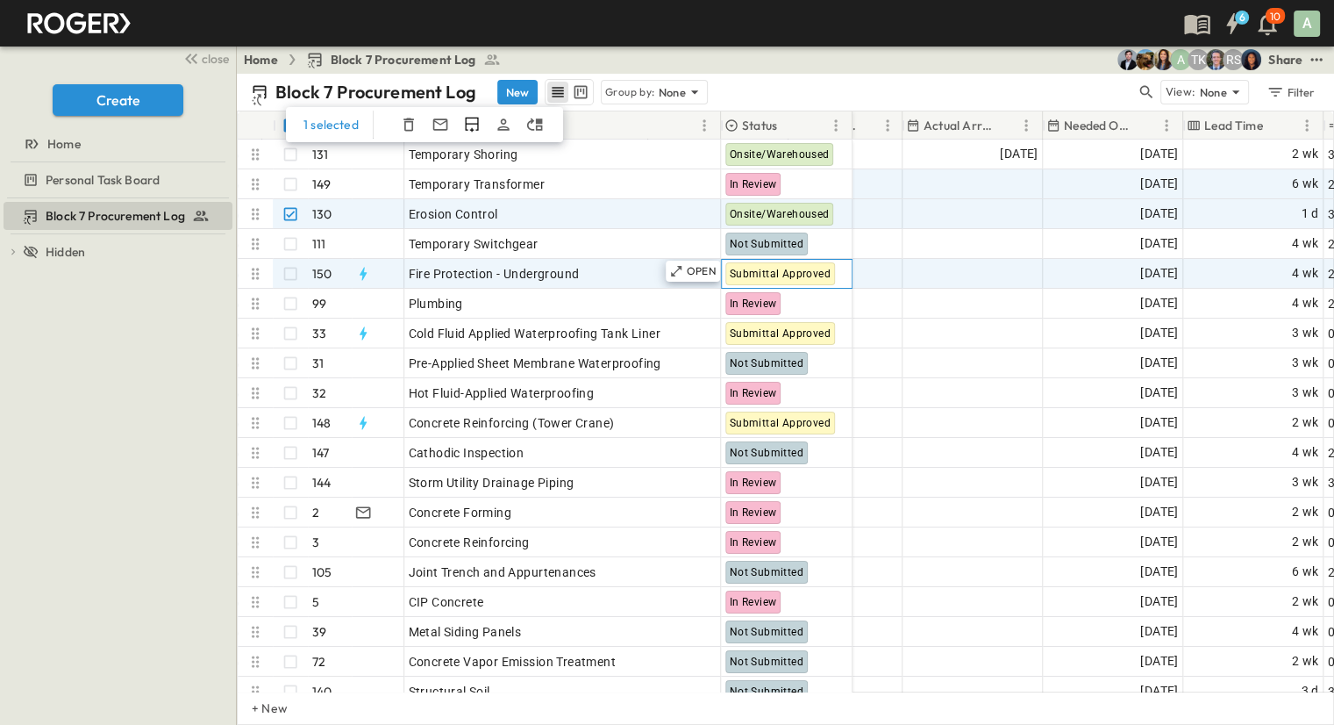
click at [813, 275] on span "Submittal Approved" at bounding box center [780, 274] width 101 height 12
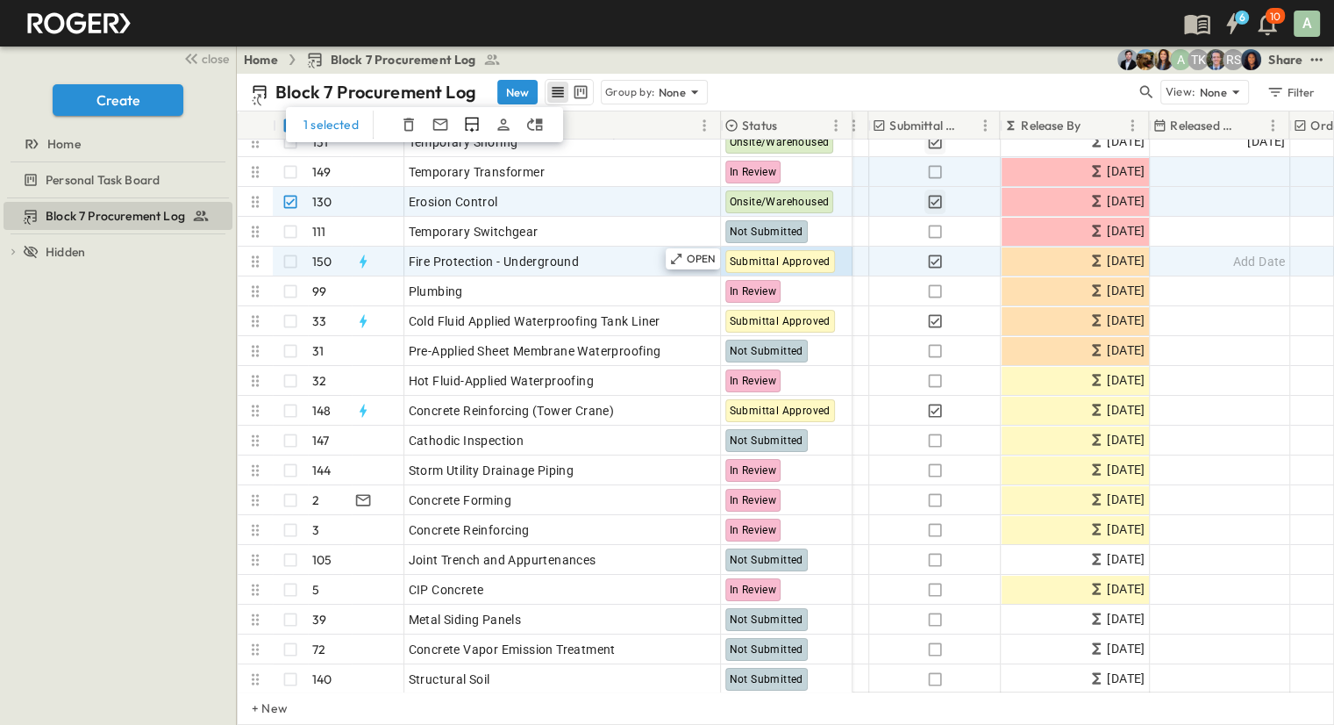
scroll to position [12, 523]
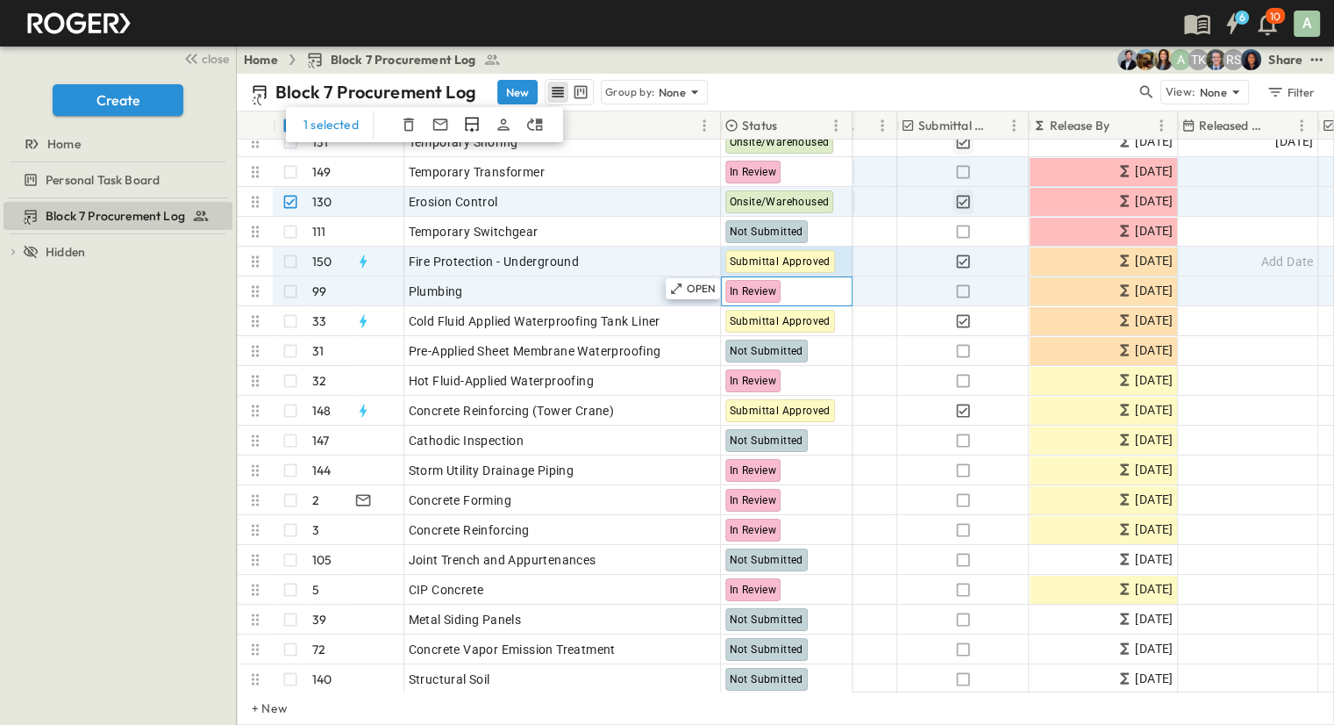
click at [759, 289] on span "In Review" at bounding box center [753, 291] width 47 height 12
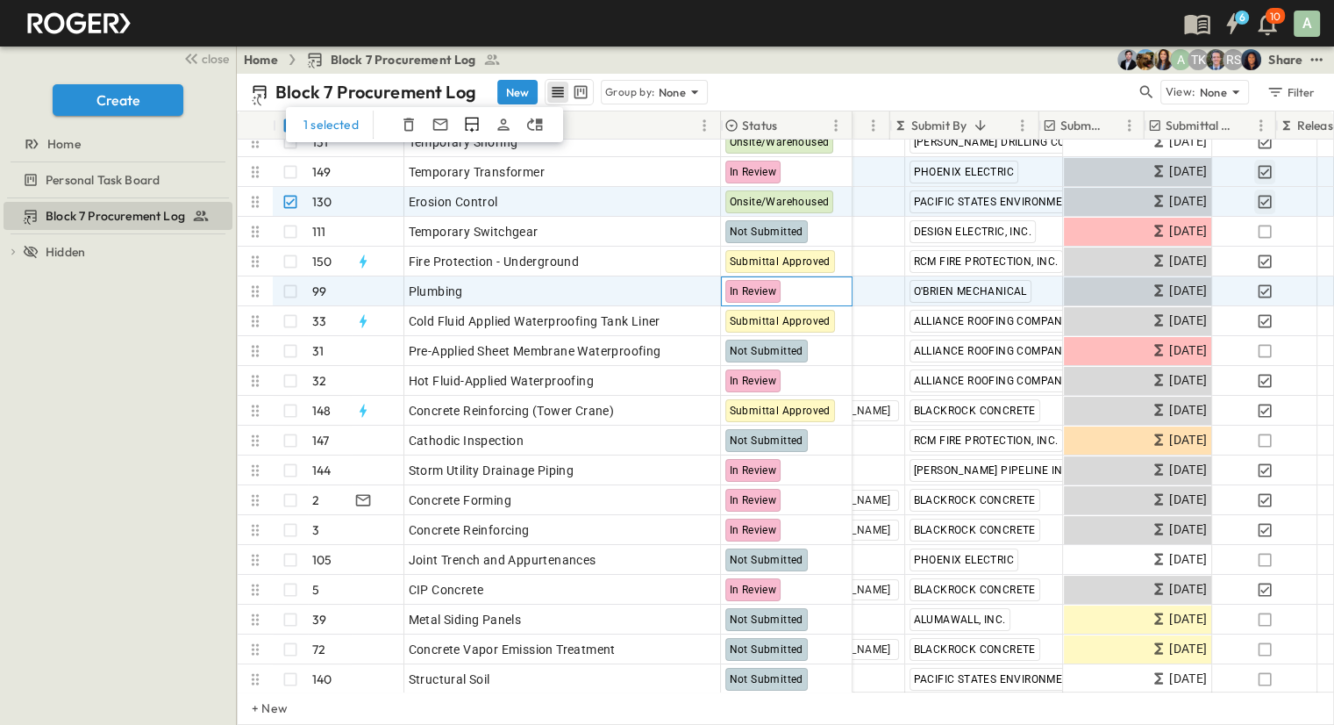
scroll to position [12, 351]
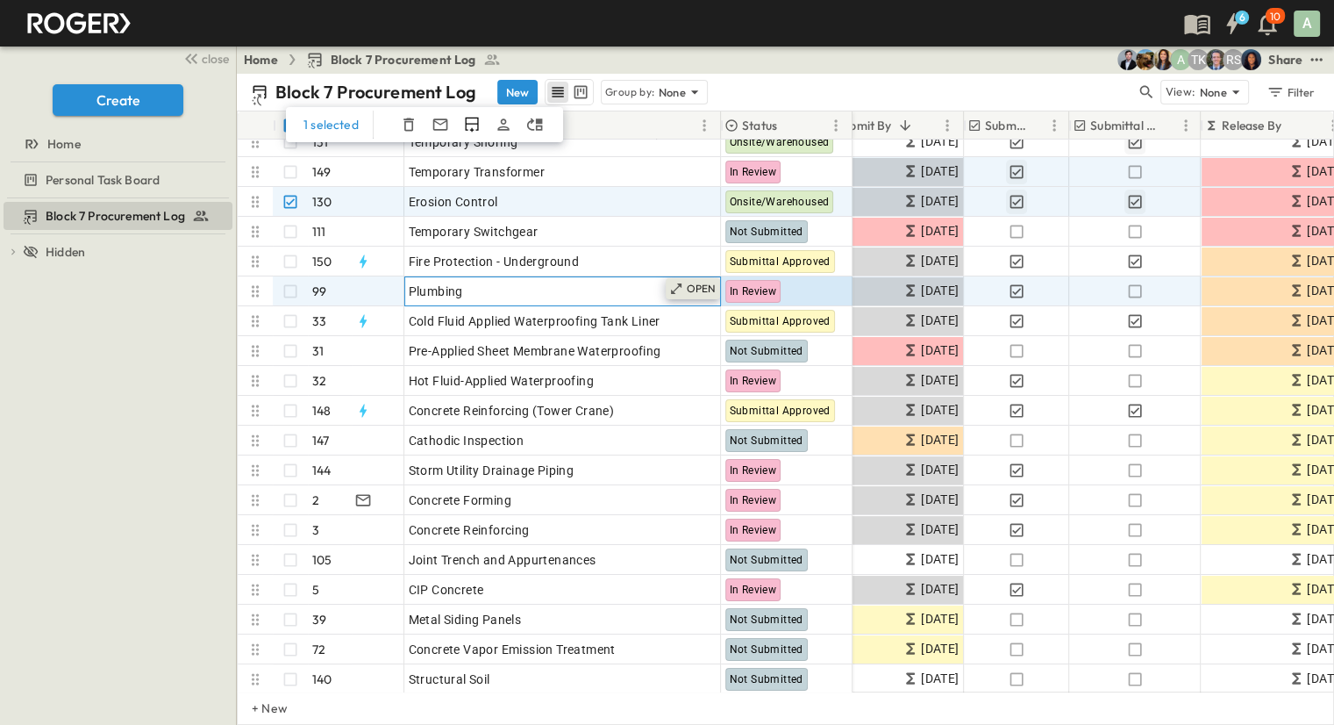
click at [712, 291] on p "OPEN" at bounding box center [702, 289] width 30 height 14
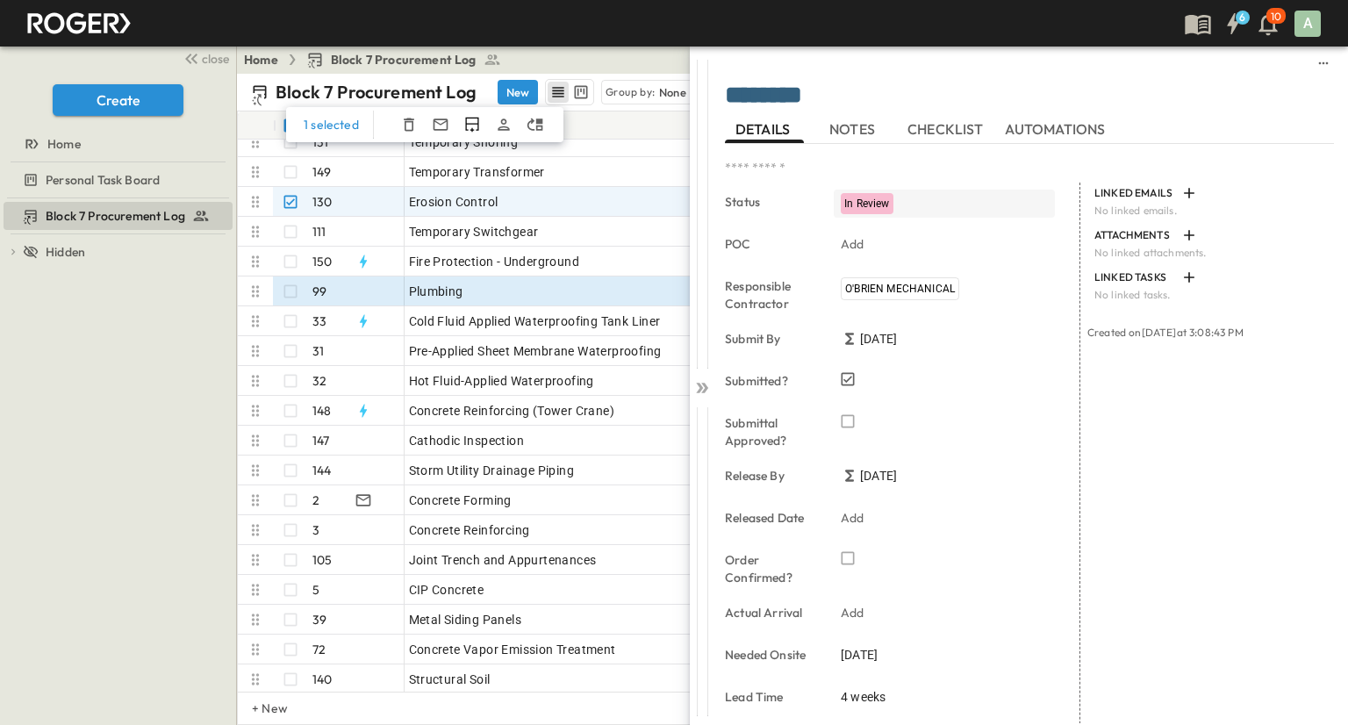
click at [884, 201] on span "In Review" at bounding box center [867, 203] width 46 height 12
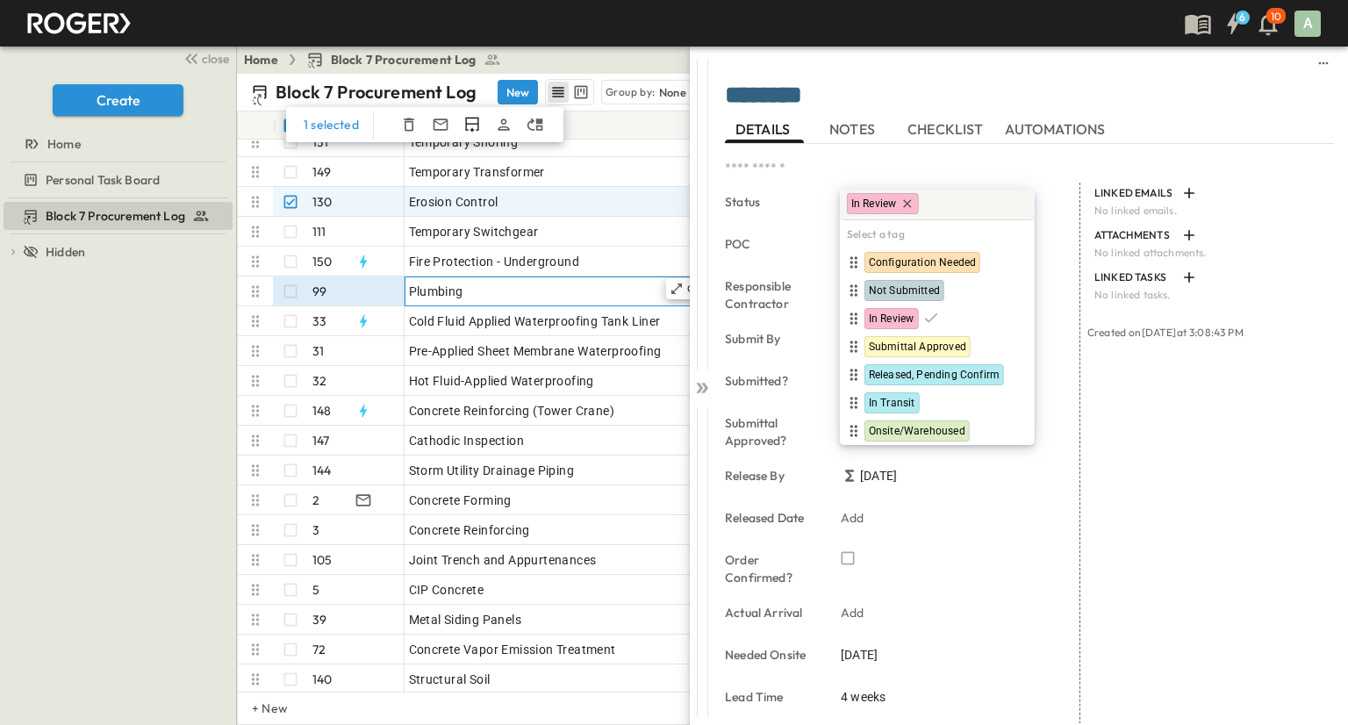
click at [575, 290] on div "Plumbing" at bounding box center [563, 291] width 308 height 25
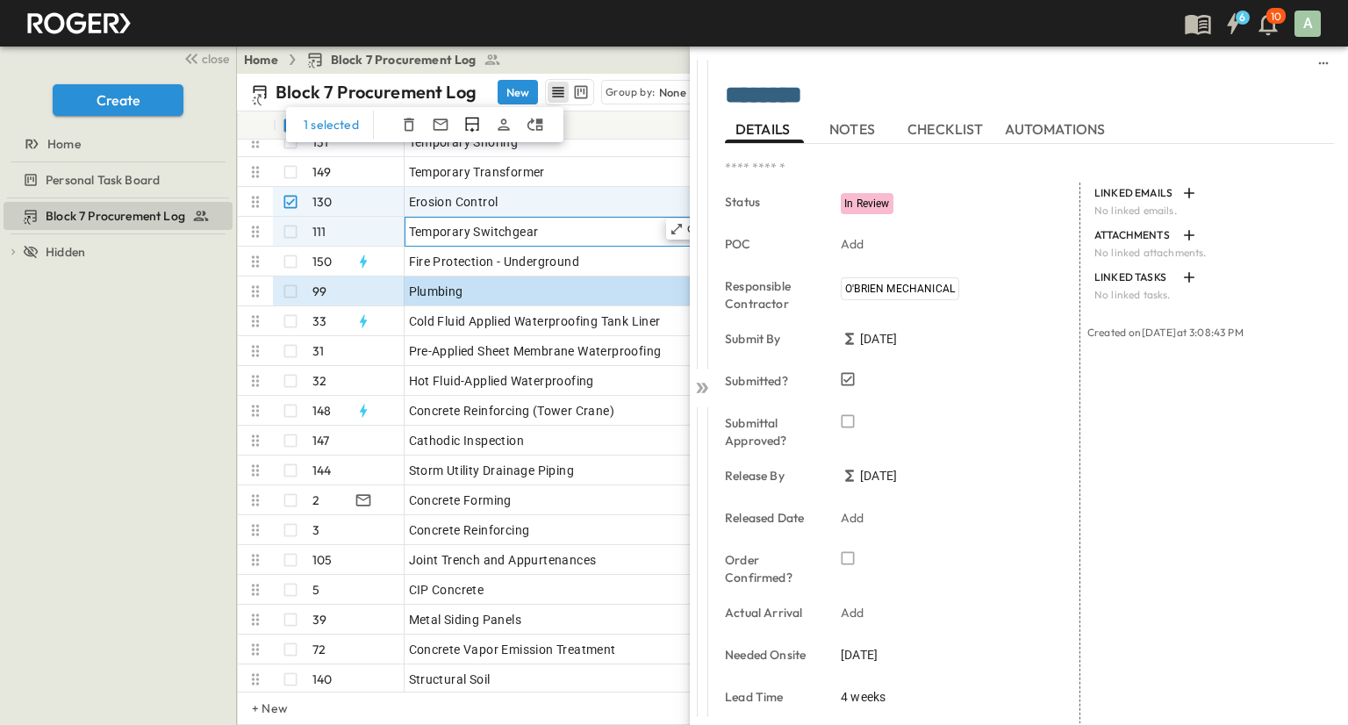
click at [530, 225] on span "Temporary Switchgear" at bounding box center [474, 232] width 130 height 18
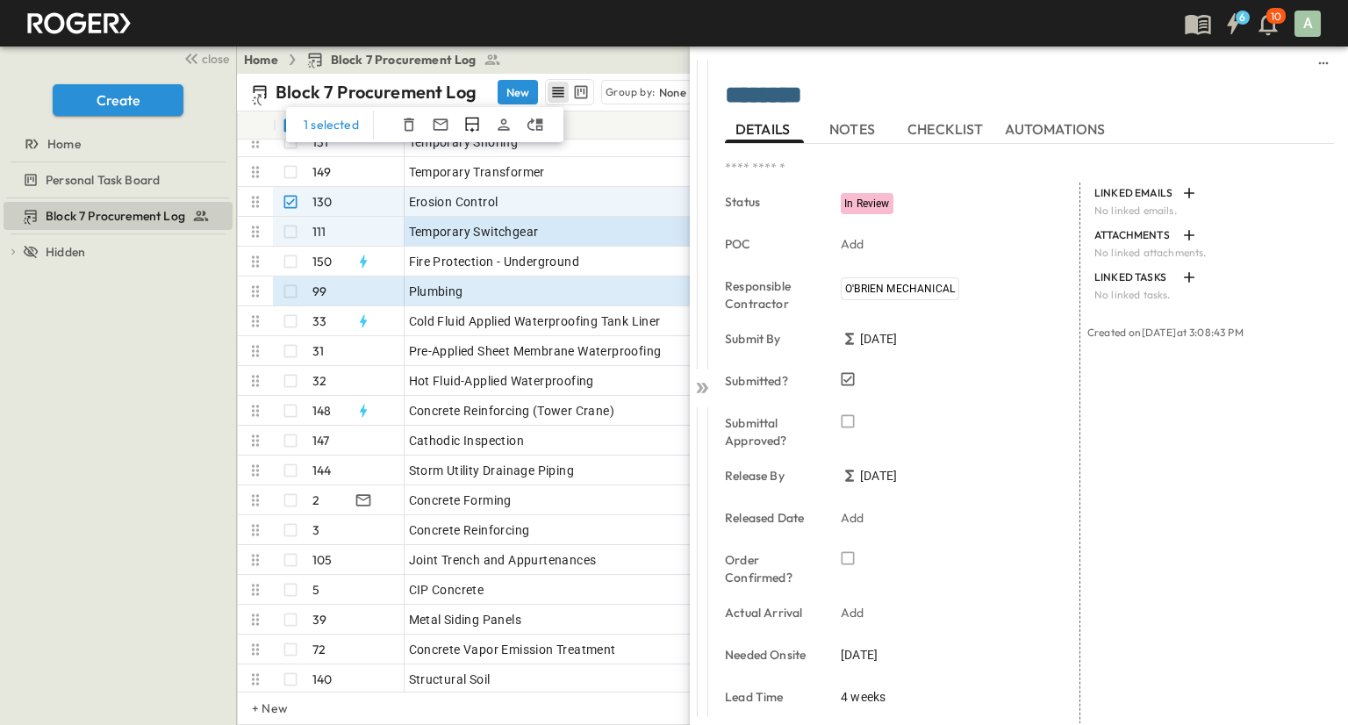
click at [175, 382] on div "Block 7 Procurement Log To pick up a draggable item, press the space bar. While…" at bounding box center [118, 461] width 236 height 526
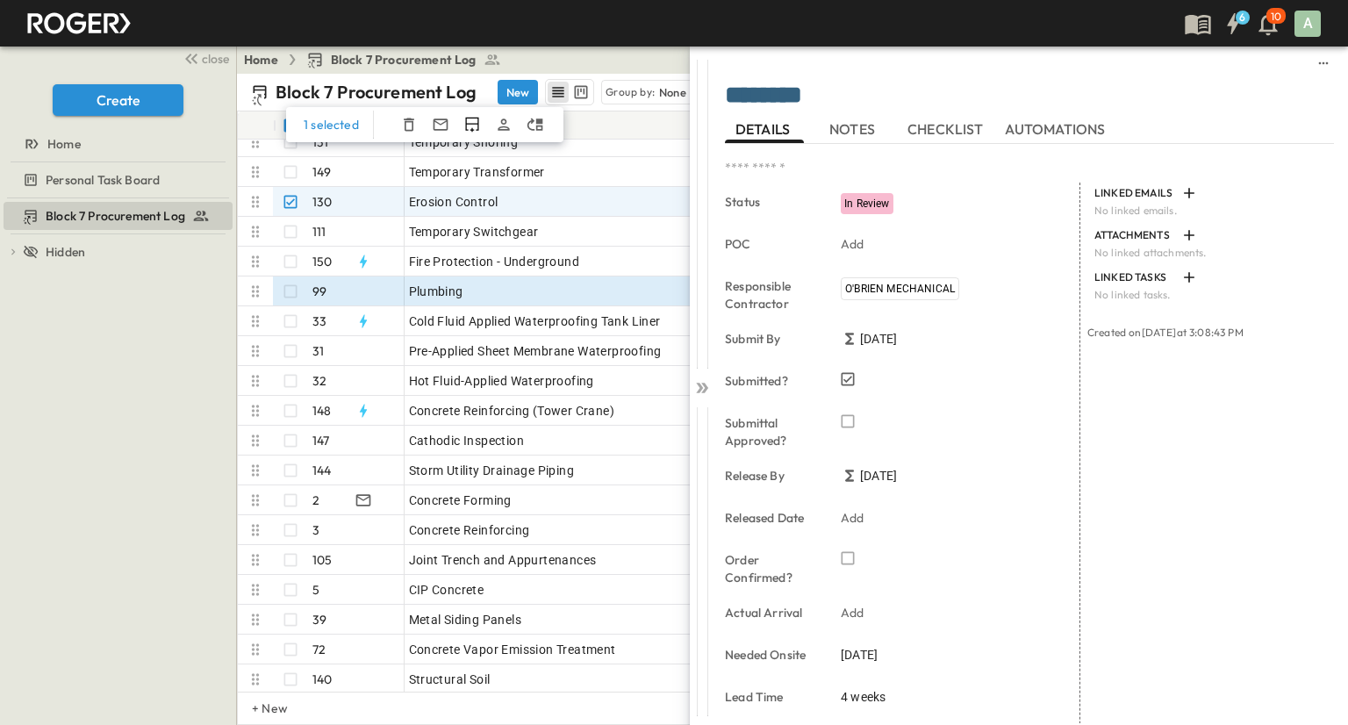
click at [627, 61] on div "Home Block 7 Procurement Log Share" at bounding box center [786, 60] width 1098 height 28
click at [709, 297] on div at bounding box center [702, 214] width 25 height 309
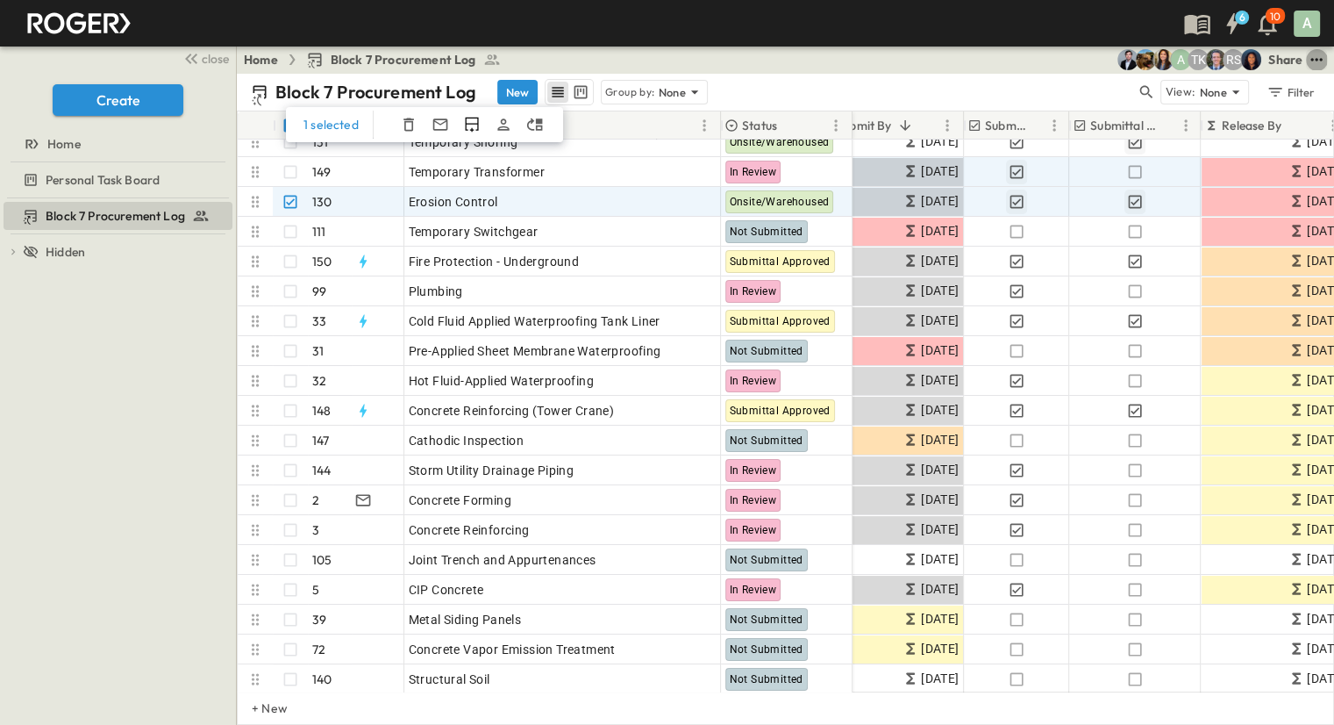
click at [1319, 58] on icon "test" at bounding box center [1317, 60] width 18 height 18
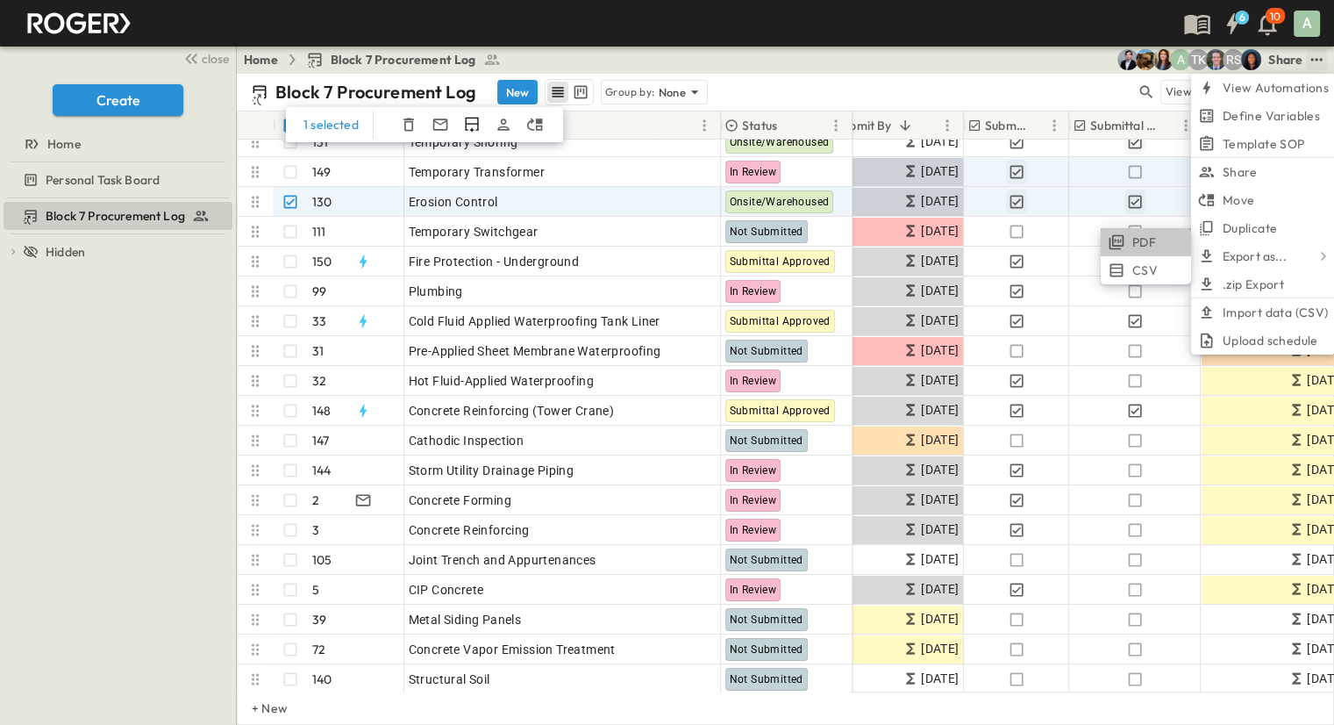
click at [1126, 243] on div at bounding box center [1120, 242] width 25 height 18
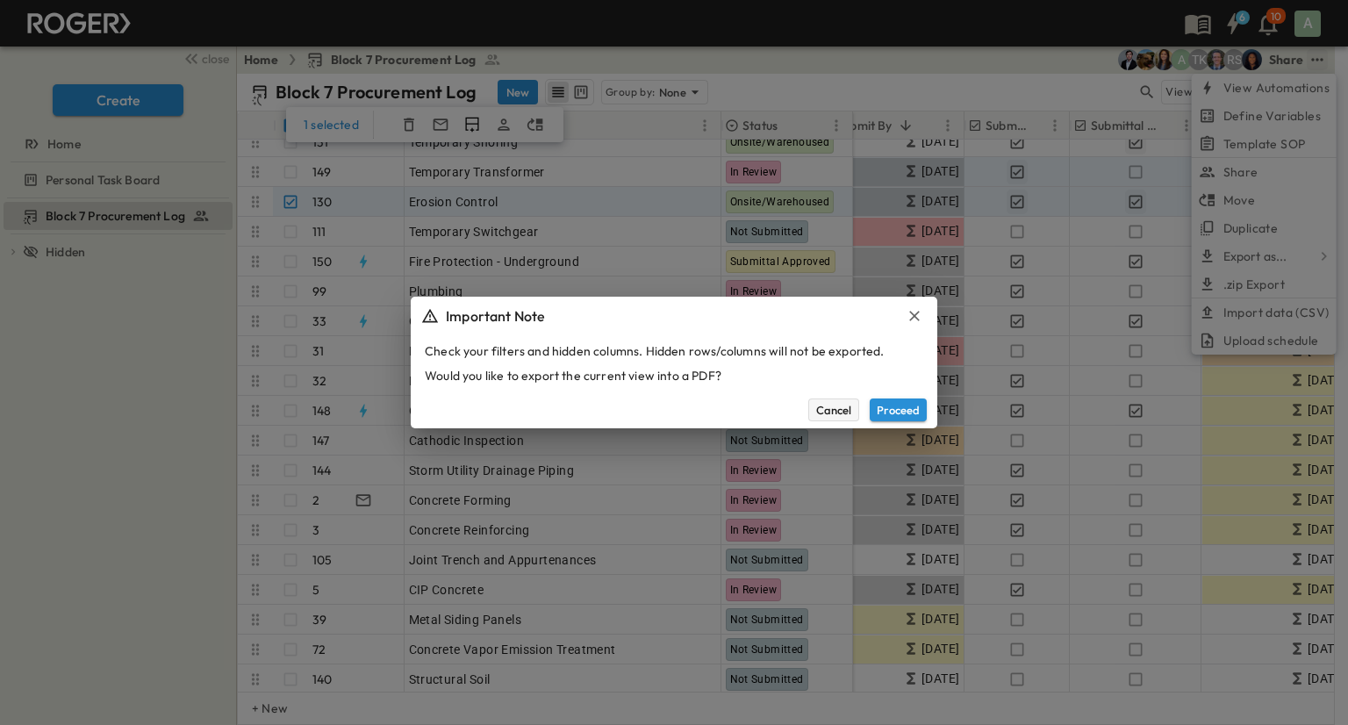
click at [826, 413] on button "Cancel" at bounding box center [833, 409] width 51 height 23
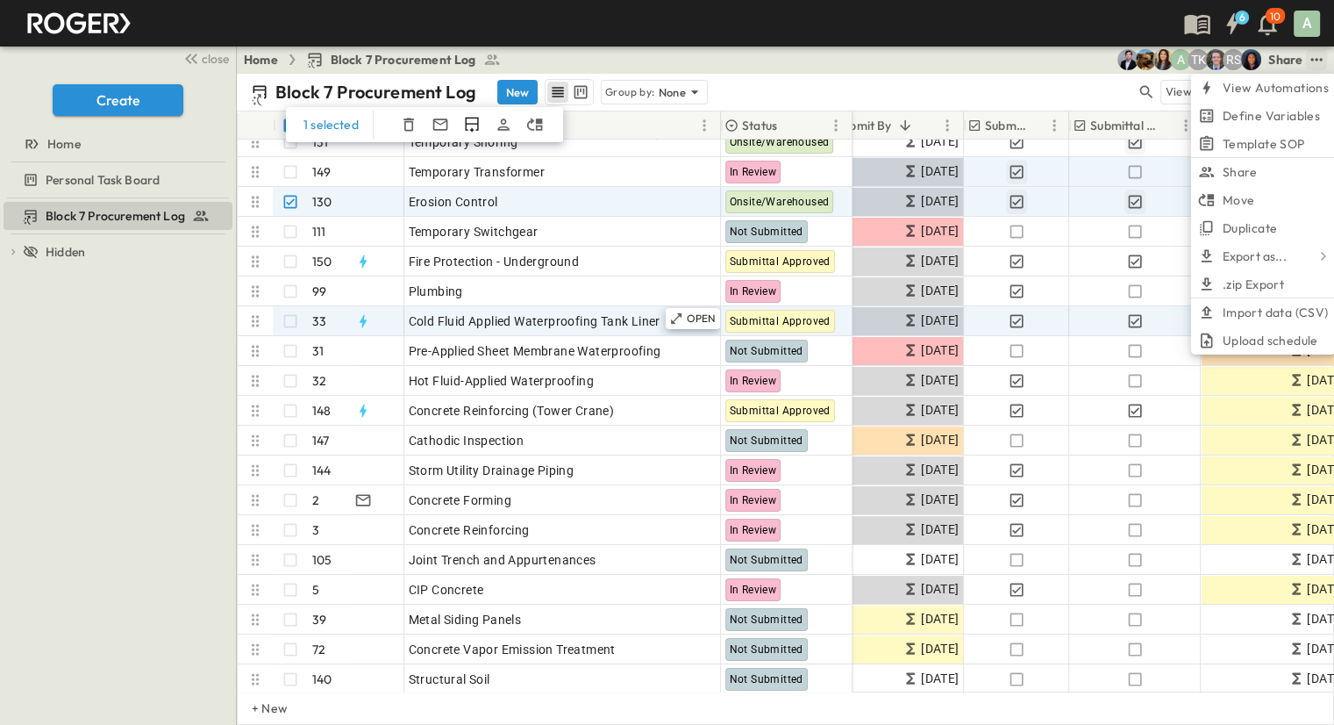
click at [256, 322] on icon at bounding box center [256, 321] width 18 height 18
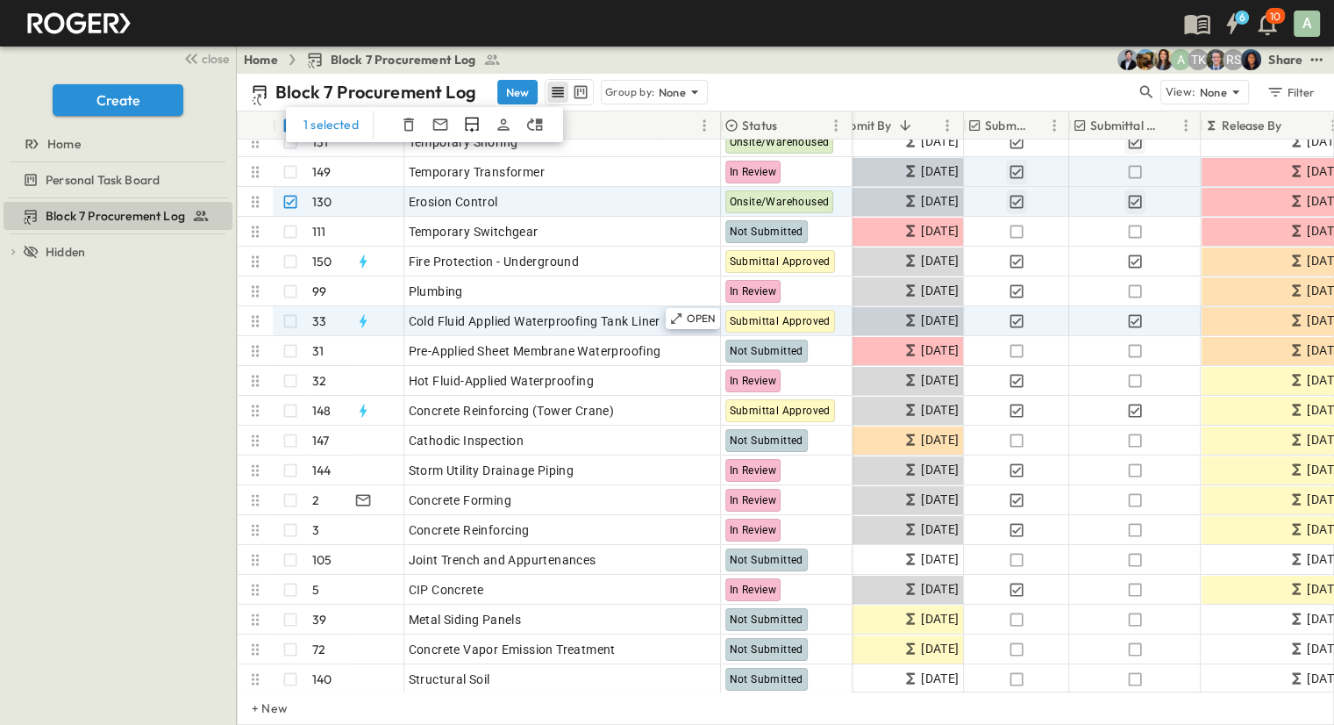
click at [256, 324] on icon at bounding box center [256, 321] width 18 height 18
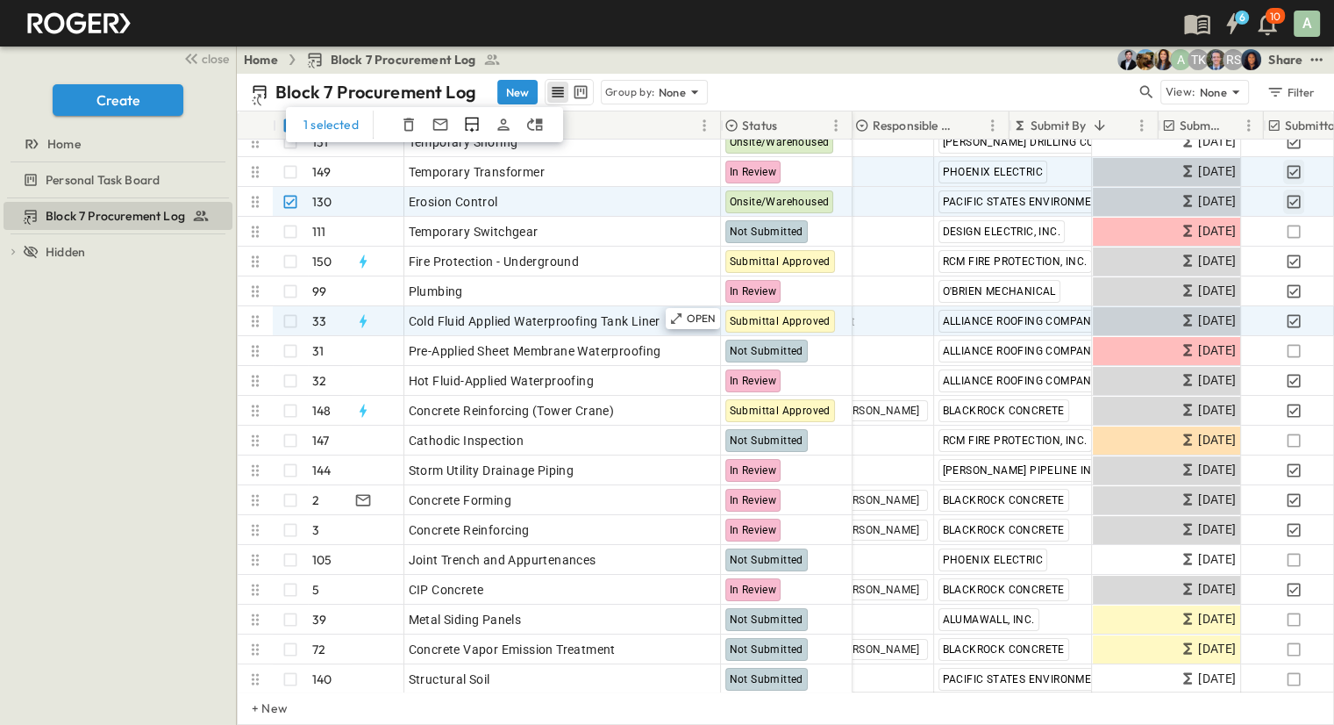
click at [258, 312] on icon at bounding box center [256, 321] width 18 height 18
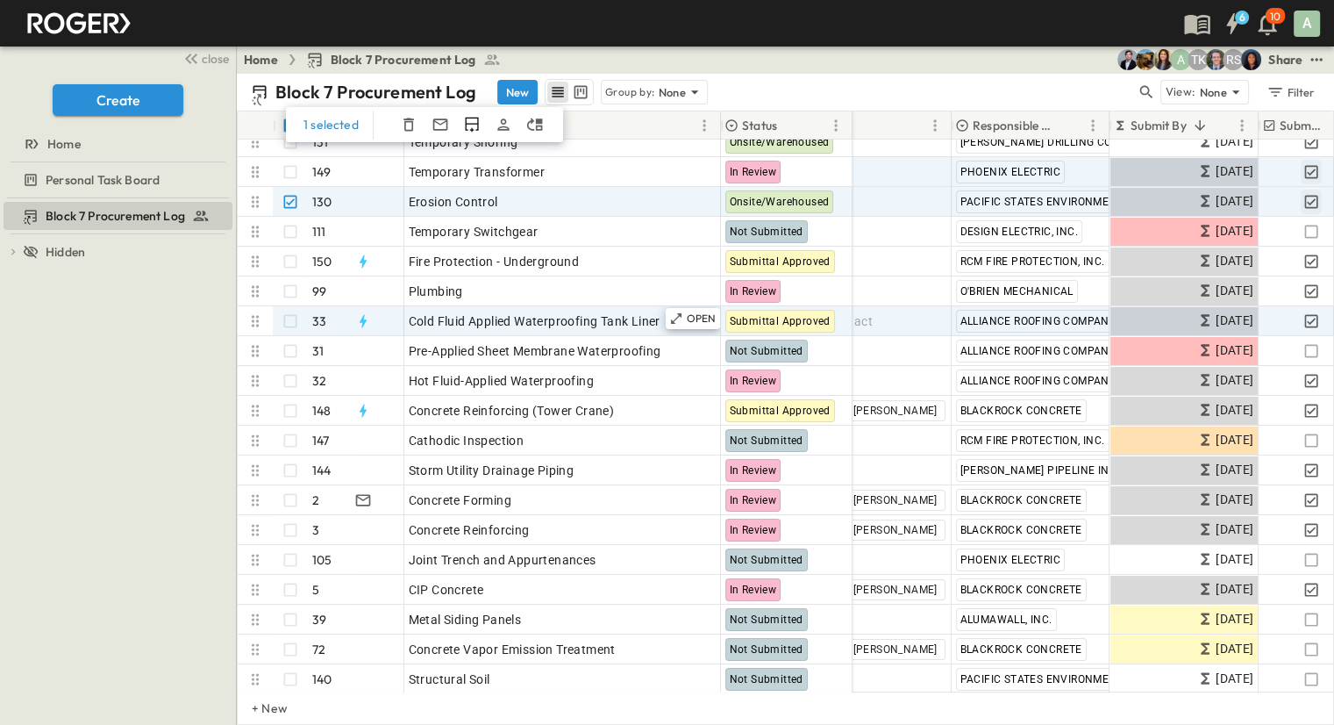
scroll to position [12, 0]
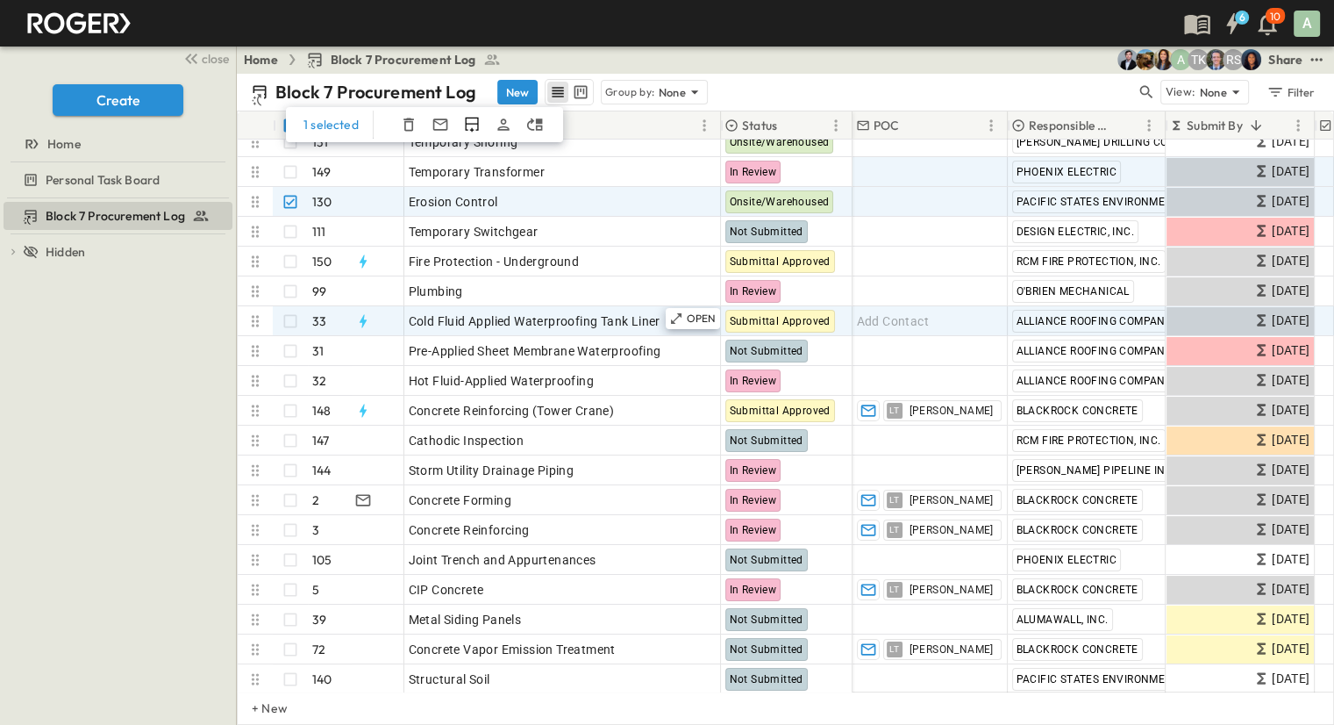
click at [255, 312] on icon at bounding box center [256, 321] width 18 height 18
click at [260, 325] on icon at bounding box center [256, 321] width 18 height 18
click at [162, 349] on div "Block 7 Procurement Log To pick up a draggable item, press the space bar. While…" at bounding box center [118, 461] width 236 height 526
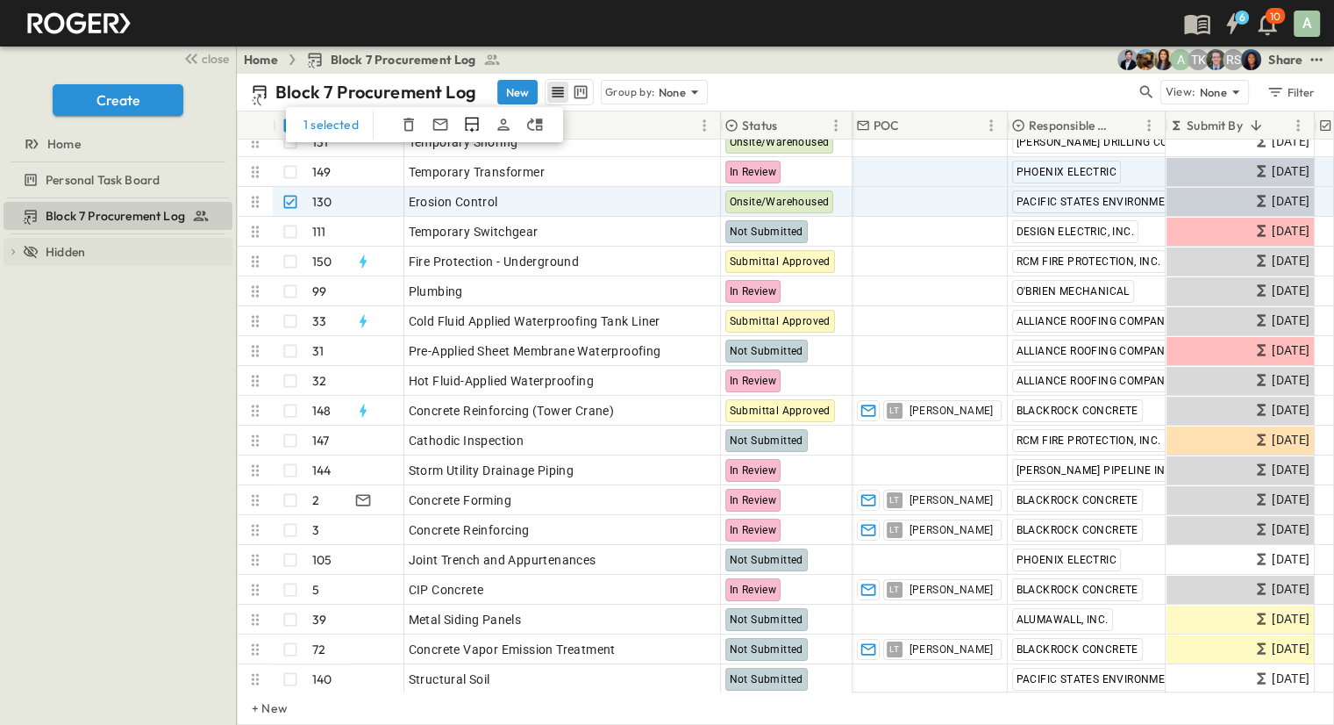
click at [12, 252] on icon at bounding box center [13, 252] width 12 height 12
click at [46, 252] on div "Hidden" at bounding box center [128, 252] width 210 height 18
click at [87, 254] on div "Hidden" at bounding box center [128, 252] width 210 height 18
click at [79, 254] on span "Hidden" at bounding box center [65, 252] width 39 height 18
click at [623, 64] on div "Home Block 7 Procurement Log RS TK A Share" at bounding box center [786, 60] width 1098 height 28
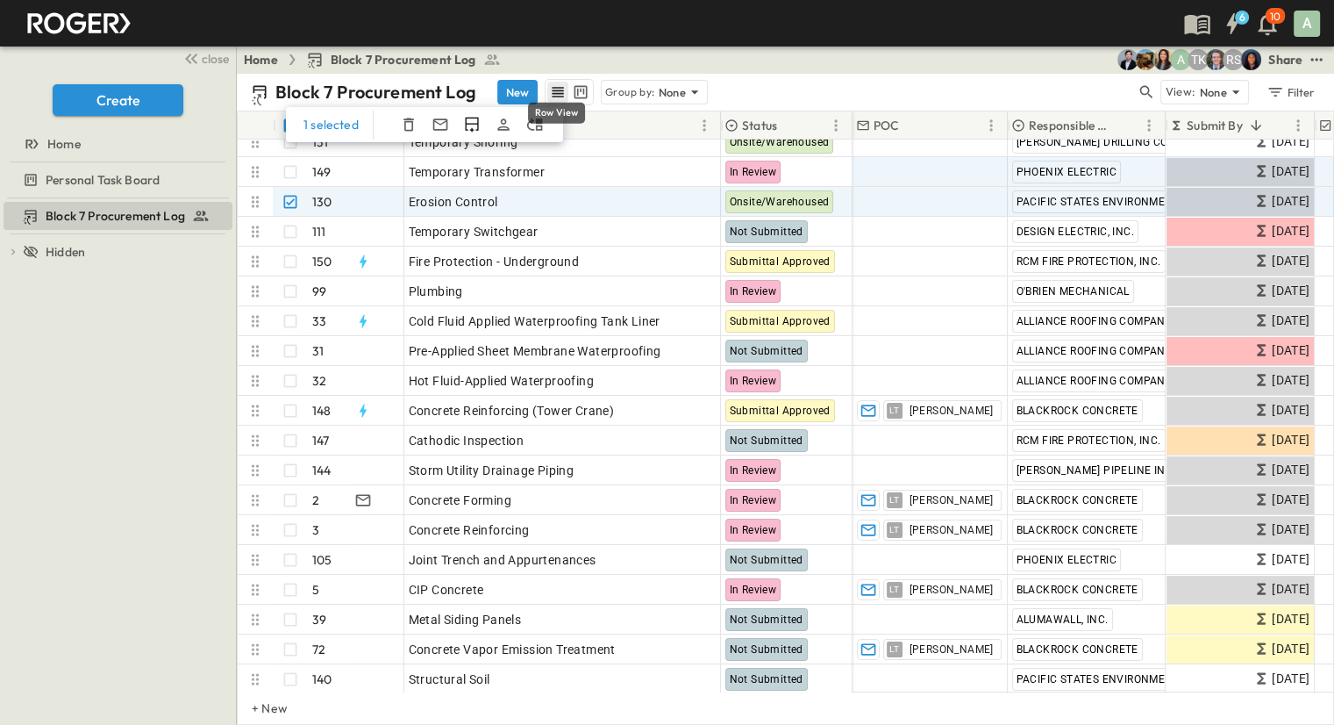
click at [559, 99] on icon "row view" at bounding box center [558, 92] width 18 height 18
click at [578, 92] on icon "kanban view" at bounding box center [581, 92] width 18 height 18
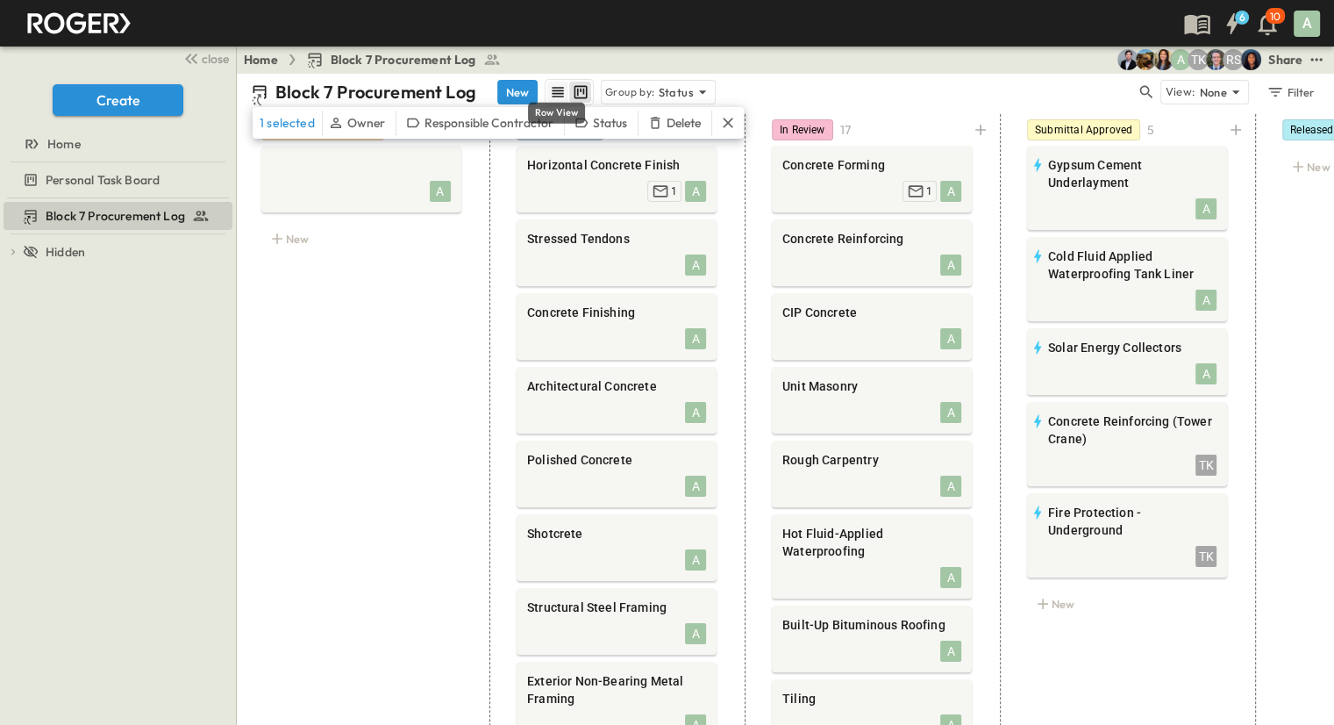
click at [561, 99] on icon "row view" at bounding box center [558, 92] width 18 height 18
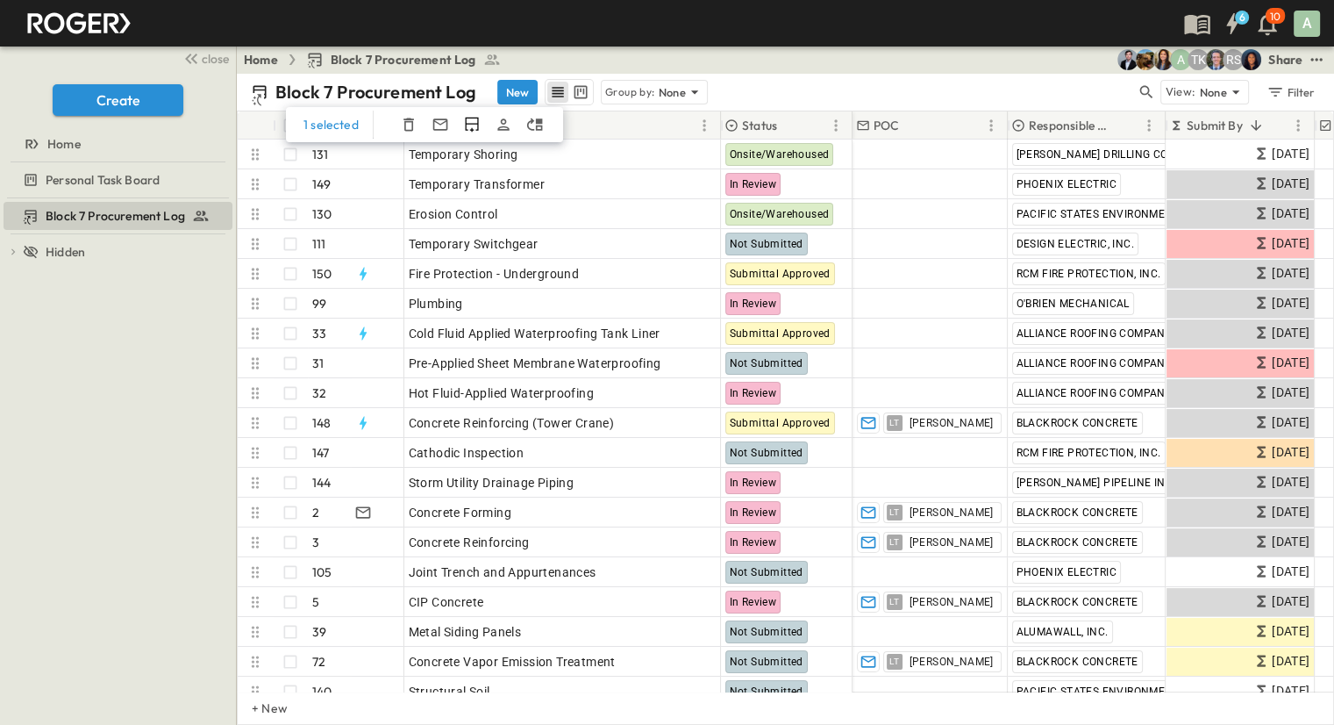
click at [312, 125] on p "1 selected" at bounding box center [331, 125] width 55 height 18
click at [373, 123] on div "1 selected" at bounding box center [424, 124] width 277 height 35
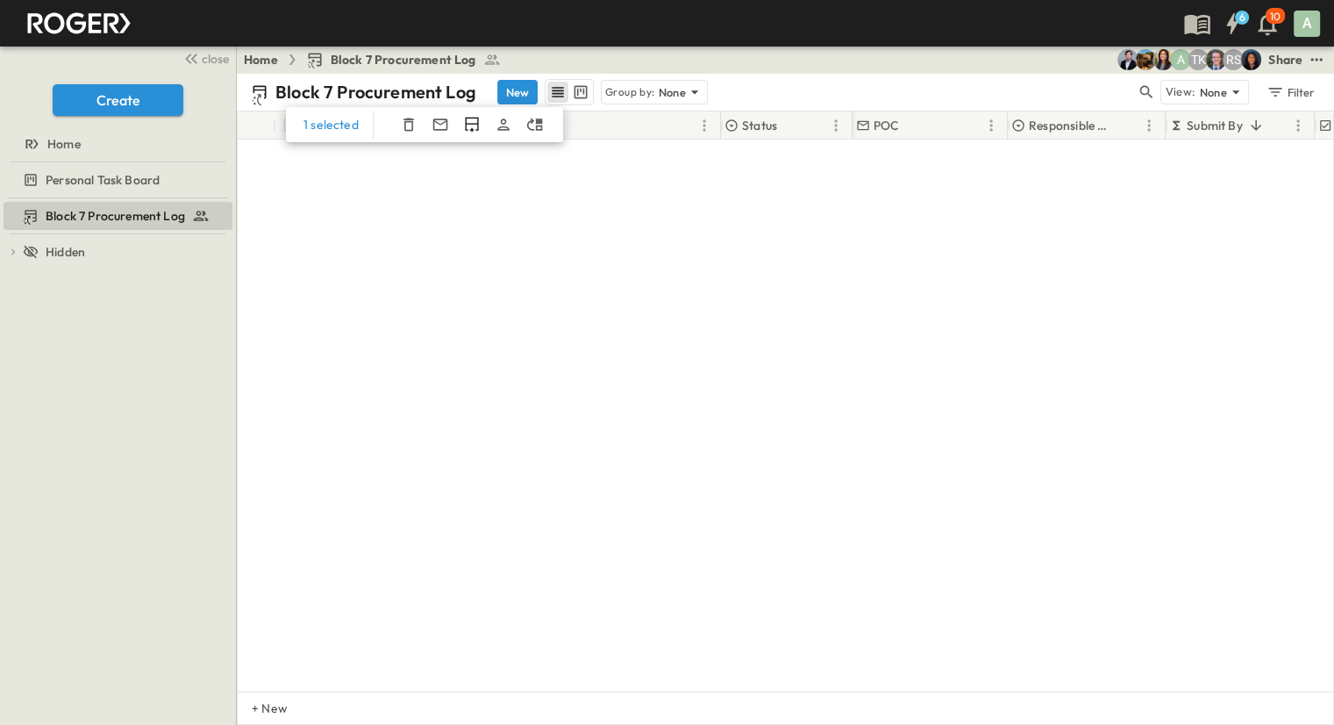
scroll to position [0, 0]
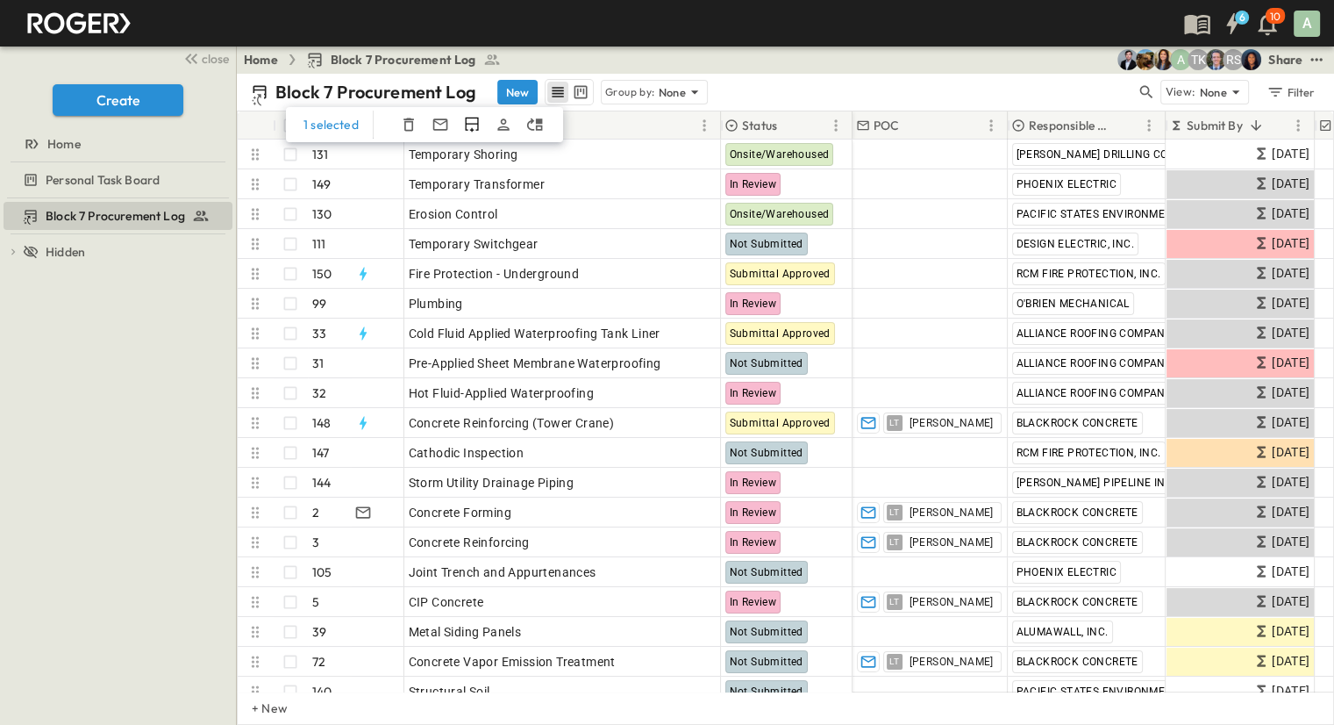
click at [284, 122] on div "1 selected # Info Item Status POC Responsible Contractor Submit By Submitted? S…" at bounding box center [786, 418] width 1098 height 614
click at [68, 255] on span "Hidden" at bounding box center [65, 252] width 39 height 18
click at [18, 253] on icon at bounding box center [13, 252] width 12 height 12
click at [75, 248] on span "Hidden" at bounding box center [65, 252] width 39 height 18
click at [86, 190] on link "Personal Task Board" at bounding box center [106, 180] width 204 height 25
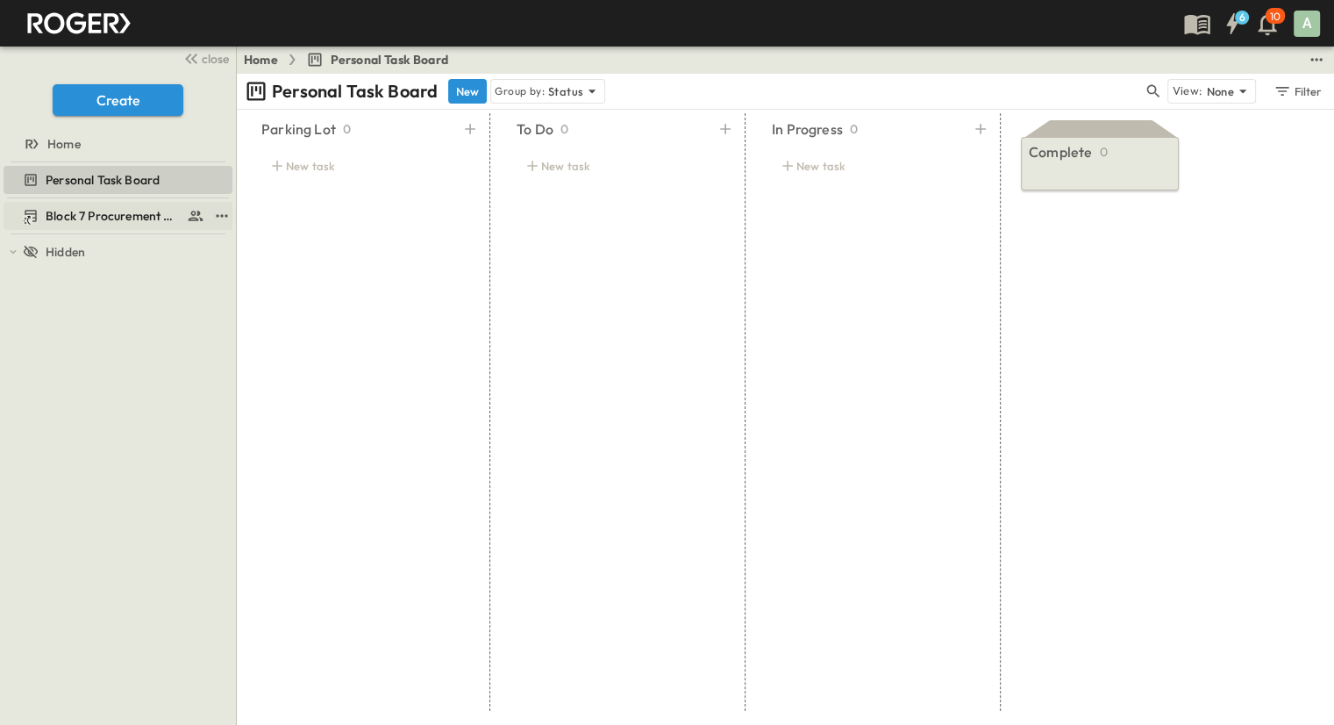
click at [87, 214] on span "Block 7 Procurement Log" at bounding box center [113, 216] width 134 height 18
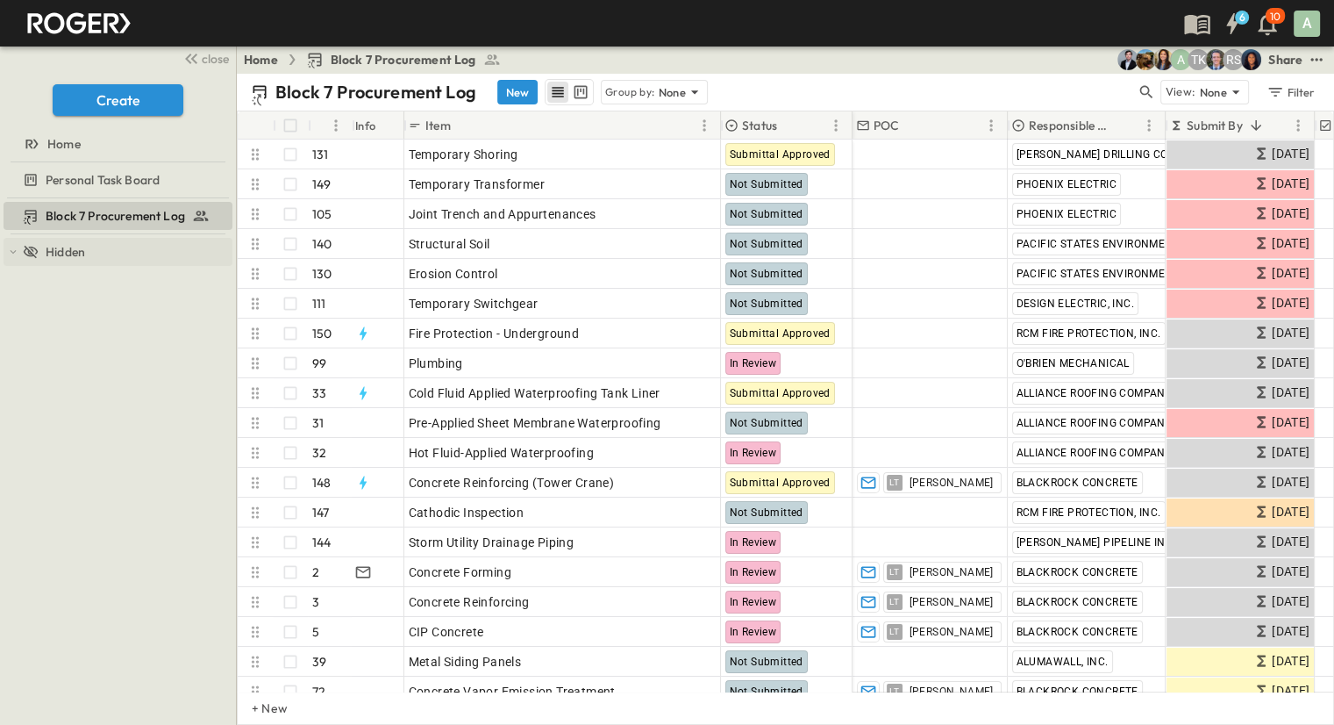
click at [81, 244] on span "Hidden" at bounding box center [65, 252] width 39 height 18
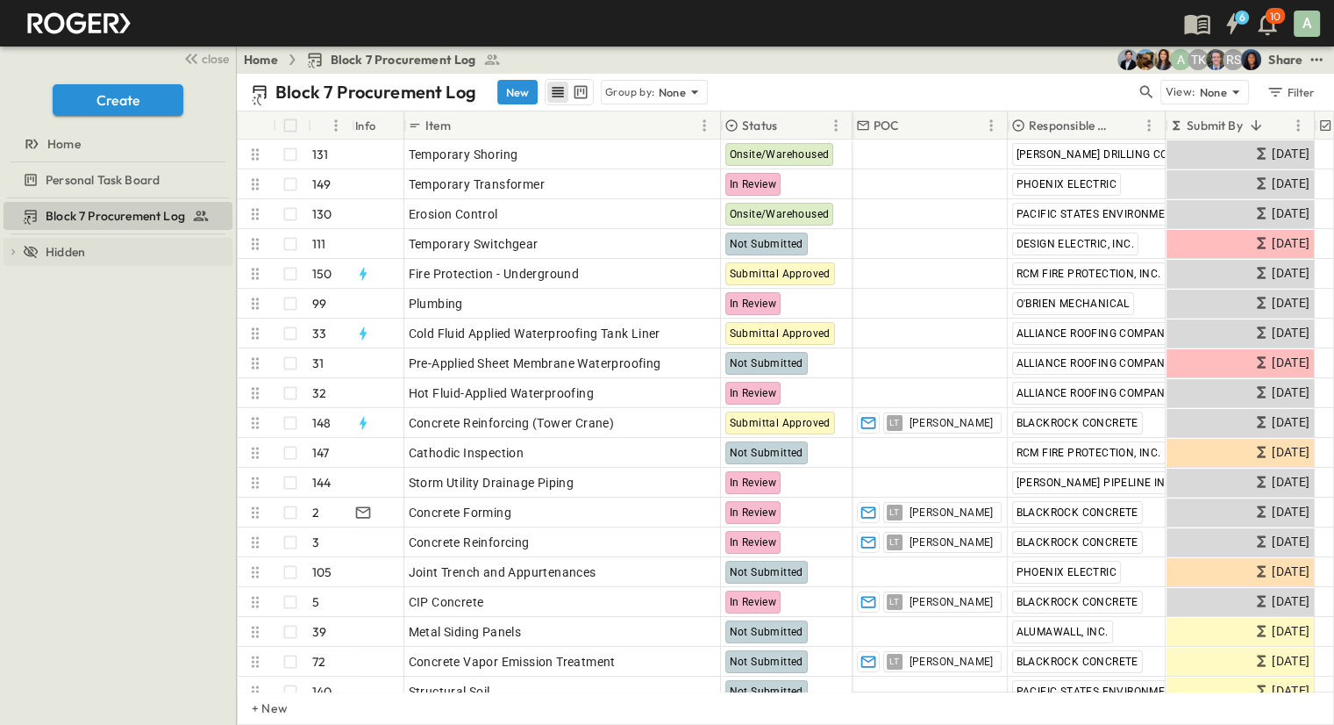
click at [81, 244] on span "Hidden" at bounding box center [65, 252] width 39 height 18
click at [82, 244] on span "Hidden" at bounding box center [65, 252] width 39 height 18
click at [1319, 61] on icon "test" at bounding box center [1316, 59] width 11 height 3
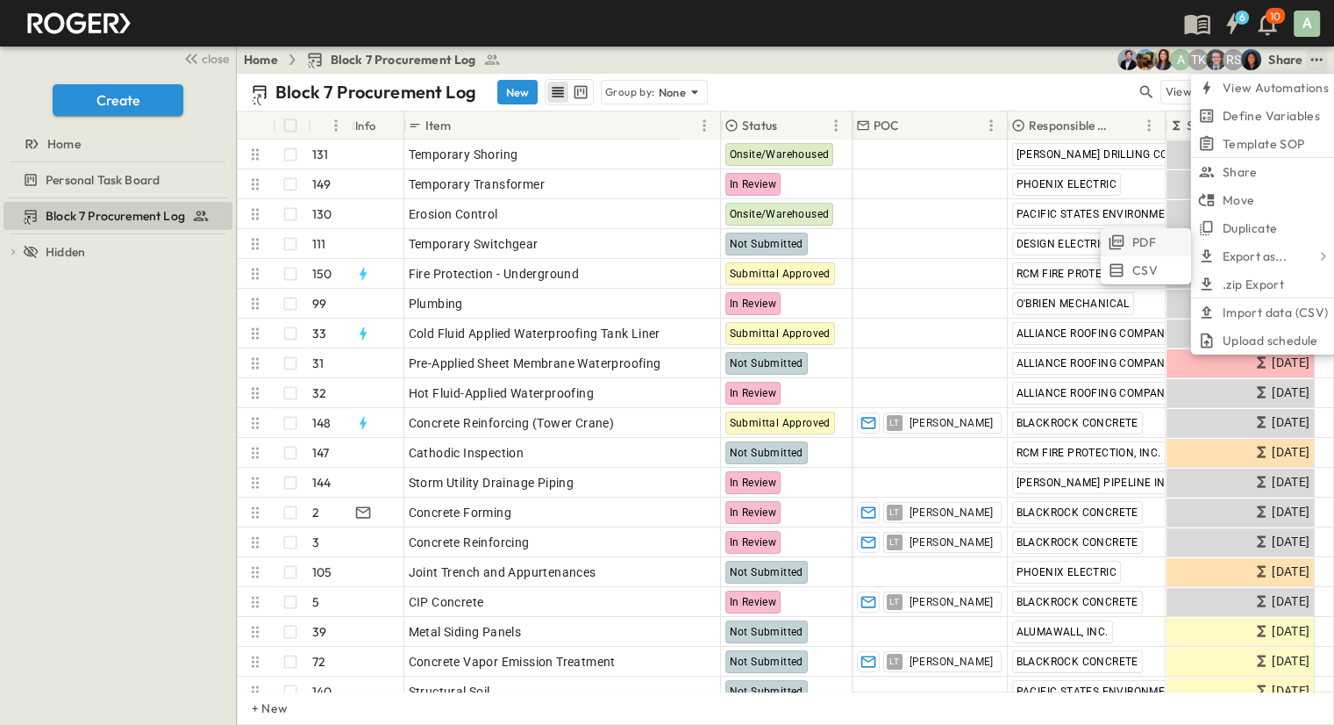
click at [1172, 248] on li "PDF" at bounding box center [1146, 242] width 90 height 28
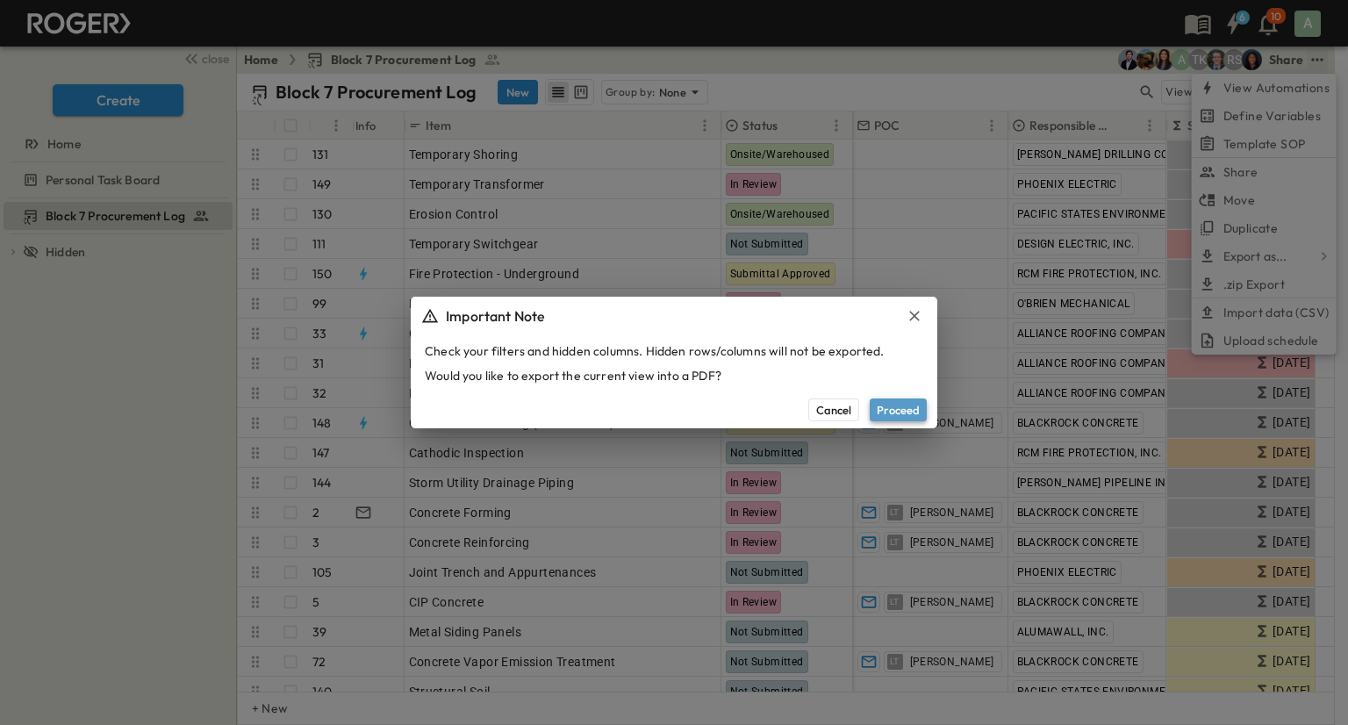
click at [909, 412] on button "Proceed" at bounding box center [897, 409] width 57 height 23
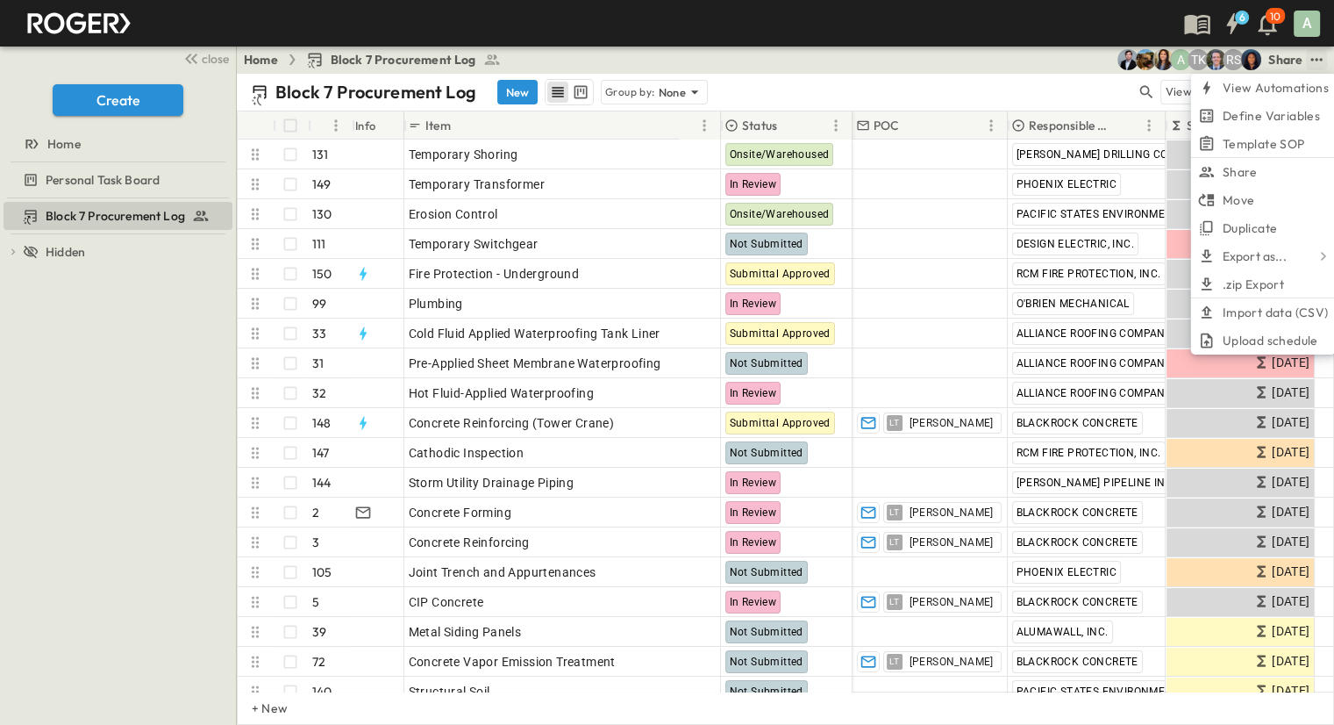
click at [931, 61] on div "Home Block 7 Procurement Log RS TK A Share View Automations Define Variables Te…" at bounding box center [786, 60] width 1098 height 28
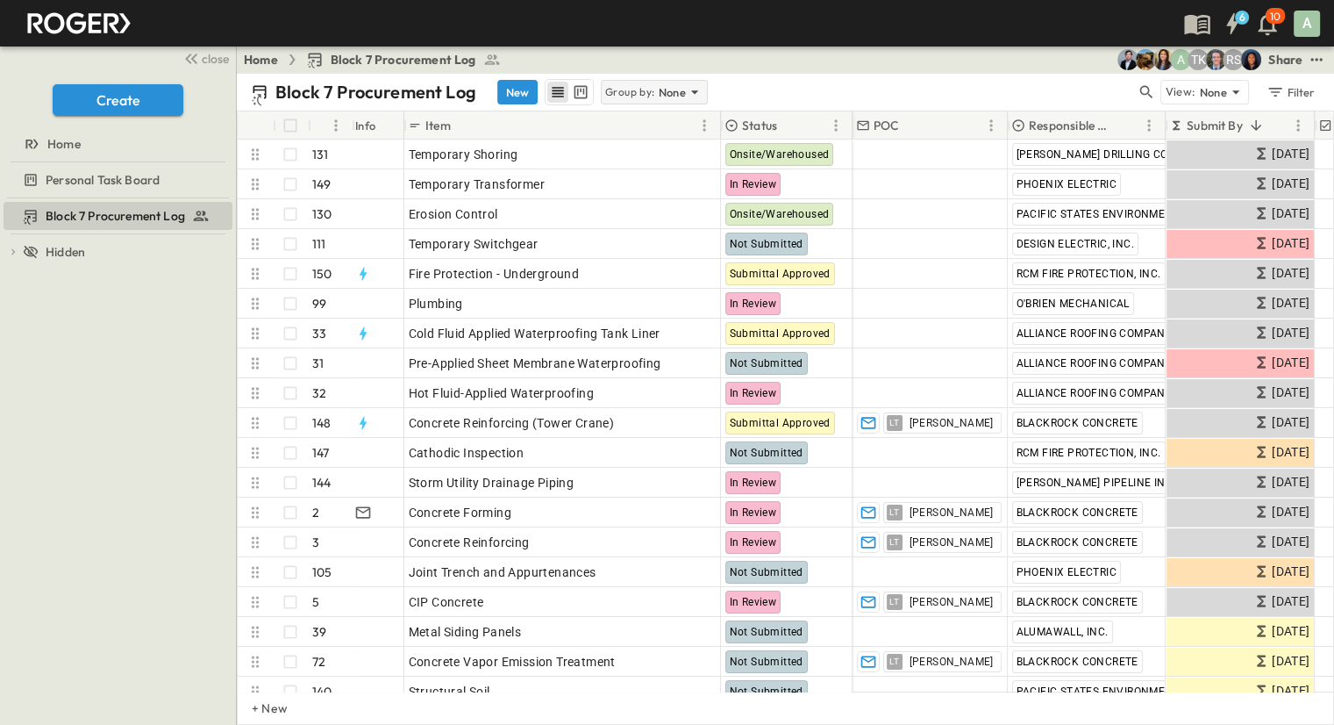
click at [654, 92] on div "Group by: None" at bounding box center [654, 92] width 107 height 25
click at [646, 168] on p "Responsible Contractor" at bounding box center [653, 176] width 99 height 35
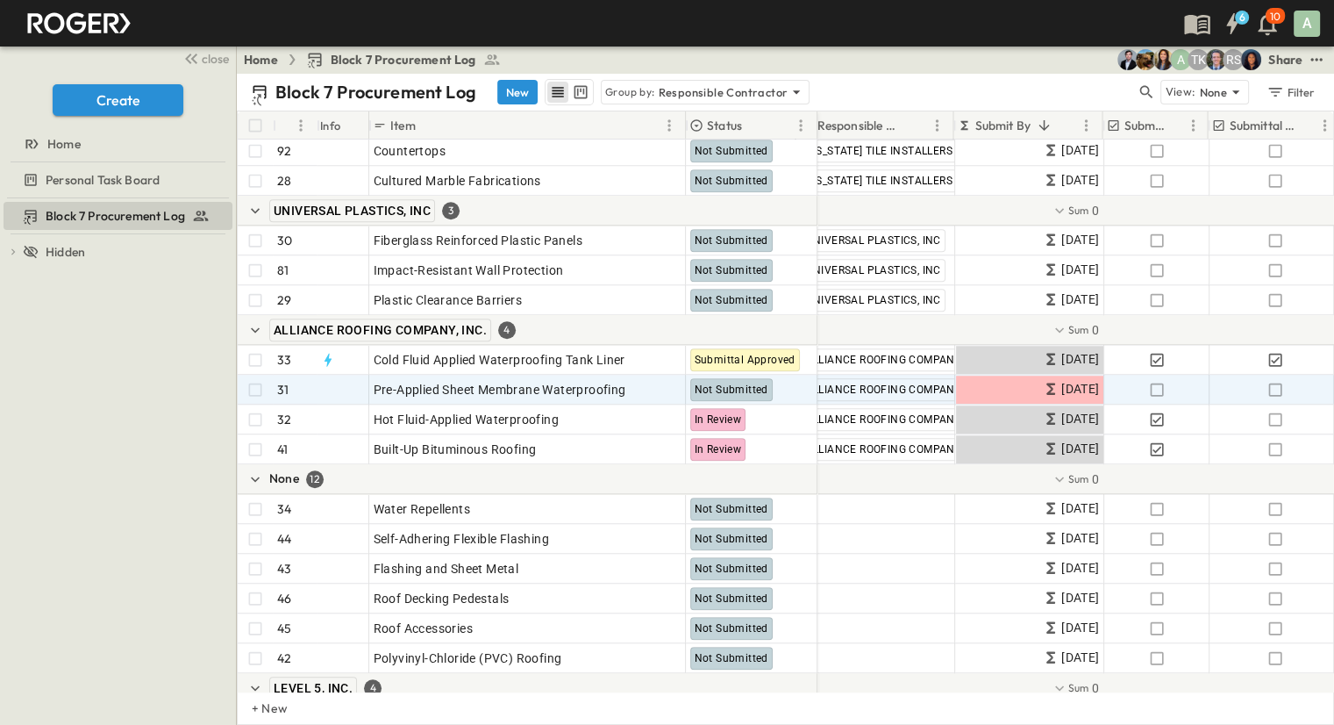
scroll to position [1316, 351]
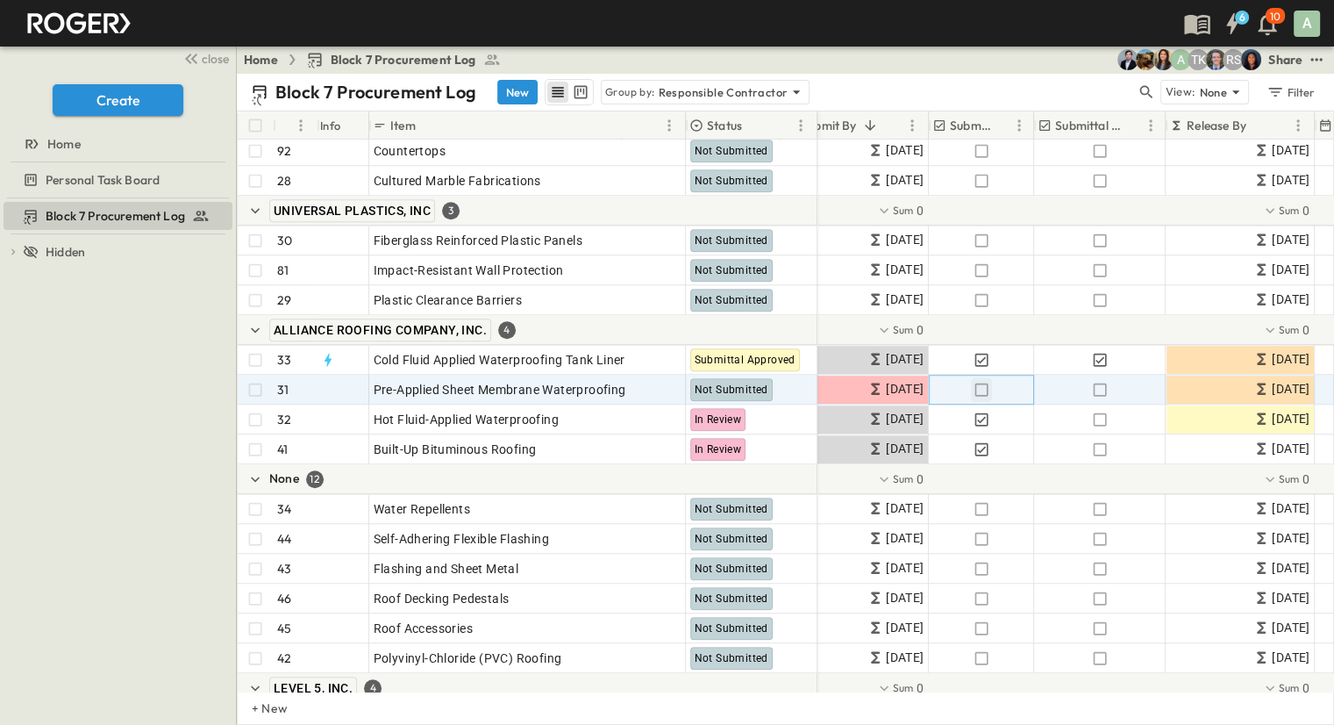
click at [979, 387] on icon "button" at bounding box center [982, 390] width 18 height 18
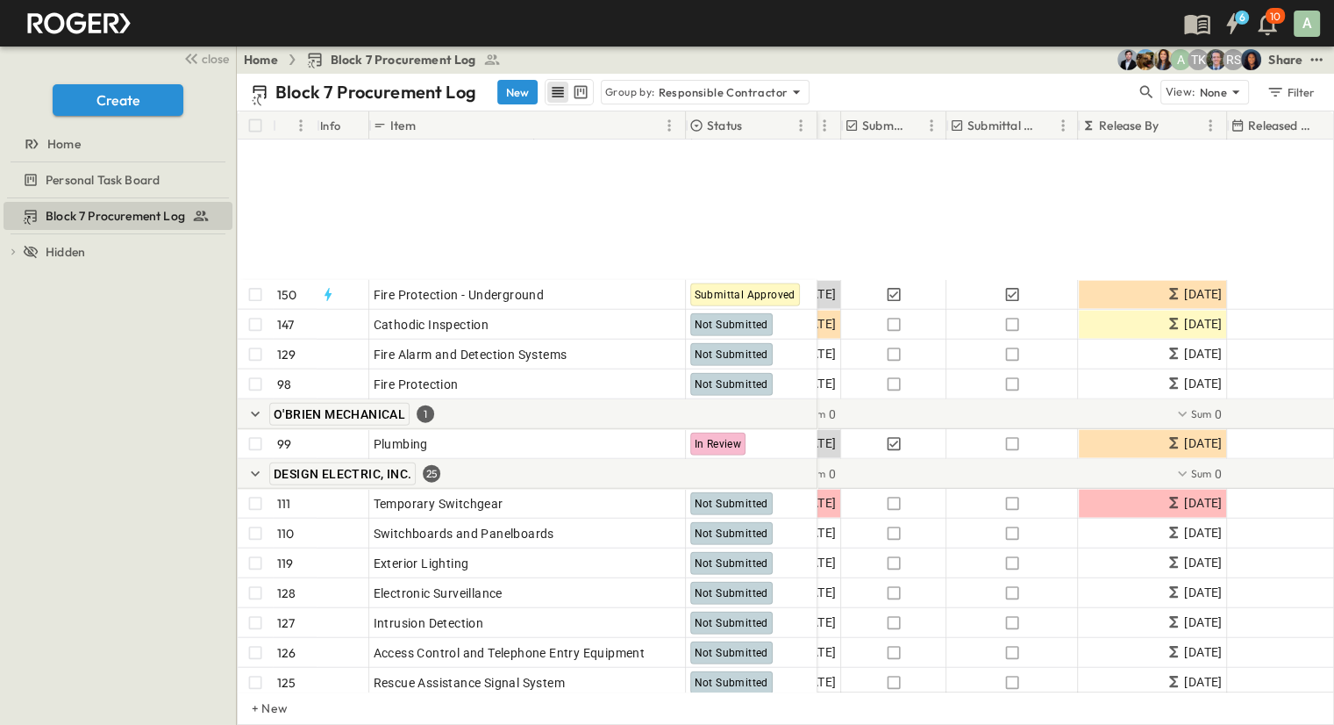
scroll to position [4211, 439]
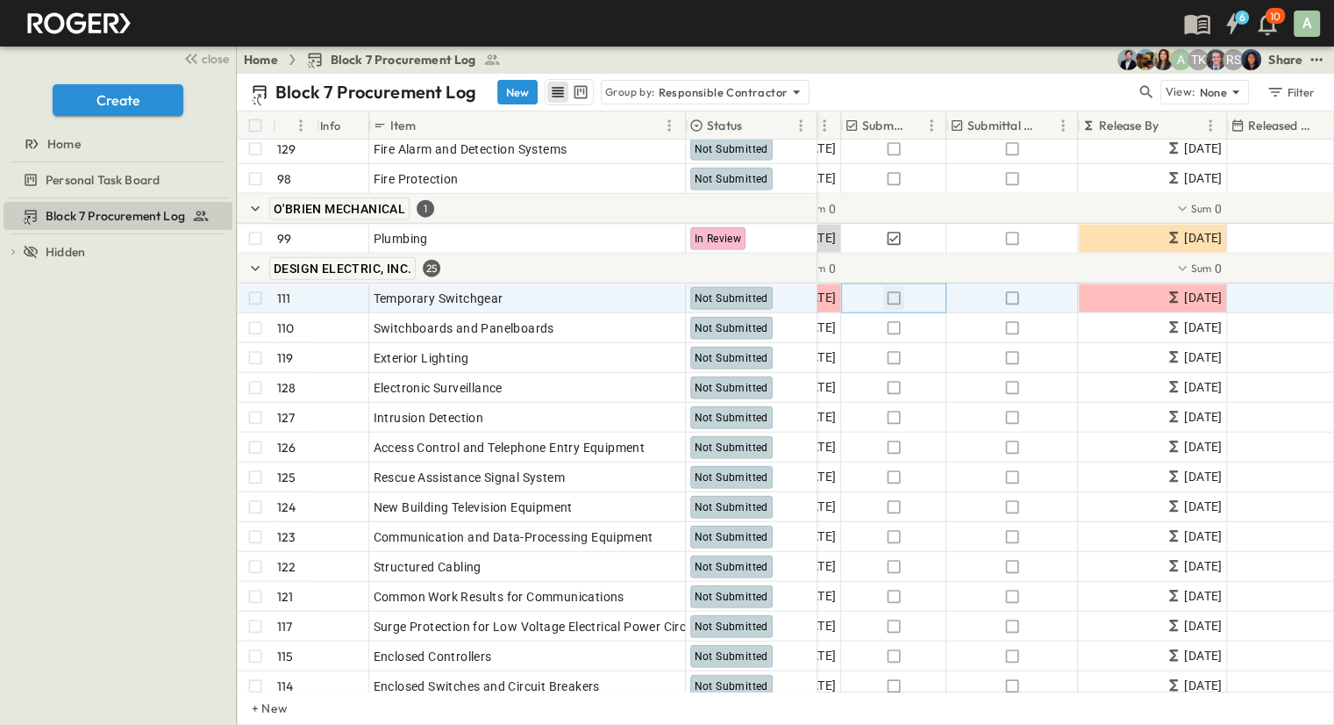
click at [888, 296] on icon "button" at bounding box center [894, 299] width 18 height 18
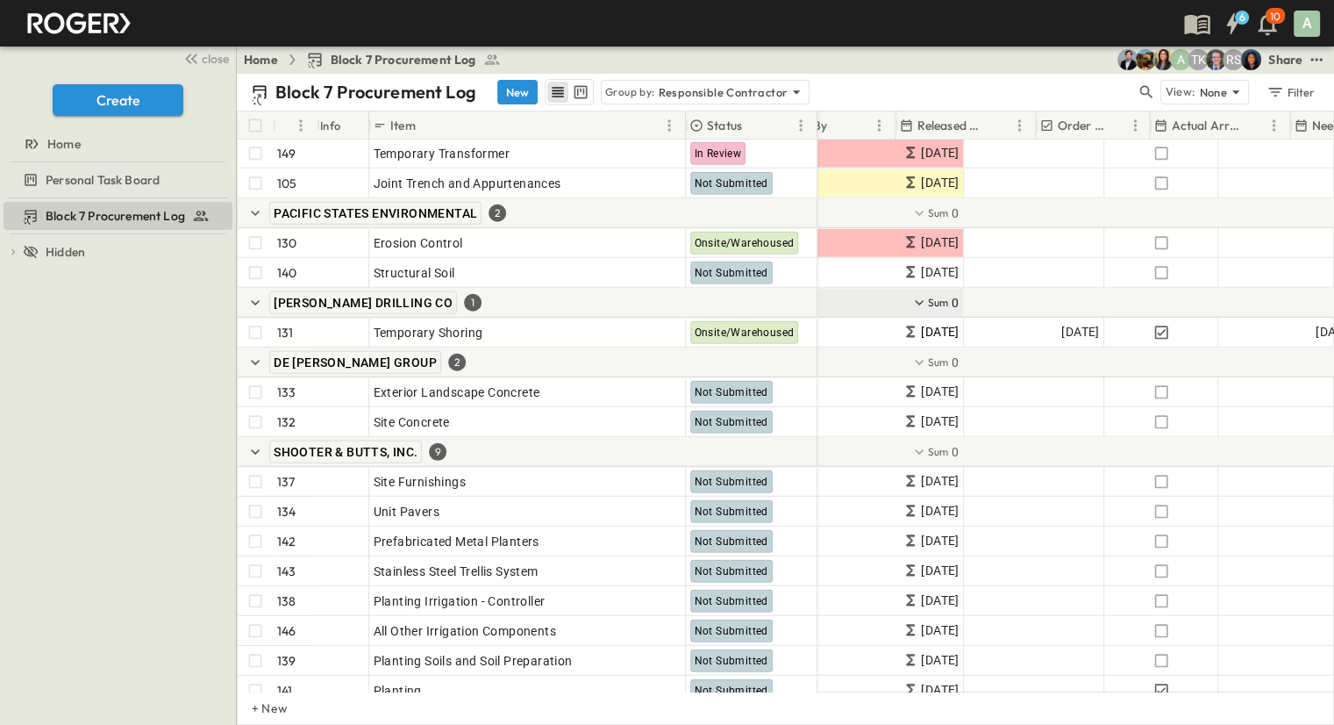
scroll to position [5131, 790]
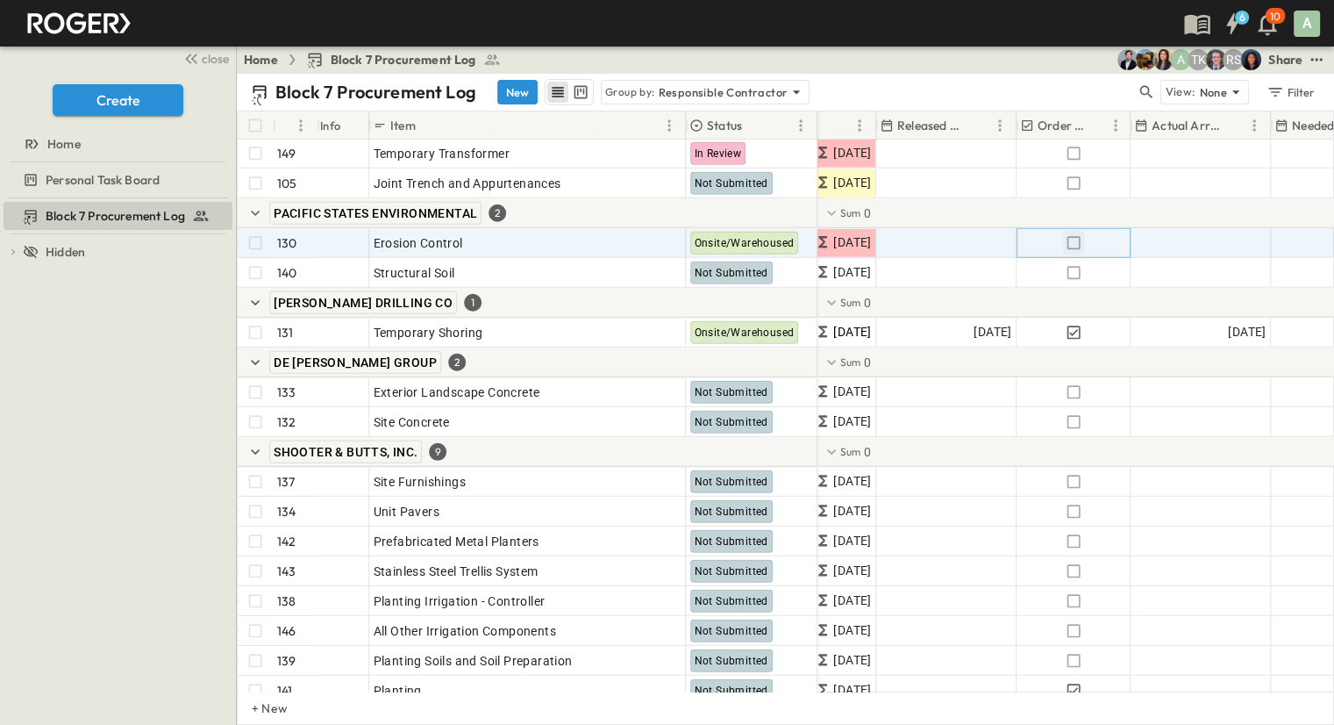
click at [1070, 242] on icon "button" at bounding box center [1074, 243] width 18 height 18
click at [1070, 242] on icon "button" at bounding box center [1073, 242] width 13 height 13
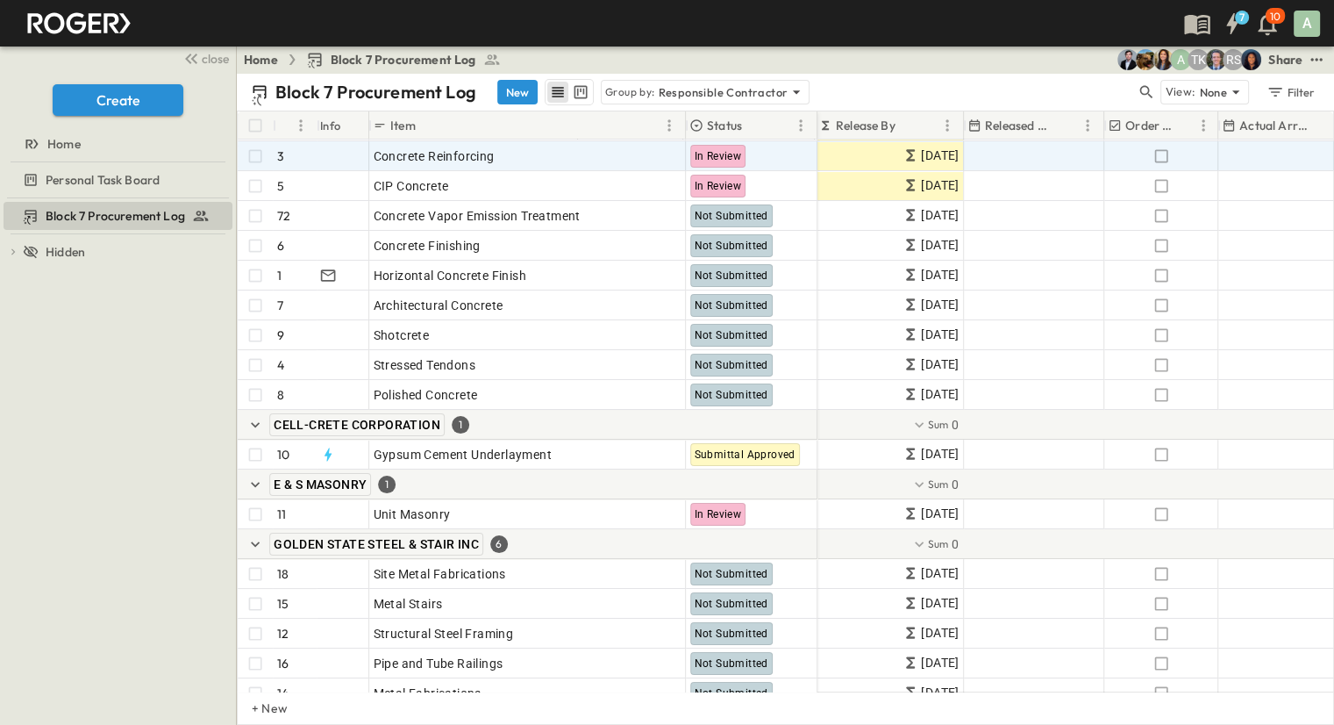
scroll to position [0, 702]
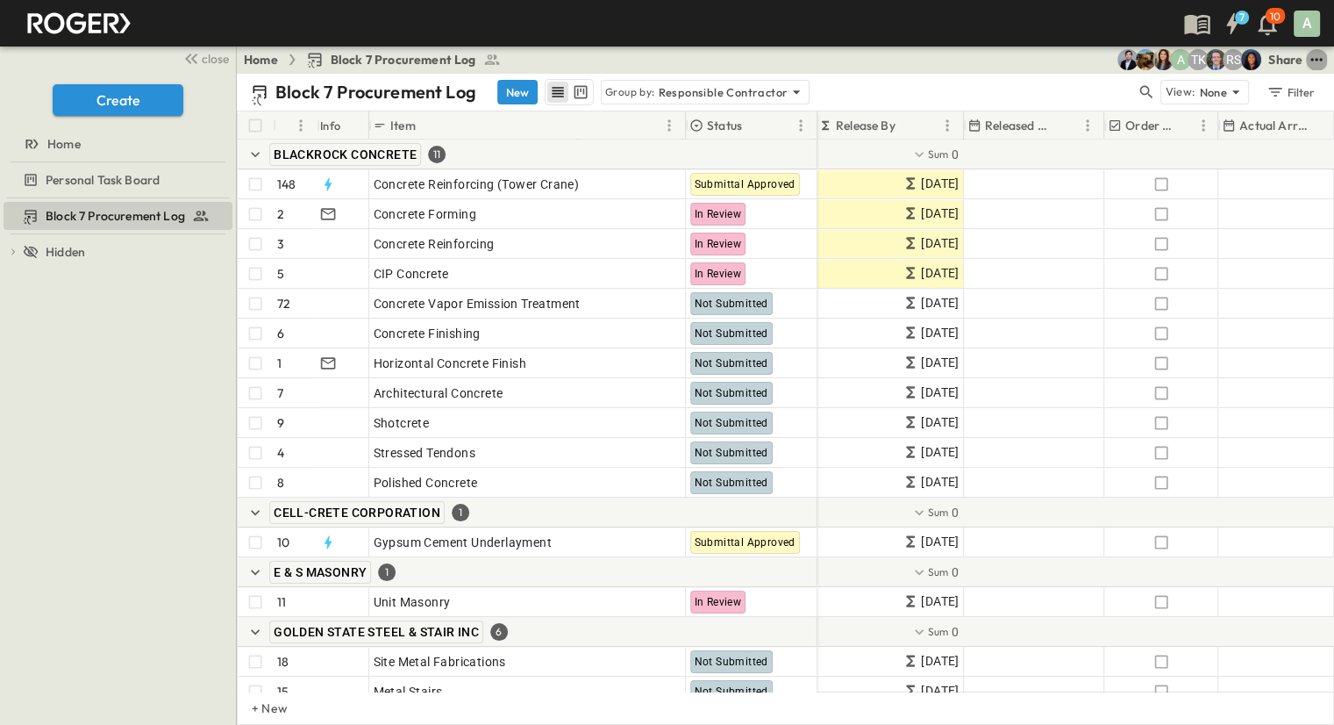
click at [1316, 54] on icon "test" at bounding box center [1317, 60] width 18 height 18
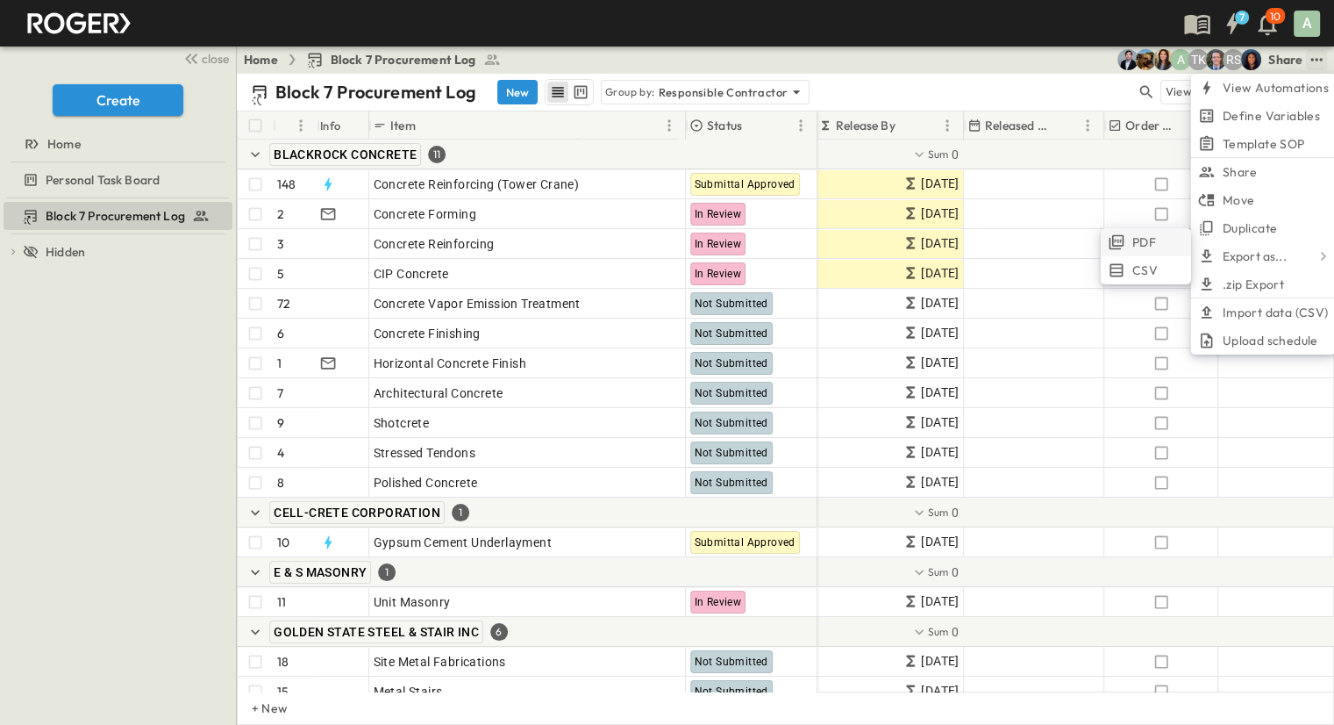
click at [1153, 236] on span "PDF" at bounding box center [1145, 242] width 24 height 18
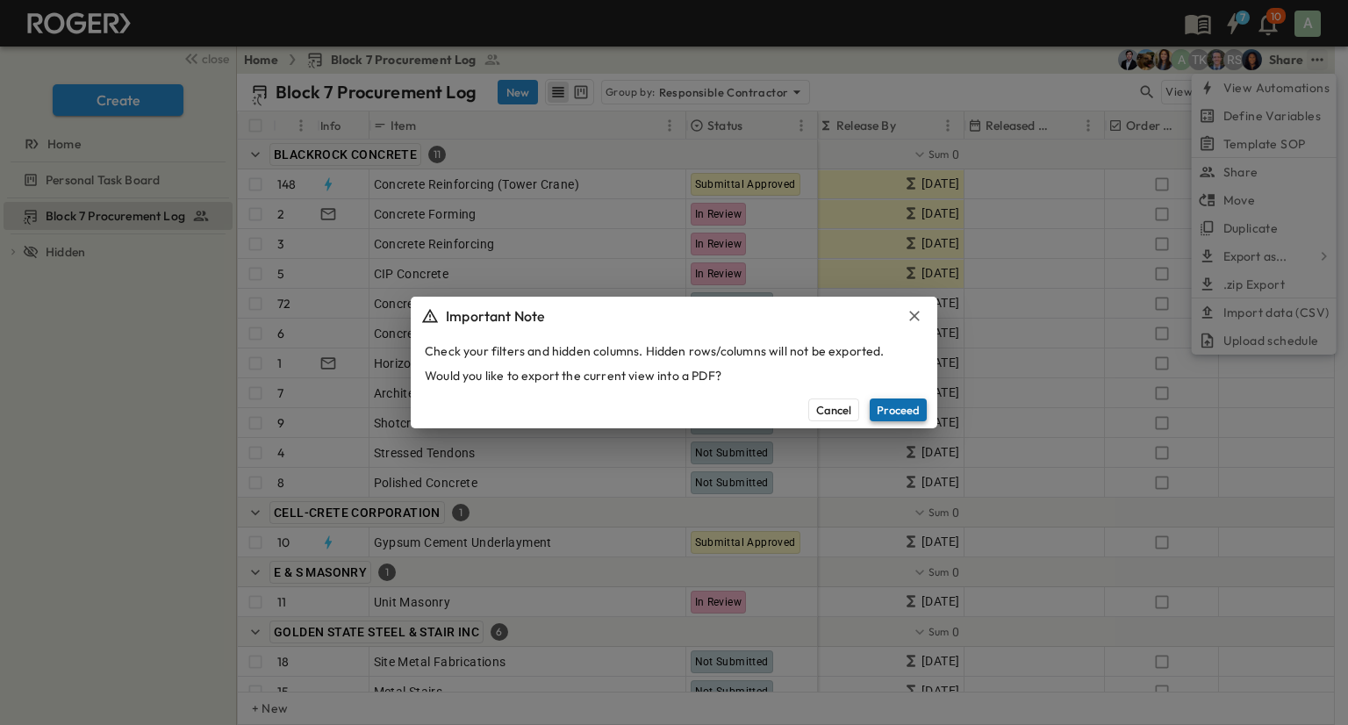
click at [904, 411] on button "Proceed" at bounding box center [897, 409] width 57 height 23
